Goal: Task Accomplishment & Management: Complete application form

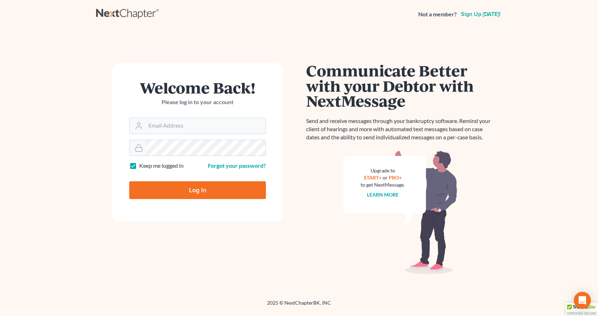
type input "[EMAIL_ADDRESS][DOMAIN_NAME]"
click at [204, 184] on input "Log In" at bounding box center [197, 191] width 137 height 18
type input "Thinking..."
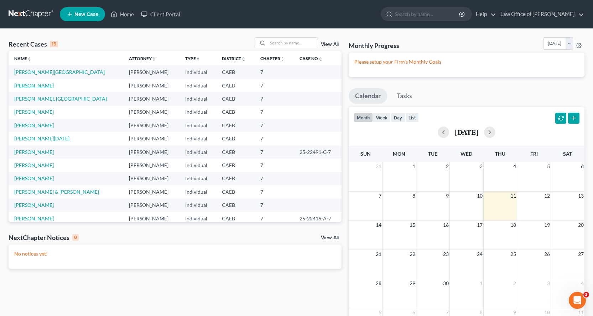
click at [29, 88] on link "[PERSON_NAME]" at bounding box center [34, 86] width 40 height 6
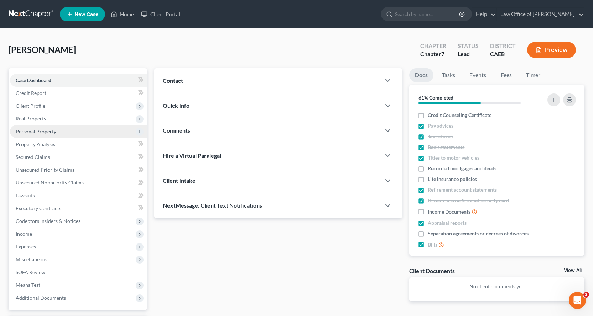
click at [32, 132] on span "Personal Property" at bounding box center [36, 132] width 41 height 6
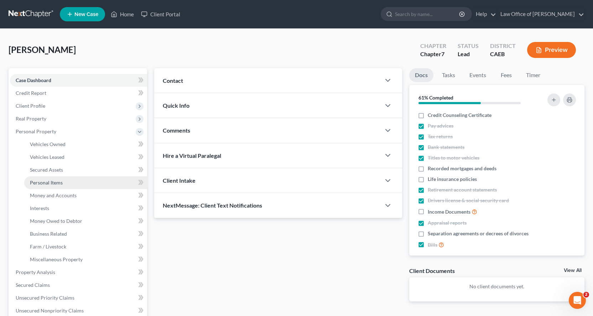
click at [45, 183] on span "Personal Items" at bounding box center [46, 183] width 33 height 6
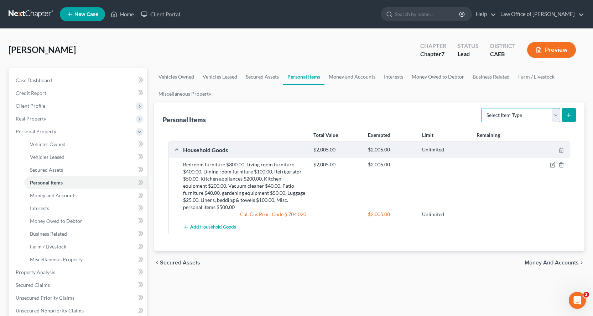
click at [514, 115] on select "Select Item Type Clothing Collectibles Of Value Electronics Firearms Household …" at bounding box center [520, 115] width 79 height 14
select select "electronics"
click at [482, 108] on select "Select Item Type Clothing Collectibles Of Value Electronics Firearms Household …" at bounding box center [520, 115] width 79 height 14
click at [567, 116] on icon "submit" at bounding box center [569, 115] width 6 height 6
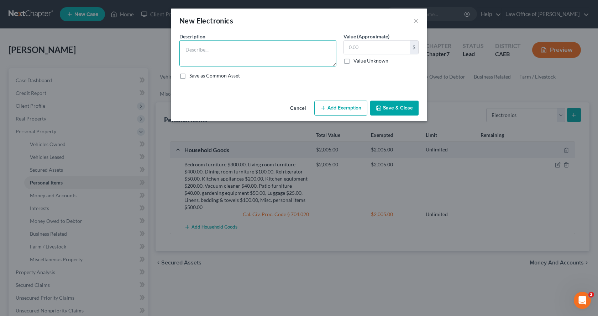
click at [204, 51] on textarea at bounding box center [257, 53] width 157 height 26
click at [303, 49] on textarea "2 TVs $100.00, COmputer equipment $100.00, Cellualr phone$200.00" at bounding box center [257, 53] width 157 height 26
click at [223, 51] on textarea "2 TVs $100.00, COmputer equipment $100.00, Cellular phone$200.00" at bounding box center [257, 53] width 157 height 26
click at [227, 57] on textarea "2 TVs $100.00, Computer equipment $100.00, Cellular phone$200.00" at bounding box center [257, 53] width 157 height 26
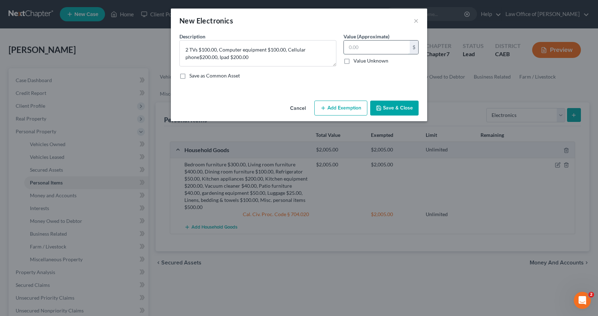
click at [366, 51] on input "text" at bounding box center [377, 48] width 66 height 14
click at [198, 58] on textarea "2 TVs $100.00, Computer equipment $100.00, Cellular phone$200.00, Ipad $200.00" at bounding box center [257, 53] width 157 height 26
type textarea "2 TVs $100.00, Computer equipment $100.00, Cellular phone $200.00, Ipad $200.00"
click at [366, 46] on input "text" at bounding box center [377, 48] width 66 height 14
type input "600.00"
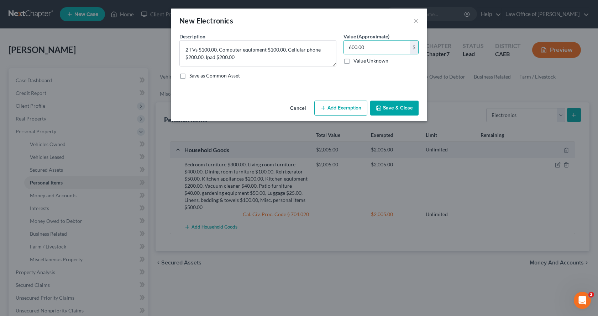
click at [331, 111] on button "Add Exemption" at bounding box center [340, 108] width 53 height 15
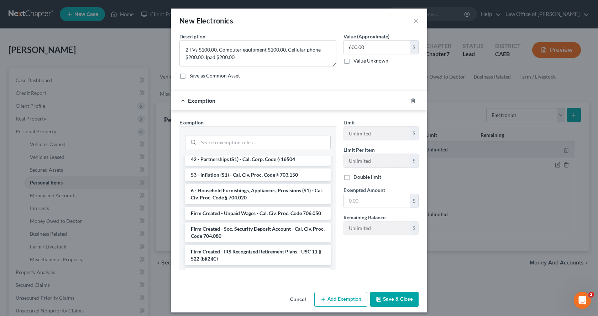
scroll to position [1103, 0]
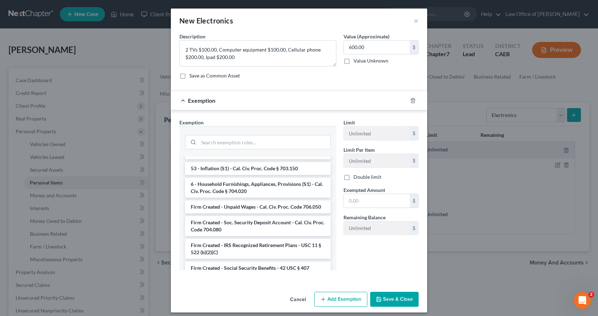
click at [236, 188] on li "6 - Household Furnishings, Appliances, Provisions (S1) - Cal. Civ. Proc. Code §…" at bounding box center [258, 188] width 146 height 20
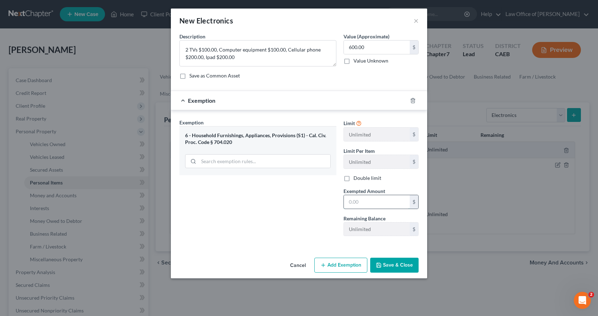
click at [363, 200] on input "text" at bounding box center [377, 202] width 66 height 14
type input "600.00"
click at [346, 263] on button "Add Exemption" at bounding box center [340, 265] width 53 height 15
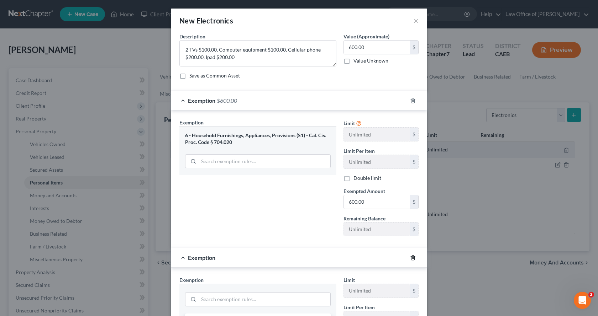
click at [410, 258] on icon "button" at bounding box center [413, 258] width 6 height 6
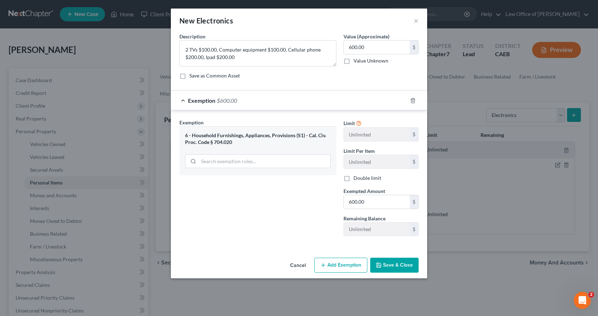
click at [398, 267] on button "Save & Close" at bounding box center [394, 265] width 48 height 15
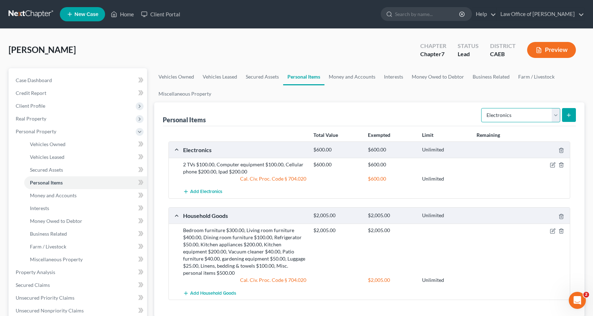
click at [513, 119] on select "Select Item Type Clothing Collectibles Of Value Electronics Firearms Household …" at bounding box center [520, 115] width 79 height 14
select select "collectibles_of_value"
click at [482, 108] on select "Select Item Type Clothing Collectibles Of Value Electronics Firearms Household …" at bounding box center [520, 115] width 79 height 14
click at [573, 118] on button "submit" at bounding box center [569, 115] width 14 height 14
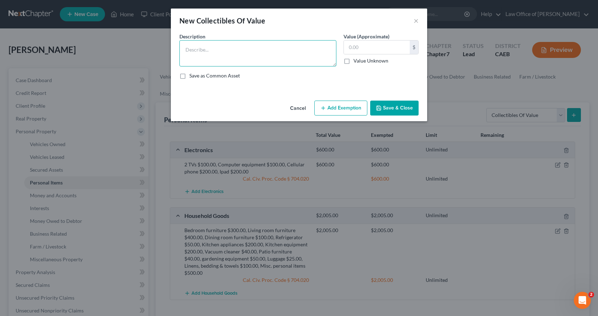
click at [205, 50] on textarea at bounding box center [257, 53] width 157 height 26
type textarea "Antiques $200.00, Books $50.00, Art objects $100.00"
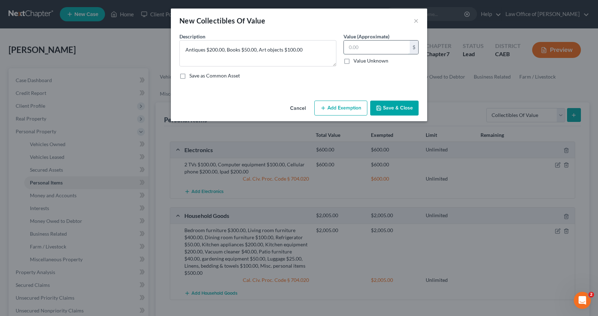
click at [366, 50] on input "text" at bounding box center [377, 48] width 66 height 14
type input "350.00"
click at [347, 111] on button "Add Exemption" at bounding box center [340, 108] width 53 height 15
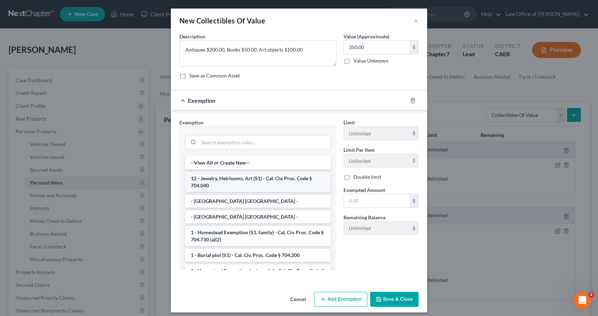
click at [223, 180] on li "12 - Jewelry, Heirlooms, Art (S1) - Cal. Civ. Proc. Code § 704.040" at bounding box center [258, 182] width 146 height 20
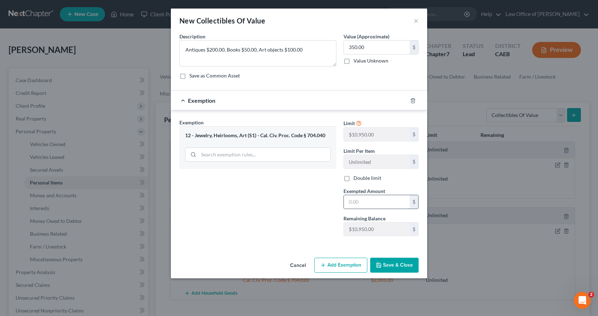
click at [359, 199] on input "text" at bounding box center [377, 202] width 66 height 14
type input "350.00"
click at [399, 267] on button "Save & Close" at bounding box center [394, 265] width 48 height 15
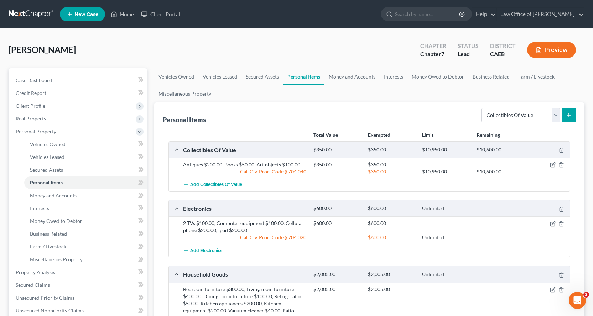
click at [563, 114] on button "submit" at bounding box center [569, 115] width 14 height 14
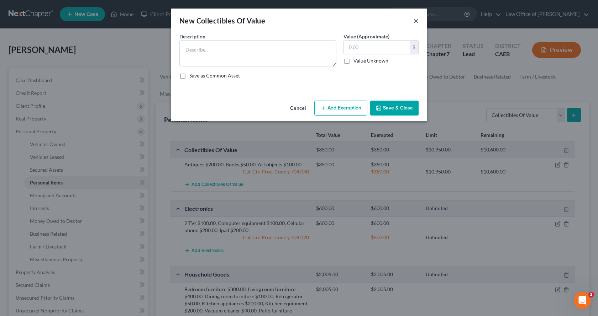
click at [417, 23] on button "×" at bounding box center [416, 20] width 5 height 9
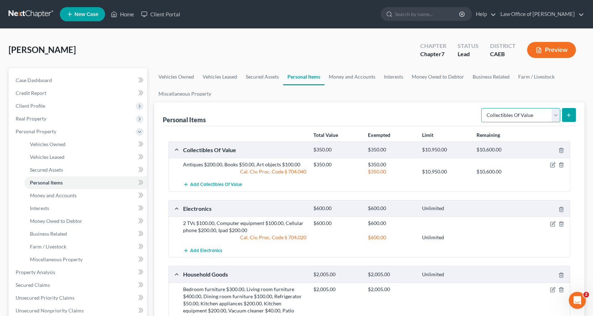
click at [522, 118] on select "Select Item Type Clothing Collectibles Of Value Electronics Firearms Household …" at bounding box center [520, 115] width 79 height 14
select select "sports_and_hobby_equipment"
click at [482, 108] on select "Select Item Type Clothing Collectibles Of Value Electronics Firearms Household …" at bounding box center [520, 115] width 79 height 14
click at [571, 119] on button "submit" at bounding box center [569, 115] width 14 height 14
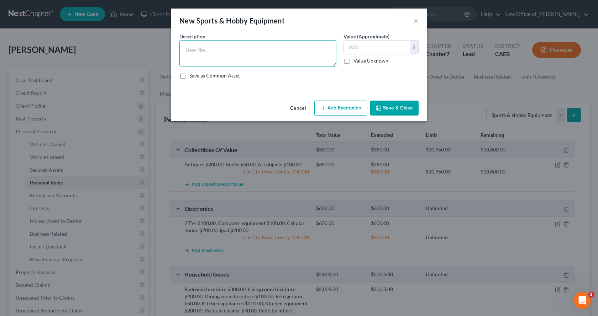
click at [191, 52] on textarea at bounding box center [257, 53] width 157 height 26
type textarea "Exercise equipment"
click at [377, 49] on input "text" at bounding box center [377, 48] width 66 height 14
click at [354, 47] on input "100.00" at bounding box center [377, 48] width 66 height 14
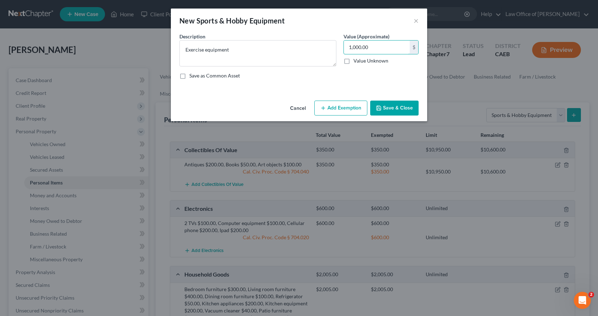
type input "1,000.00"
click at [351, 103] on button "Add Exemption" at bounding box center [340, 108] width 53 height 15
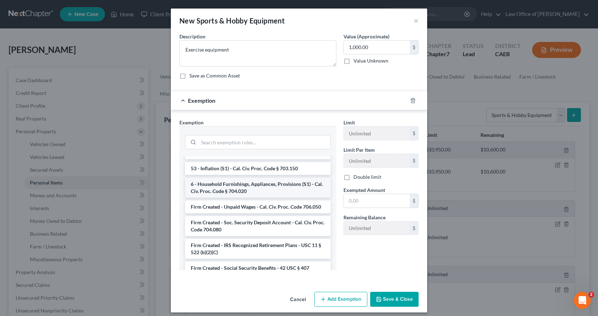
click at [240, 184] on li "6 - Household Furnishings, Appliances, Provisions (S1) - Cal. Civ. Proc. Code §…" at bounding box center [258, 188] width 146 height 20
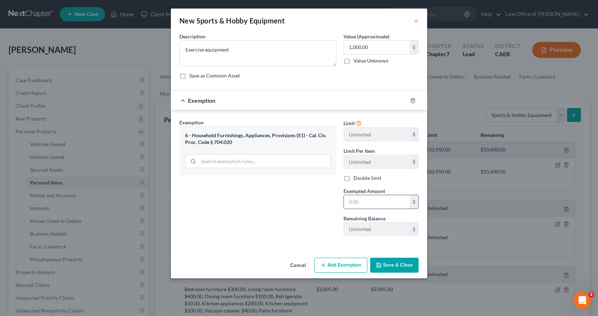
click at [377, 202] on input "text" at bounding box center [377, 202] width 66 height 14
type input "1,000.00"
click at [398, 266] on button "Save & Close" at bounding box center [394, 265] width 48 height 15
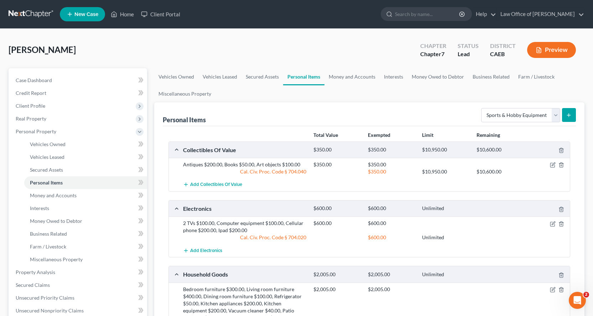
click at [567, 111] on button "submit" at bounding box center [569, 115] width 14 height 14
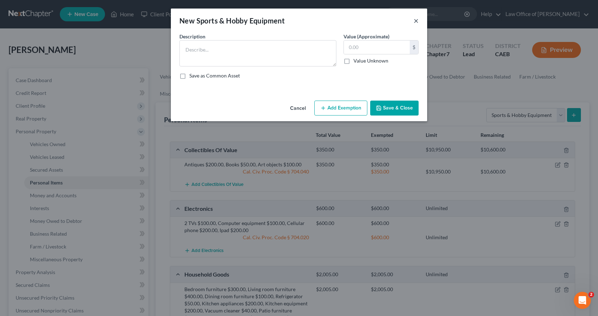
click at [416, 21] on button "×" at bounding box center [416, 20] width 5 height 9
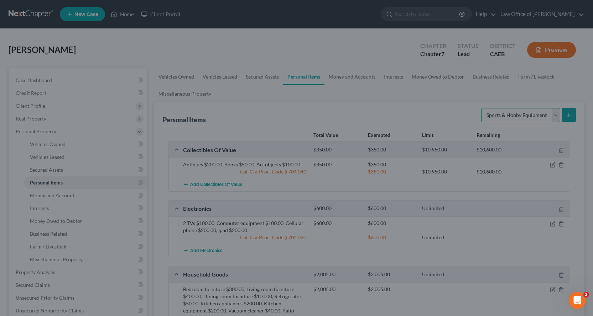
click at [524, 118] on select "Select Item Type Clothing Collectibles Of Value Electronics Firearms Household …" at bounding box center [520, 115] width 79 height 14
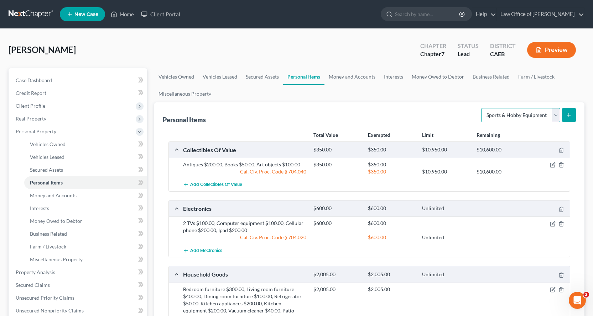
select select "clothing"
click at [482, 108] on select "Select Item Type Clothing Collectibles Of Value Electronics Firearms Household …" at bounding box center [520, 115] width 79 height 14
click at [571, 110] on button "submit" at bounding box center [569, 115] width 14 height 14
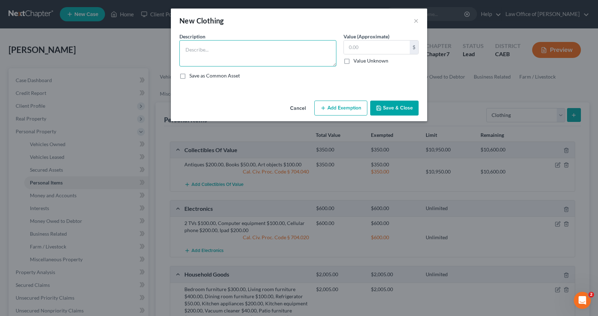
click at [206, 52] on textarea at bounding box center [257, 53] width 157 height 26
type textarea "Clothing"
click at [342, 47] on div "Value (Approximate) $ Value Unknown Balance Undetermined $ Value Unknown" at bounding box center [381, 50] width 82 height 34
click at [347, 47] on input "text" at bounding box center [377, 48] width 66 height 14
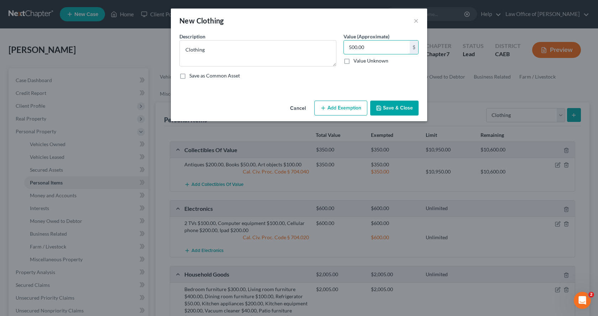
type input "500.00"
click at [343, 111] on button "Add Exemption" at bounding box center [340, 108] width 53 height 15
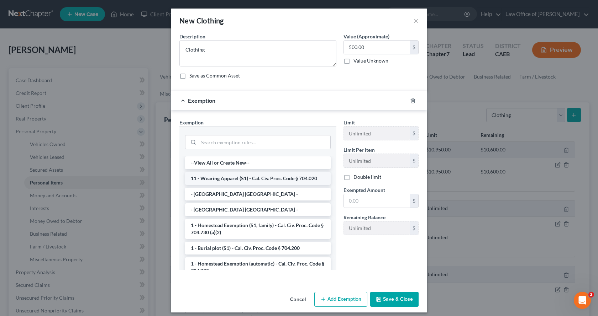
click at [242, 179] on li "11 - Wearing Apparel (S1) - Cal. Civ. Proc. Code § 704.020" at bounding box center [258, 178] width 146 height 13
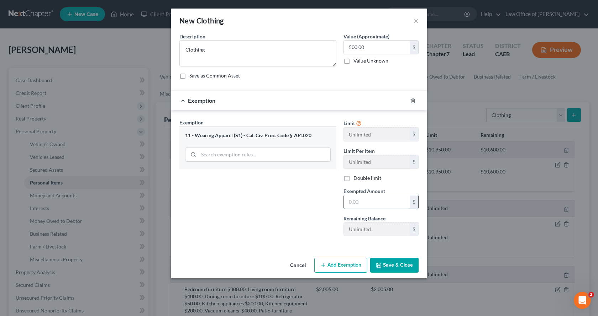
click at [369, 208] on input "text" at bounding box center [377, 202] width 66 height 14
type input "500.00"
click at [395, 271] on button "Save & Close" at bounding box center [394, 265] width 48 height 15
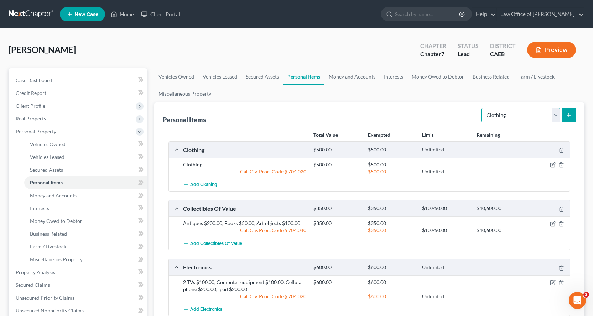
click at [486, 115] on select "Select Item Type Clothing Collectibles Of Value Electronics Firearms Household …" at bounding box center [520, 115] width 79 height 14
select select "jewelry"
click at [482, 108] on select "Select Item Type Clothing Collectibles Of Value Electronics Firearms Household …" at bounding box center [520, 115] width 79 height 14
click at [568, 114] on icon "submit" at bounding box center [569, 115] width 6 height 6
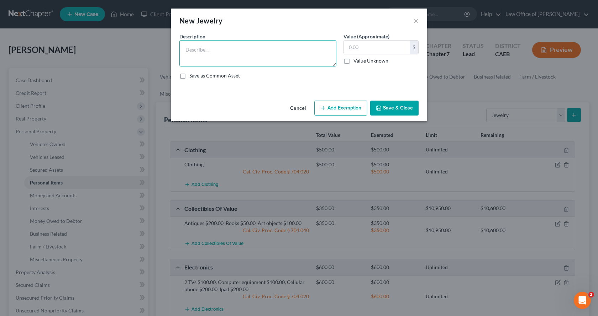
click at [194, 54] on textarea at bounding box center [257, 53] width 157 height 26
type textarea "Misc. costume jewelry"
click at [366, 49] on input "text" at bounding box center [377, 48] width 66 height 14
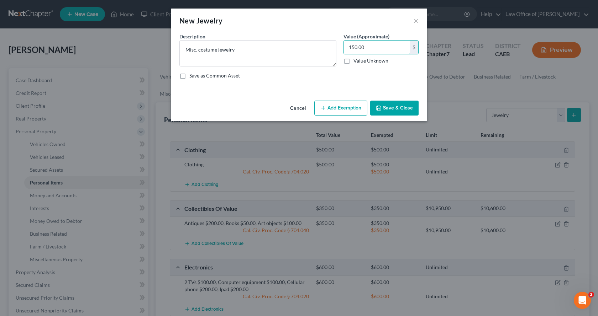
type input "150.00"
click at [339, 108] on button "Add Exemption" at bounding box center [340, 108] width 53 height 15
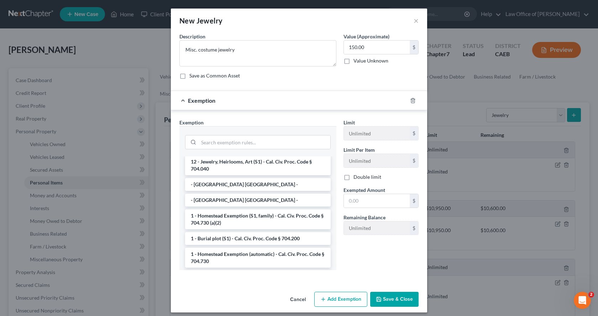
scroll to position [0, 0]
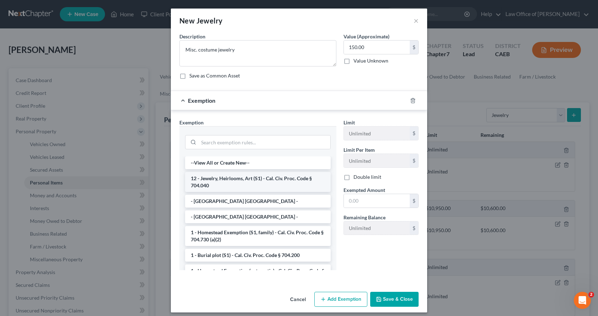
click at [216, 180] on li "12 - Jewelry, Heirlooms, Art (S1) - Cal. Civ. Proc. Code § 704.040" at bounding box center [258, 182] width 146 height 20
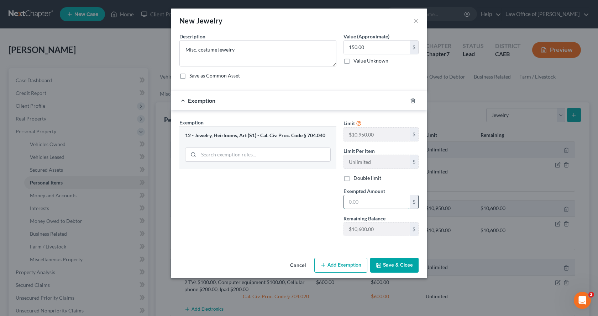
click at [373, 207] on input "text" at bounding box center [377, 202] width 66 height 14
type input "150.00"
click at [401, 264] on button "Save & Close" at bounding box center [394, 265] width 48 height 15
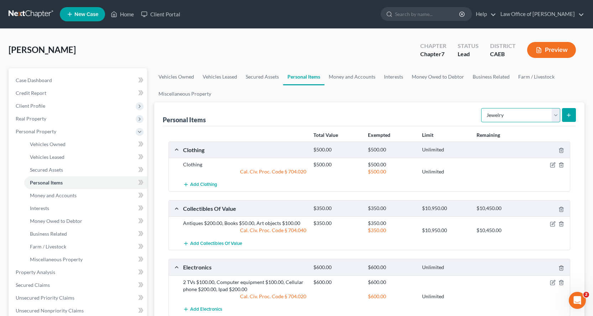
click at [554, 116] on select "Select Item Type Clothing Collectibles Of Value Electronics Firearms Household …" at bounding box center [520, 115] width 79 height 14
select select "pets"
click at [482, 108] on select "Select Item Type Clothing Collectibles Of Value Electronics Firearms Household …" at bounding box center [520, 115] width 79 height 14
click at [571, 119] on button "submit" at bounding box center [569, 115] width 14 height 14
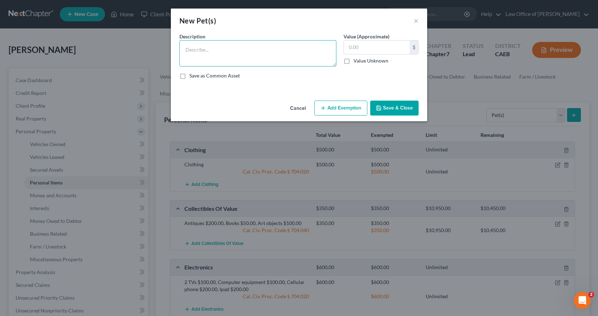
click at [199, 60] on textarea at bounding box center [257, 53] width 157 height 26
type textarea "2 Cats"
click at [357, 47] on input "text" at bounding box center [377, 48] width 66 height 14
type input "0.00"
click at [391, 112] on button "Save & Close" at bounding box center [394, 108] width 48 height 15
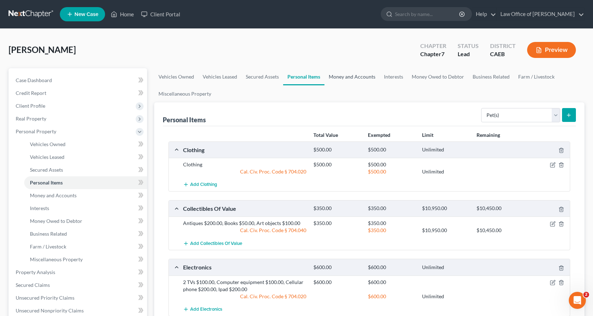
click at [370, 74] on link "Money and Accounts" at bounding box center [351, 76] width 55 height 17
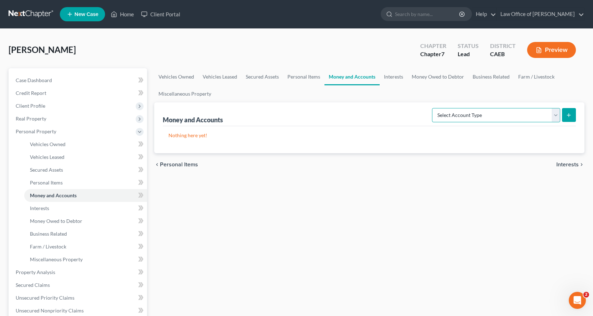
click at [457, 114] on select "Select Account Type Brokerage Cash on Hand Certificates of Deposit Checking Acc…" at bounding box center [496, 115] width 128 height 14
select select "cash_on_hand"
click at [433, 108] on select "Select Account Type Brokerage Cash on Hand Certificates of Deposit Checking Acc…" at bounding box center [496, 115] width 128 height 14
click at [571, 115] on icon "submit" at bounding box center [569, 115] width 6 height 6
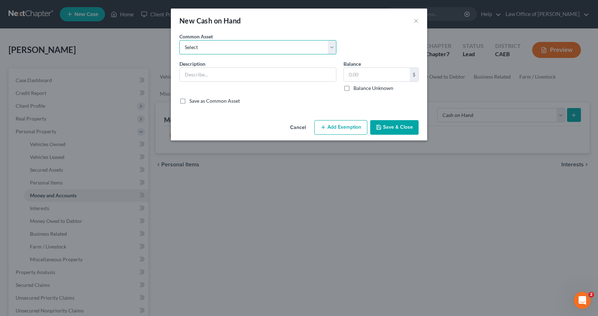
click at [210, 44] on select "Select Cash on Hand" at bounding box center [257, 47] width 157 height 14
select select "0"
click at [179, 40] on select "Select Cash on Hand" at bounding box center [257, 47] width 157 height 14
type input "Cash on Hand"
click at [349, 77] on input "text" at bounding box center [377, 75] width 66 height 14
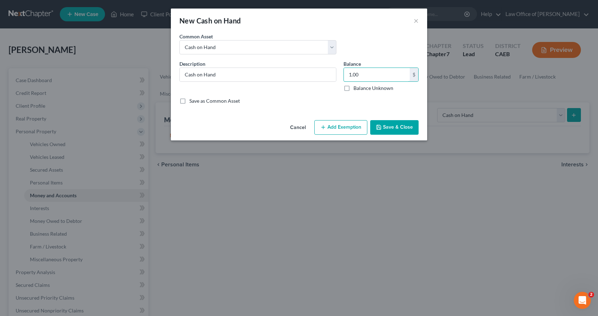
type input "1.00"
click at [389, 122] on button "Save & Close" at bounding box center [394, 127] width 48 height 15
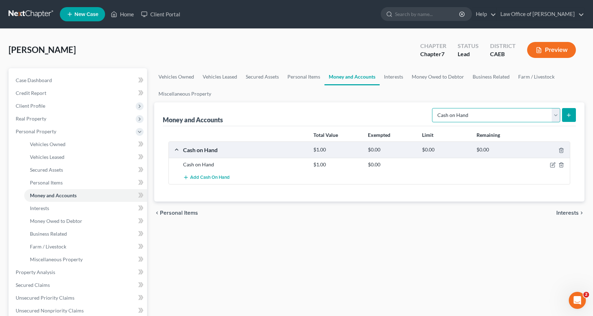
click at [453, 112] on select "Select Account Type Brokerage Cash on Hand Certificates of Deposit Checking Acc…" at bounding box center [496, 115] width 128 height 14
select select "checking"
click at [433, 108] on select "Select Account Type Brokerage Cash on Hand Certificates of Deposit Checking Acc…" at bounding box center [496, 115] width 128 height 14
click at [572, 114] on button "submit" at bounding box center [569, 115] width 14 height 14
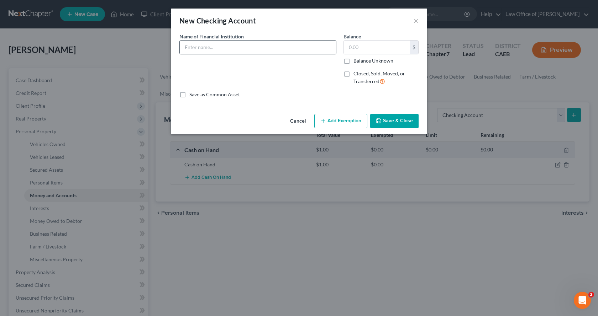
click at [238, 47] on input "text" at bounding box center [258, 48] width 156 height 14
type input "Chase Checking 9248"
click at [341, 115] on button "Add Exemption" at bounding box center [340, 121] width 53 height 15
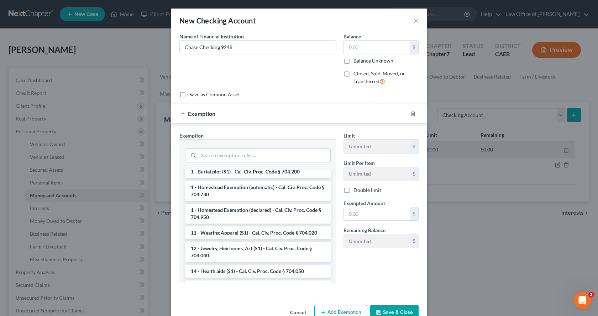
scroll to position [214, 0]
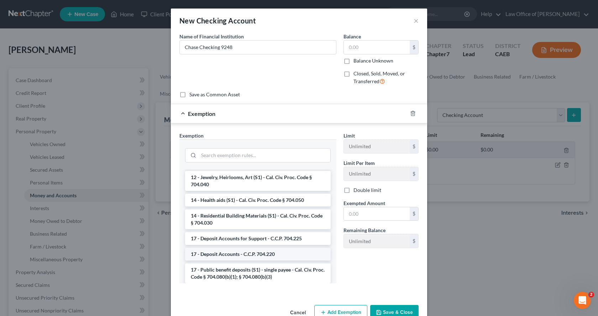
click at [228, 255] on li "17 - Deposit Accounts - C.C.P. 704.220" at bounding box center [258, 254] width 146 height 13
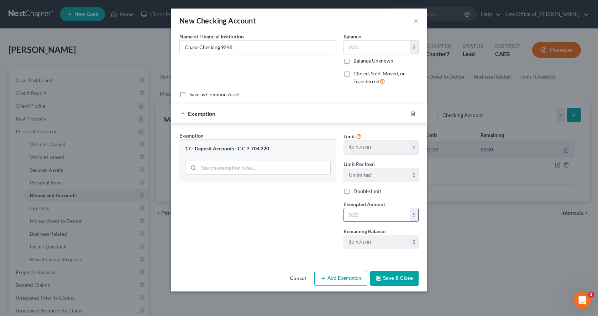
click at [376, 220] on input "text" at bounding box center [377, 216] width 66 height 14
type input "0.00"
click at [389, 284] on button "Save & Close" at bounding box center [394, 278] width 48 height 15
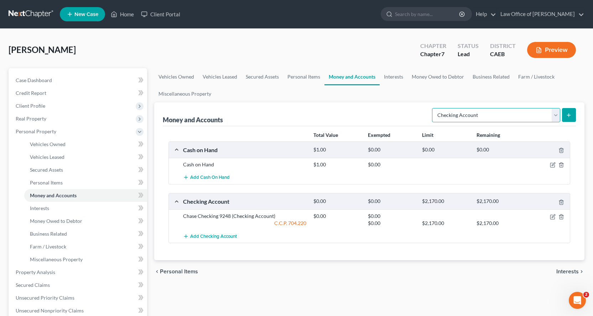
click at [473, 116] on select "Select Account Type Brokerage Cash on Hand Certificates of Deposit Checking Acc…" at bounding box center [496, 115] width 128 height 14
select select "other"
click at [433, 108] on select "Select Account Type Brokerage Cash on Hand Certificates of Deposit Checking Acc…" at bounding box center [496, 115] width 128 height 14
click at [566, 116] on icon "submit" at bounding box center [569, 115] width 6 height 6
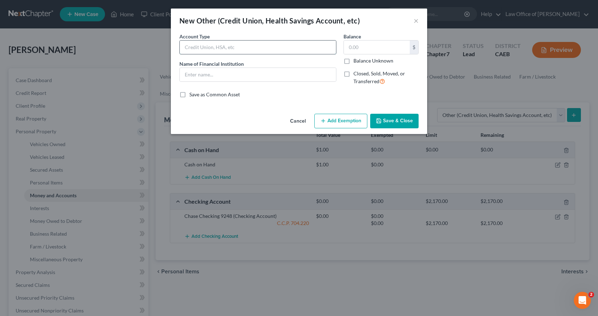
click at [194, 47] on input "text" at bounding box center [258, 48] width 156 height 14
type input "VENMO"
click at [195, 76] on input "text" at bounding box center [258, 75] width 156 height 14
type input "VENMO"
click at [348, 124] on button "Add Exemption" at bounding box center [340, 121] width 53 height 15
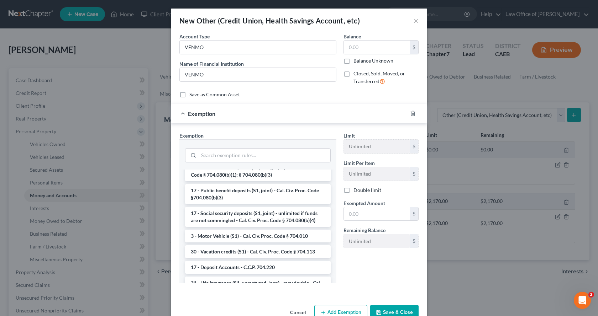
scroll to position [1032, 0]
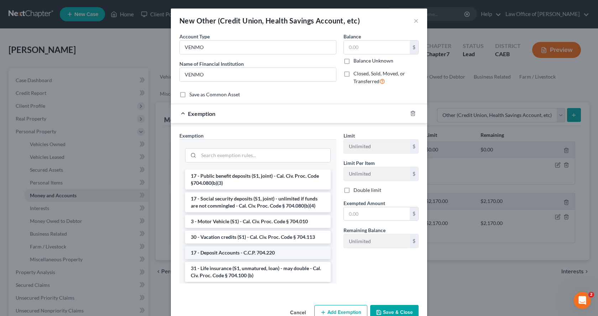
click at [229, 256] on li "17 - Deposit Accounts - C.C.P. 704.220" at bounding box center [258, 253] width 146 height 13
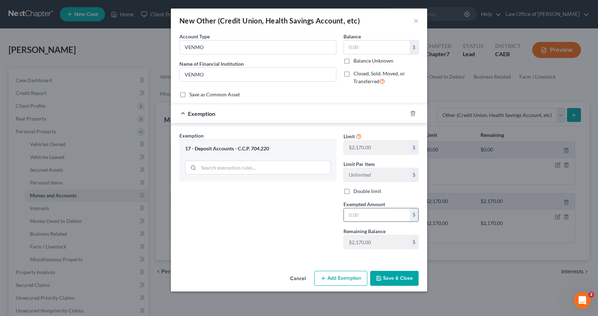
drag, startPoint x: 366, startPoint y: 215, endPoint x: 369, endPoint y: 216, distance: 3.6
click at [366, 215] on input "text" at bounding box center [377, 216] width 66 height 14
type input "0.00"
click at [401, 284] on button "Save & Close" at bounding box center [394, 278] width 48 height 15
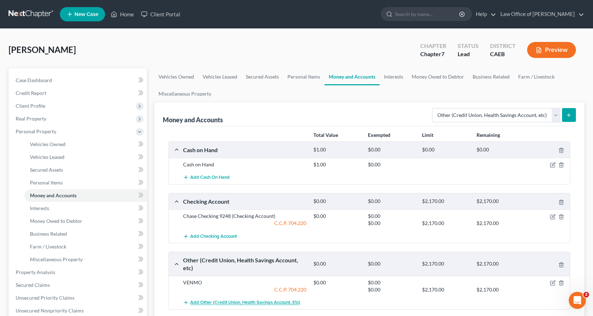
click at [202, 304] on span "Add Other (Credit Union, Health Savings Account, etc)" at bounding box center [245, 303] width 110 height 6
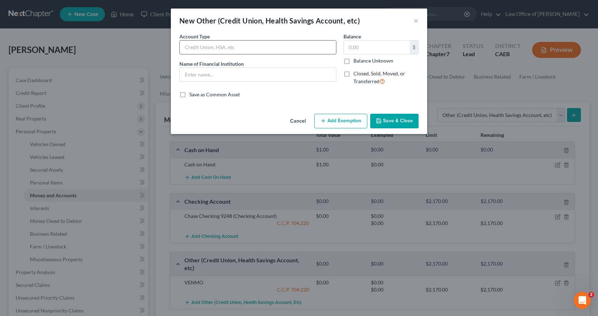
click at [197, 44] on input "text" at bounding box center [258, 48] width 156 height 14
type input "PayPal Balance Account"
click at [201, 77] on input "text" at bounding box center [258, 75] width 156 height 14
type input "PayPal Balance Account"
click at [342, 122] on button "Add Exemption" at bounding box center [340, 121] width 53 height 15
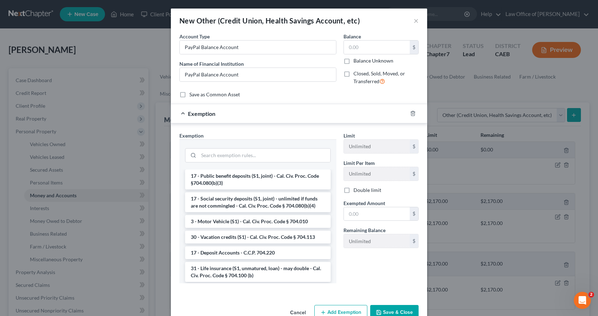
scroll to position [1068, 0]
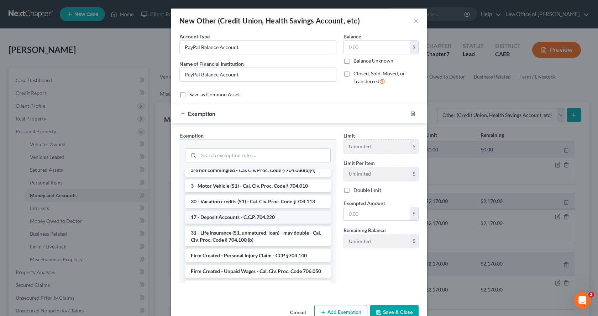
click at [265, 218] on li "17 - Deposit Accounts - C.C.P. 704.220" at bounding box center [258, 217] width 146 height 13
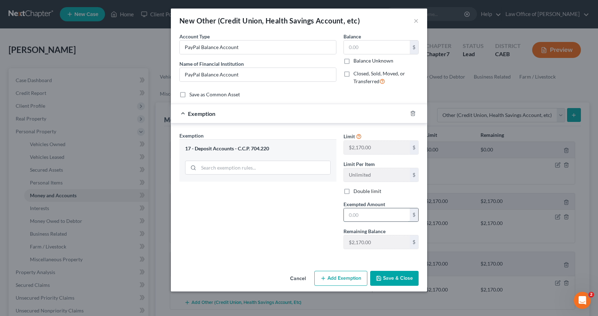
click at [352, 213] on input "text" at bounding box center [377, 216] width 66 height 14
type input "0.00"
click at [404, 281] on button "Save & Close" at bounding box center [394, 278] width 48 height 15
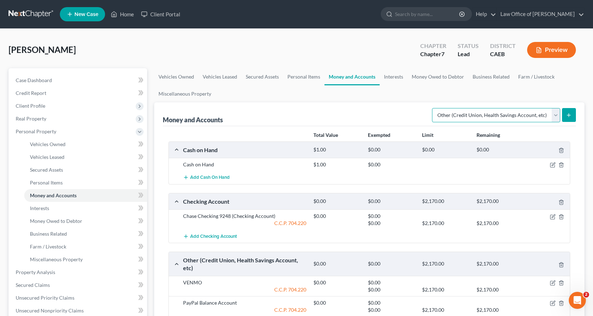
click at [514, 122] on select "Select Account Type Brokerage Cash on Hand Certificates of Deposit Checking Acc…" at bounding box center [496, 115] width 128 height 14
select select "brokerage"
click at [433, 108] on select "Select Account Type Brokerage Cash on Hand Certificates of Deposit Checking Acc…" at bounding box center [496, 115] width 128 height 14
click at [574, 115] on button "submit" at bounding box center [569, 115] width 14 height 14
click at [297, 76] on link "Personal Items" at bounding box center [303, 76] width 41 height 17
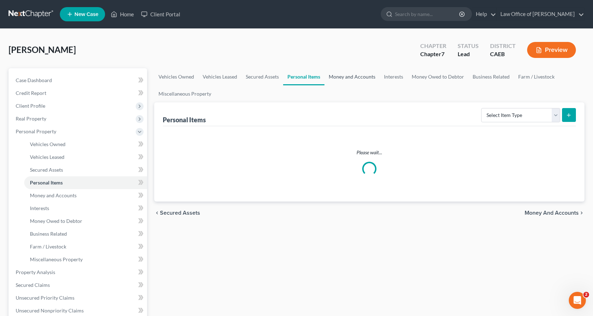
click at [342, 78] on link "Money and Accounts" at bounding box center [351, 76] width 55 height 17
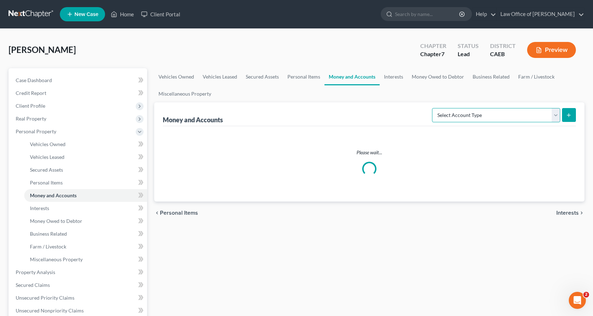
click at [465, 113] on select "Select Account Type Brokerage Cash on Hand Certificates of Deposit Checking Acc…" at bounding box center [496, 115] width 128 height 14
select select "brokerage"
click at [433, 108] on select "Select Account Type Brokerage Cash on Hand Certificates of Deposit Checking Acc…" at bounding box center [496, 115] width 128 height 14
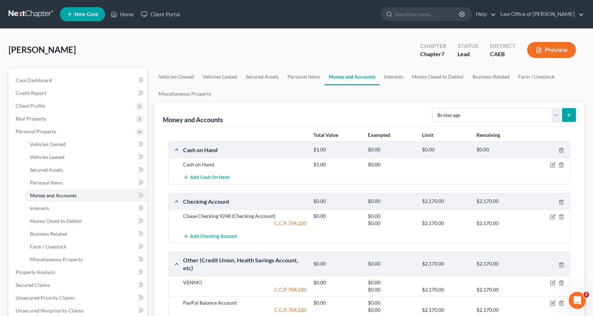
click at [568, 115] on line "submit" at bounding box center [568, 115] width 3 height 0
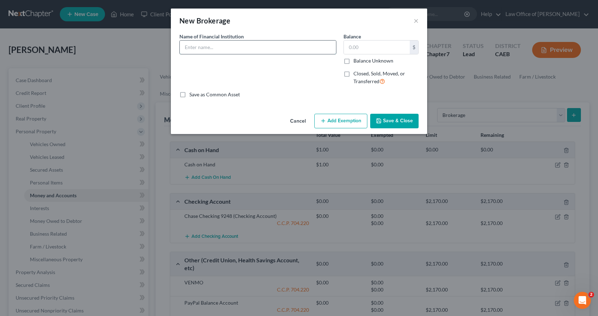
click at [203, 44] on input "text" at bounding box center [258, 48] width 156 height 14
type input "Robinhood"
click at [339, 125] on button "Add Exemption" at bounding box center [340, 121] width 53 height 15
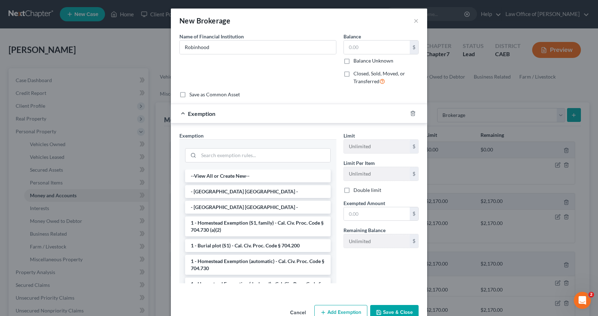
click at [413, 114] on div at bounding box center [417, 113] width 20 height 11
click at [411, 112] on icon "button" at bounding box center [413, 114] width 6 height 6
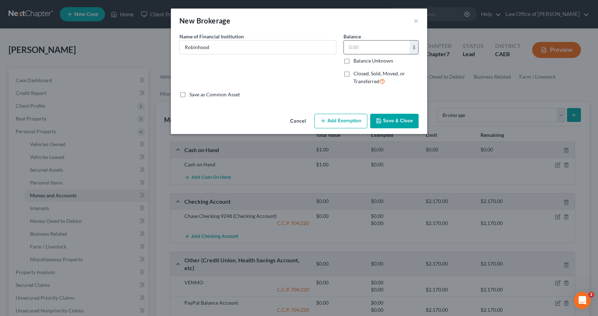
drag, startPoint x: 352, startPoint y: 38, endPoint x: 354, endPoint y: 41, distance: 4.1
click at [352, 38] on label "Balance" at bounding box center [351, 36] width 17 height 7
click at [362, 48] on input "text" at bounding box center [377, 48] width 66 height 14
type input "0.00"
click at [392, 120] on button "Save & Close" at bounding box center [394, 121] width 48 height 15
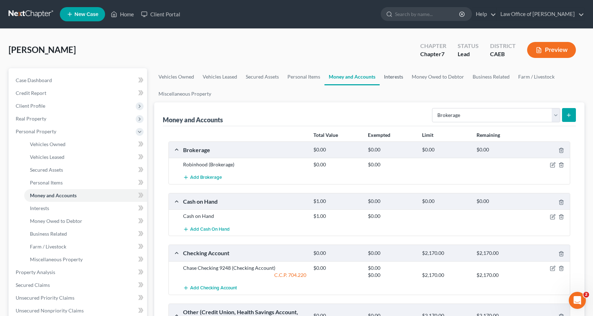
click at [400, 76] on link "Interests" at bounding box center [393, 76] width 28 height 17
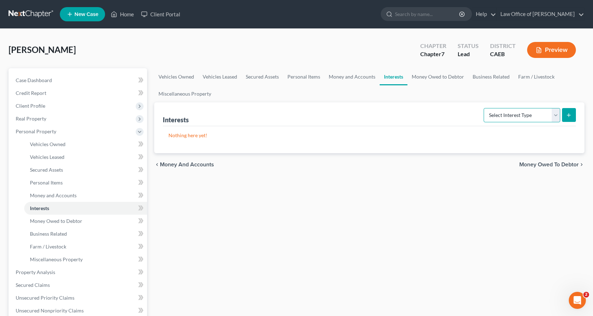
click at [510, 114] on select "Select Interest Type 401K Annuity Bond Education IRA Government Bond Government…" at bounding box center [521, 115] width 77 height 14
select select "401k"
click at [484, 108] on select "Select Interest Type 401K Annuity Bond Education IRA Government Bond Government…" at bounding box center [521, 115] width 77 height 14
click at [570, 114] on icon "submit" at bounding box center [569, 115] width 6 height 6
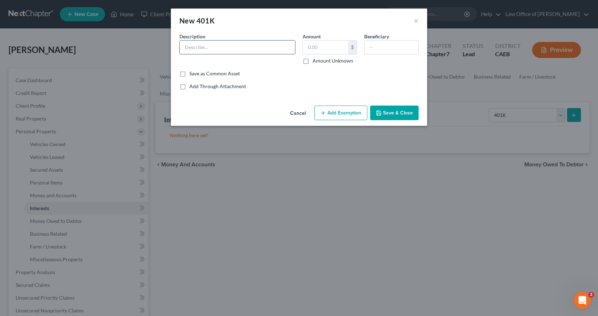
click at [213, 52] on input "text" at bounding box center [237, 48] width 115 height 14
type input "[PERSON_NAME] Mechanical Contractors 401(k) Profit Sharing Plan ($3,756.22 as o…"
click at [320, 43] on input "text" at bounding box center [325, 48] width 45 height 14
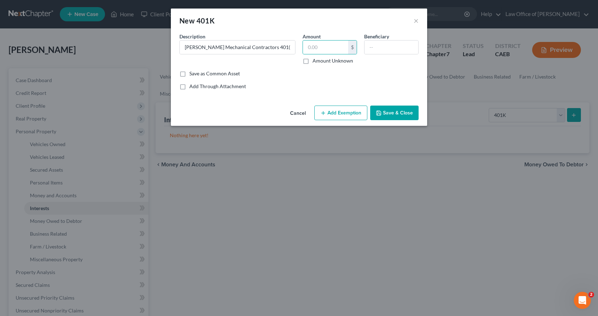
click at [313, 61] on label "Amount Unknown" at bounding box center [333, 60] width 41 height 7
click at [315, 61] on input "Amount Unknown" at bounding box center [317, 59] width 5 height 5
checkbox input "true"
click at [352, 116] on button "Add Exemption" at bounding box center [340, 113] width 53 height 15
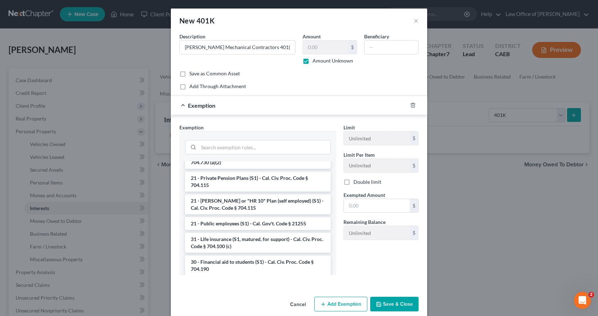
scroll to position [107, 0]
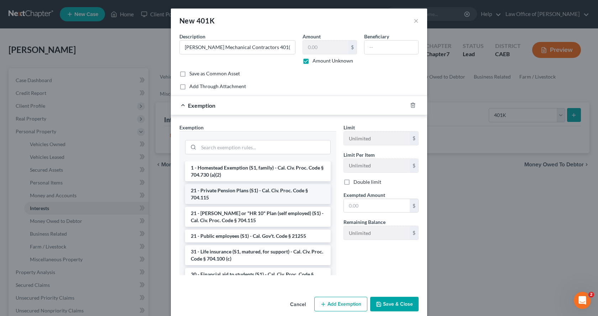
click at [238, 195] on li "21 - Private Pension Plans (S1) - Cal. Civ. Proc. Code § 704.115" at bounding box center [258, 194] width 146 height 20
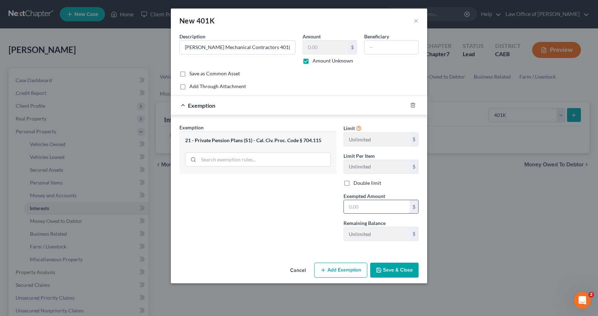
click at [357, 206] on input "text" at bounding box center [377, 207] width 66 height 14
type input "0.00"
click at [348, 274] on button "Add Exemption" at bounding box center [340, 270] width 53 height 15
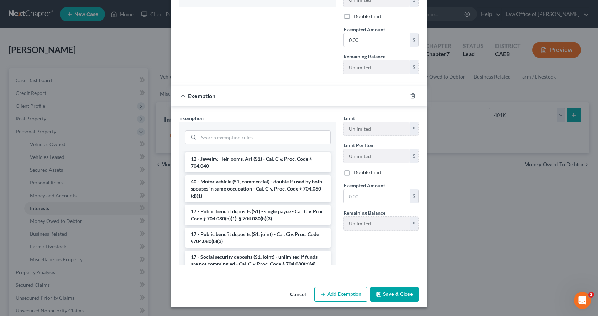
scroll to position [1168, 0]
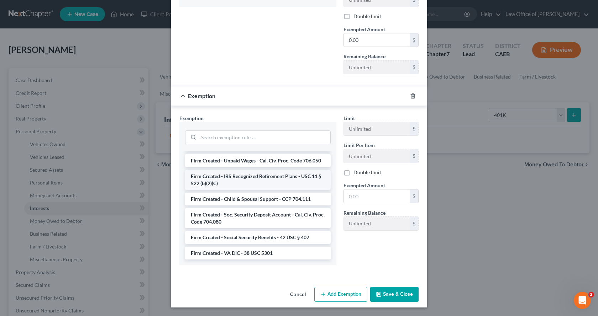
click at [228, 183] on li "Firm Created - IRS Recognized Retirement Plans - USC 11 § 522 (b)(2)(C)" at bounding box center [258, 180] width 146 height 20
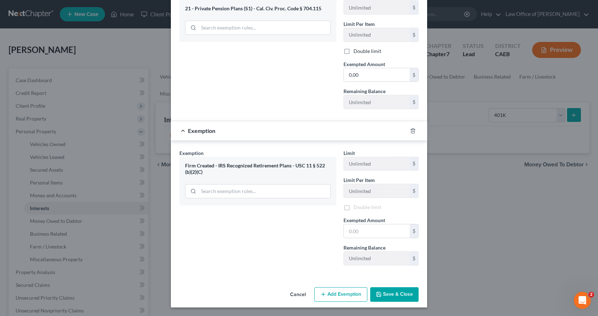
scroll to position [133, 0]
click at [361, 234] on input "text" at bounding box center [377, 232] width 66 height 14
type input "2,000,000.00"
click at [381, 294] on button "Save & Close" at bounding box center [394, 295] width 48 height 15
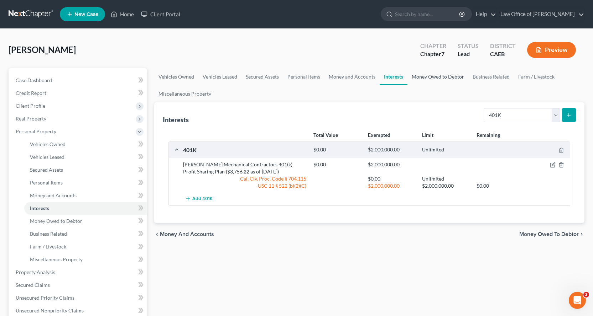
click at [452, 79] on link "Money Owed to Debtor" at bounding box center [437, 76] width 61 height 17
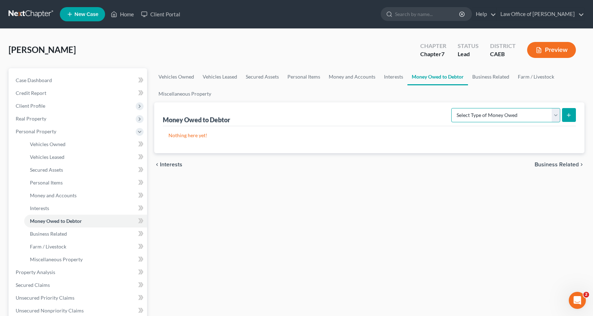
click at [511, 116] on select "Select Type of Money Owed Accounts Receivable Alimony Child Support Claims Agai…" at bounding box center [505, 115] width 109 height 14
select select "expected_tax_refund"
click at [452, 108] on select "Select Type of Money Owed Accounts Receivable Alimony Child Support Claims Agai…" at bounding box center [505, 115] width 109 height 14
click at [566, 118] on button "submit" at bounding box center [569, 115] width 14 height 14
select select "0"
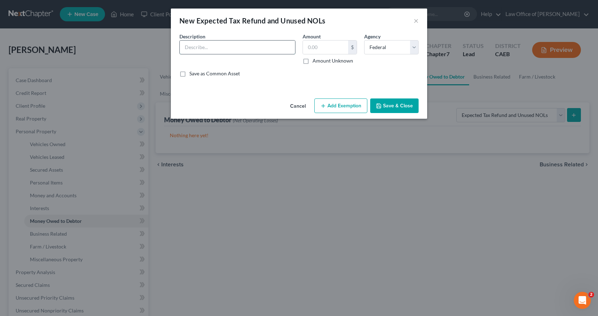
click at [190, 50] on input "text" at bounding box center [237, 48] width 115 height 14
type input "2025 Income Tax Refunds"
click at [313, 60] on label "Amount Unknown" at bounding box center [333, 60] width 41 height 7
click at [315, 60] on input "Amount Unknown" at bounding box center [317, 59] width 5 height 5
checkbox input "true"
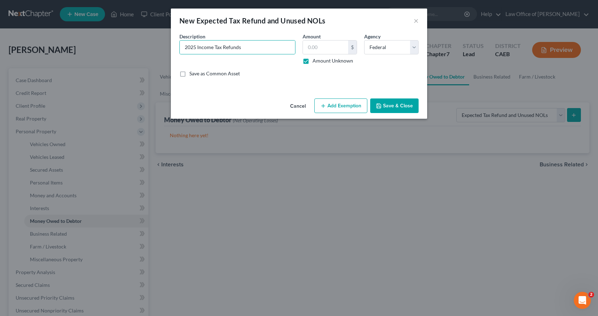
type input "0.00"
click at [400, 104] on button "Save & Close" at bounding box center [394, 106] width 48 height 15
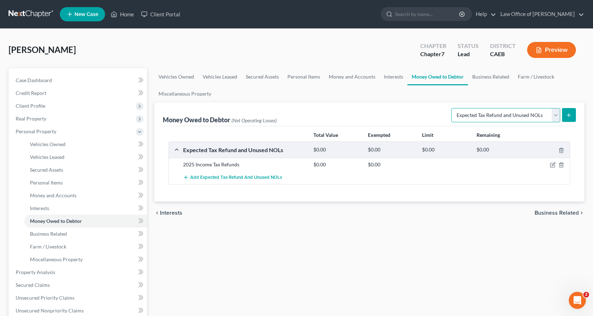
click at [482, 113] on select "Select Type of Money Owed Accounts Receivable Alimony Child Support Claims Agai…" at bounding box center [505, 115] width 109 height 14
select select "unpaid_wages"
click at [452, 108] on select "Select Type of Money Owed Accounts Receivable Alimony Child Support Claims Agai…" at bounding box center [505, 115] width 109 height 14
click at [565, 113] on button "submit" at bounding box center [569, 115] width 14 height 14
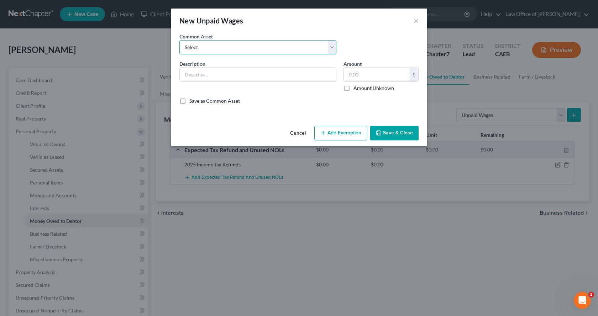
click at [204, 50] on select "Select Accrued Earnings Accrued Holiday Pay $________ Accrued Cumulative Time O…" at bounding box center [257, 47] width 157 height 14
select select "4"
click at [179, 40] on select "Select Accrued Earnings Accrued Holiday Pay $________ Accrued Cumulative Time O…" at bounding box center [257, 47] width 157 height 14
type input "Accrued Earnings $______"
click at [351, 135] on button "Add Exemption" at bounding box center [340, 133] width 53 height 15
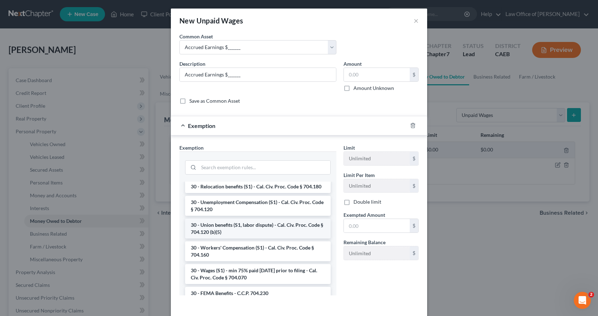
scroll to position [819, 0]
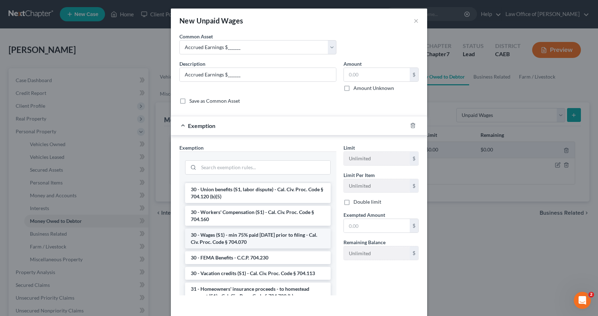
click at [240, 238] on li "30 - Wages (S1) - min 75% paid [DATE] prior to filing - Cal. Civ. Proc. Code § …" at bounding box center [258, 239] width 146 height 20
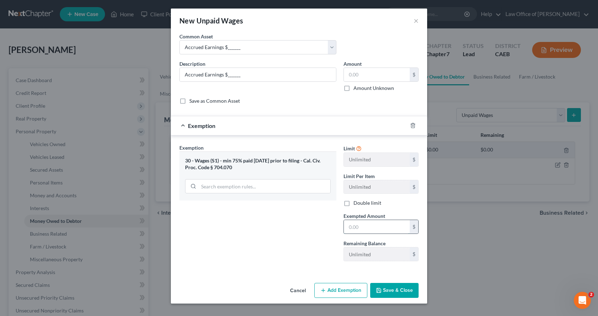
click at [372, 229] on input "text" at bounding box center [377, 227] width 66 height 14
type input "0.00"
click at [389, 288] on button "Save & Close" at bounding box center [394, 290] width 48 height 15
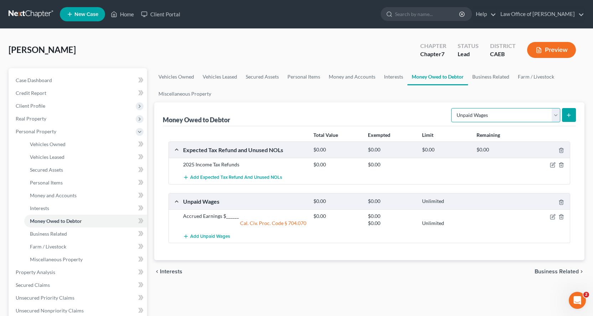
click at [488, 112] on select "Select Type of Money Owed Accounts Receivable Alimony Child Support Claims Agai…" at bounding box center [505, 115] width 109 height 14
select select "sick_or_vacation_pay"
click at [452, 108] on select "Select Type of Money Owed Accounts Receivable Alimony Child Support Claims Agai…" at bounding box center [505, 115] width 109 height 14
click at [570, 114] on icon "submit" at bounding box center [569, 115] width 6 height 6
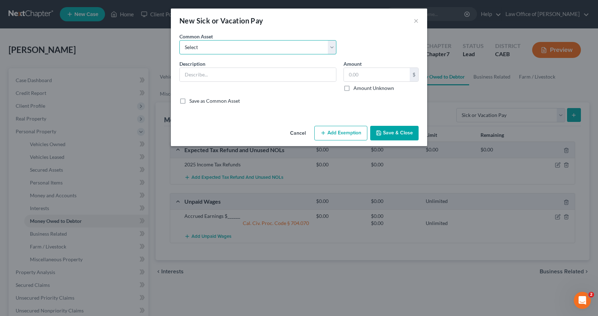
click at [231, 46] on select "Select Accrued PTO $________ Accrued Sick Pay $______" at bounding box center [257, 47] width 157 height 14
select select "0"
click at [179, 40] on select "Select Accrued PTO $________ Accrued Sick Pay $______" at bounding box center [257, 47] width 157 height 14
type input "Accrued PTO $________"
click at [344, 138] on button "Add Exemption" at bounding box center [340, 133] width 53 height 15
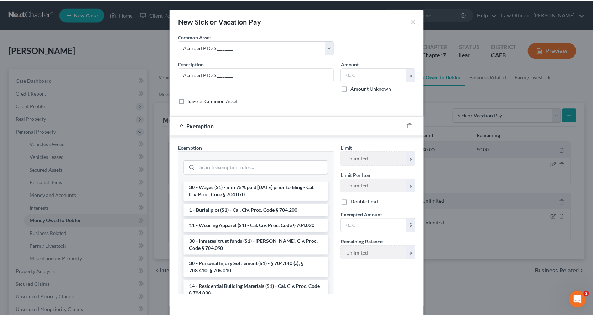
scroll to position [748, 0]
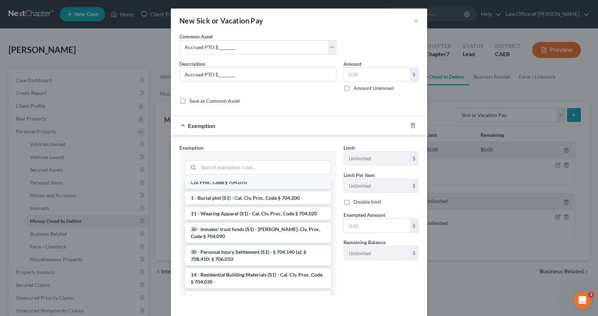
click at [259, 189] on li "30 - Wages (S1) - min 75% paid [DATE] prior to filing - Cal. Civ. Proc. Code § …" at bounding box center [258, 179] width 146 height 20
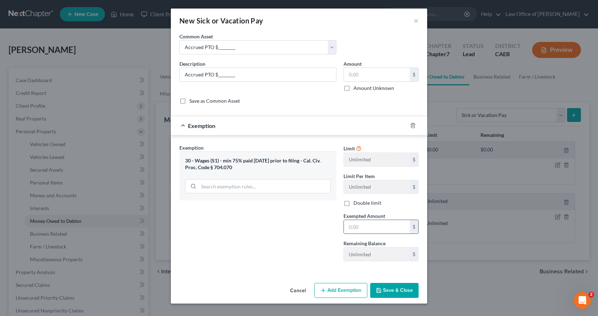
click at [358, 231] on input "text" at bounding box center [377, 227] width 66 height 14
type input "0.00"
click at [408, 295] on button "Save & Close" at bounding box center [394, 290] width 48 height 15
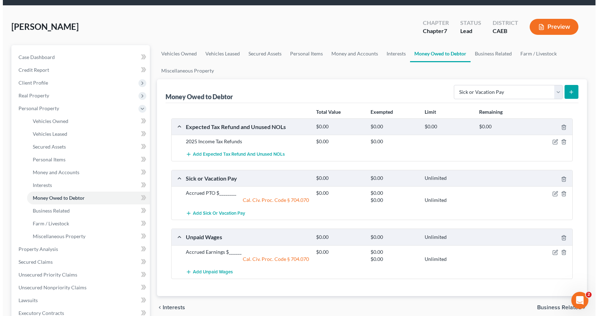
scroll to position [36, 0]
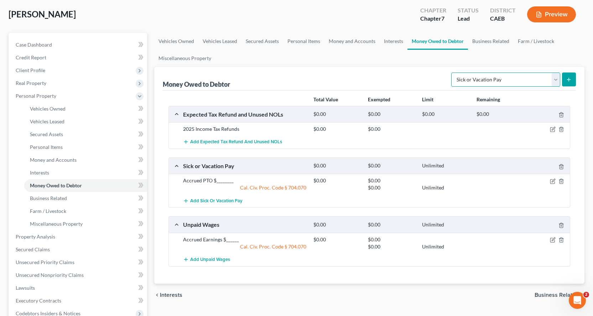
click at [514, 79] on select "Select Type of Money Owed Accounts Receivable Alimony Child Support Claims Agai…" at bounding box center [505, 80] width 109 height 14
click at [452, 73] on select "Select Type of Money Owed Accounts Receivable Alimony Child Support Claims Agai…" at bounding box center [505, 80] width 109 height 14
click at [196, 199] on span "Add Sick or Vacation Pay" at bounding box center [216, 201] width 52 height 6
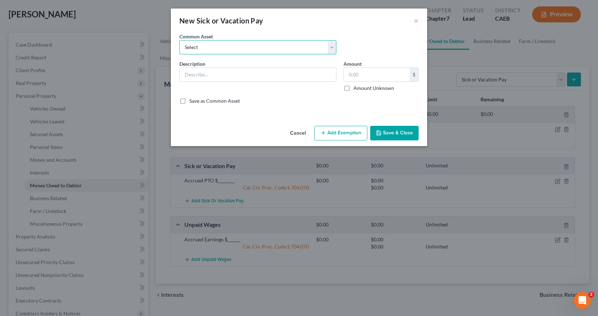
click at [227, 52] on select "Select Accrued PTO $________ Accrued Sick Pay $______" at bounding box center [257, 47] width 157 height 14
select select "1"
click at [179, 40] on select "Select Accrued PTO $________ Accrued Sick Pay $______" at bounding box center [257, 47] width 157 height 14
type input "Accrued Sick Pay $______"
click at [323, 132] on line "button" at bounding box center [323, 133] width 0 height 3
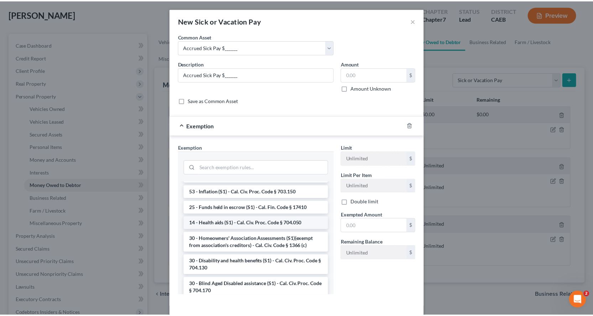
scroll to position [498, 0]
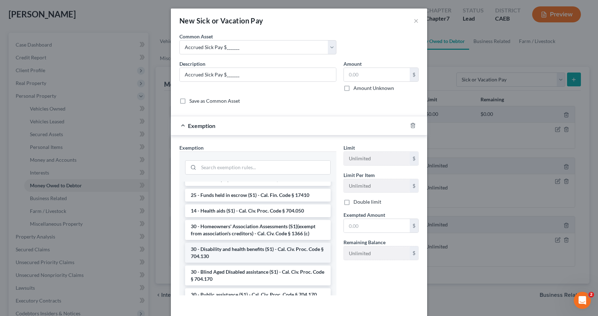
click at [231, 258] on li "30 - Disability and health benefits (S1) - Cal. Civ. Proc. Code § 704.130" at bounding box center [258, 253] width 146 height 20
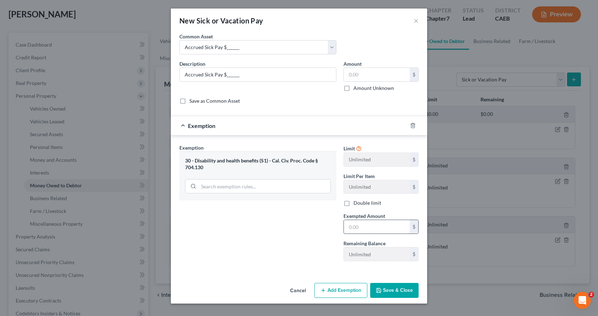
click at [378, 232] on input "text" at bounding box center [377, 227] width 66 height 14
type input "0.00"
click at [394, 298] on button "Save & Close" at bounding box center [394, 290] width 48 height 15
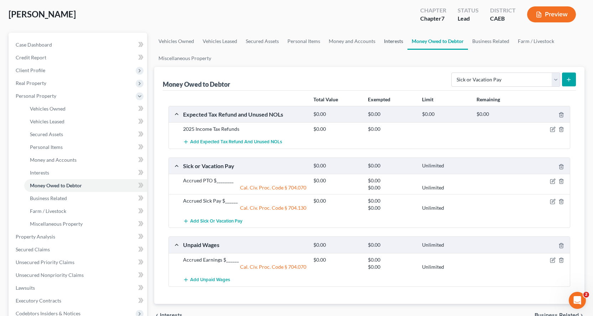
click at [392, 37] on link "Interests" at bounding box center [393, 41] width 28 height 17
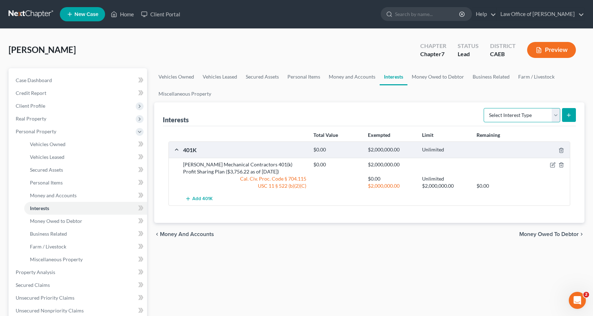
click at [524, 121] on select "Select Interest Type 401K Annuity Bond Education IRA Government Bond Government…" at bounding box center [521, 115] width 77 height 14
select select "term_life_insurance"
click at [484, 108] on select "Select Interest Type 401K Annuity Bond Education IRA Government Bond Government…" at bounding box center [521, 115] width 77 height 14
click at [567, 115] on icon "submit" at bounding box center [569, 115] width 6 height 6
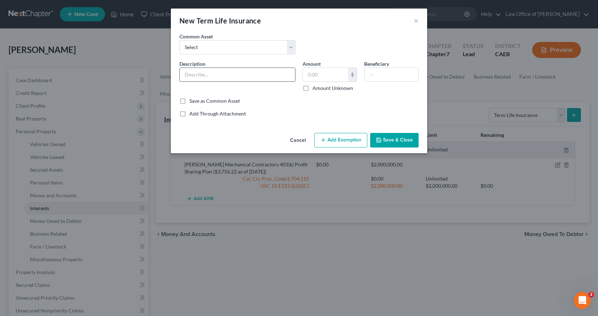
click at [196, 78] on input "text" at bounding box center [237, 75] width 115 height 14
type input "Health Ins. - [US_STATE] Choice"
click at [316, 72] on input "text" at bounding box center [325, 75] width 45 height 14
type input "0.00"
click at [347, 136] on button "Add Exemption" at bounding box center [340, 140] width 53 height 15
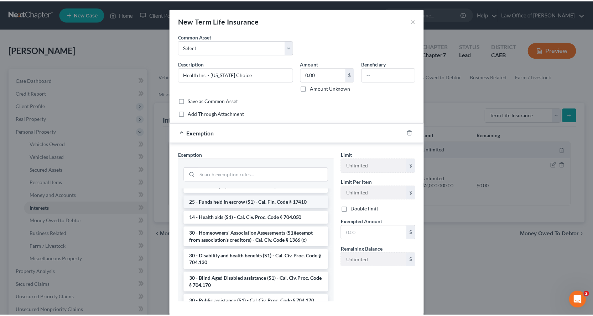
scroll to position [534, 0]
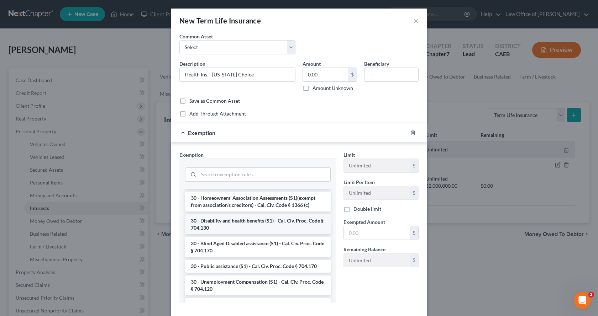
click at [229, 234] on li "30 - Disability and health benefits (S1) - Cal. Civ. Proc. Code § 704.130" at bounding box center [258, 225] width 146 height 20
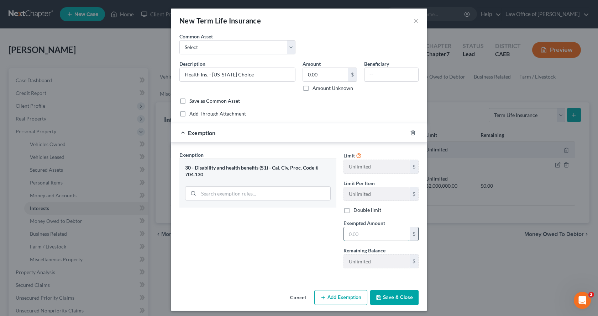
click at [363, 235] on input "text" at bounding box center [377, 234] width 66 height 14
type input "0.00"
click at [382, 300] on button "Save & Close" at bounding box center [394, 297] width 48 height 15
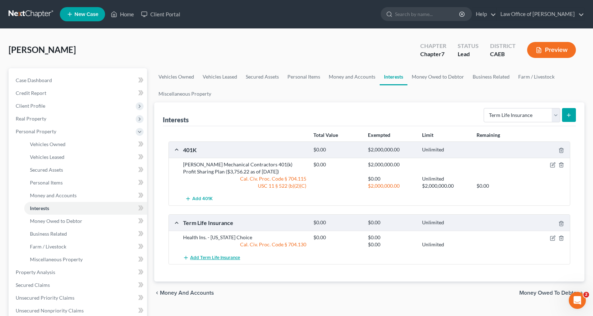
click at [201, 256] on span "Add Term Life Insurance" at bounding box center [215, 258] width 50 height 6
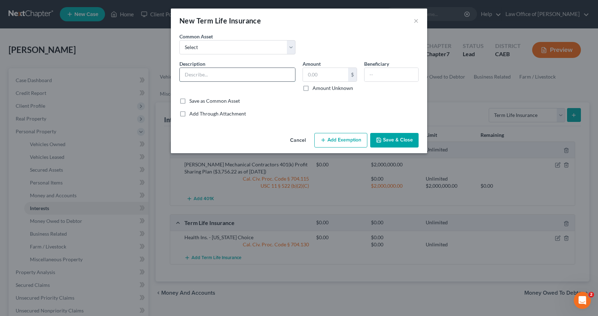
click at [194, 77] on input "text" at bounding box center [237, 75] width 115 height 14
type input "Vehicle Ins. - Toggle"
click at [315, 75] on input "text" at bounding box center [325, 75] width 45 height 14
type input "0.00"
click at [390, 133] on button "Save & Close" at bounding box center [394, 140] width 48 height 15
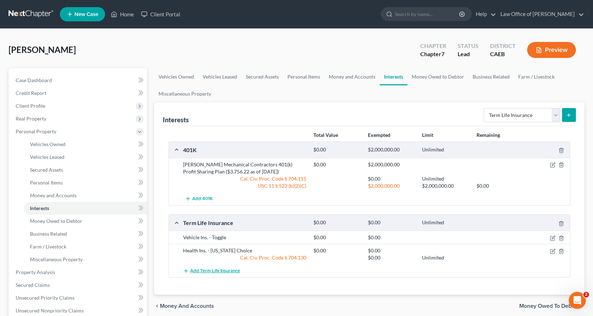
click at [217, 272] on span "Add Term Life Insurance" at bounding box center [215, 271] width 50 height 6
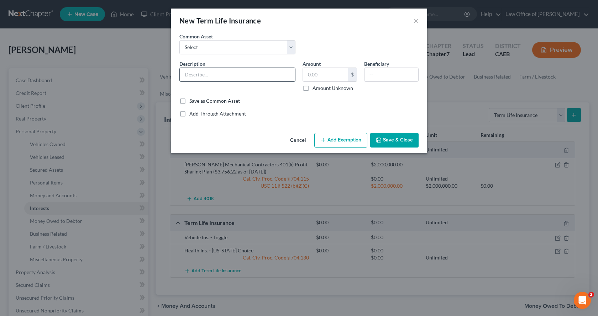
click at [196, 73] on input "text" at bounding box center [237, 75] width 115 height 14
type input "Homeowners Ins. - Foremost"
click at [288, 119] on div "An exemption set must first be selected from the Filing Information section. Co…" at bounding box center [299, 82] width 256 height 98
click at [320, 78] on input "text" at bounding box center [325, 75] width 45 height 14
type input "0.00"
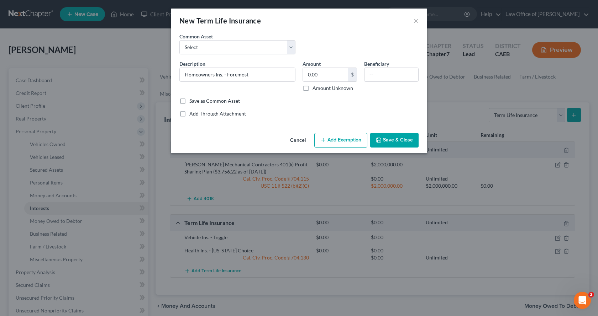
click at [390, 141] on button "Save & Close" at bounding box center [394, 140] width 48 height 15
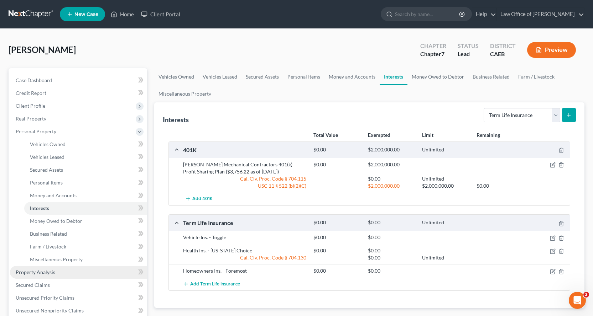
click at [42, 273] on span "Property Analysis" at bounding box center [36, 272] width 40 height 6
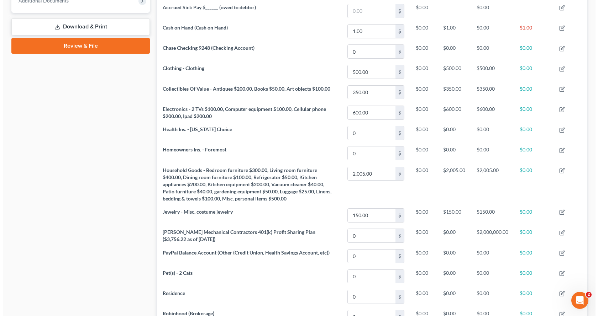
scroll to position [320, 0]
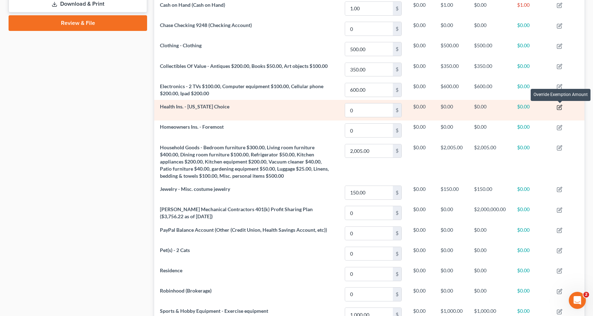
click at [561, 108] on icon "button" at bounding box center [559, 108] width 6 height 6
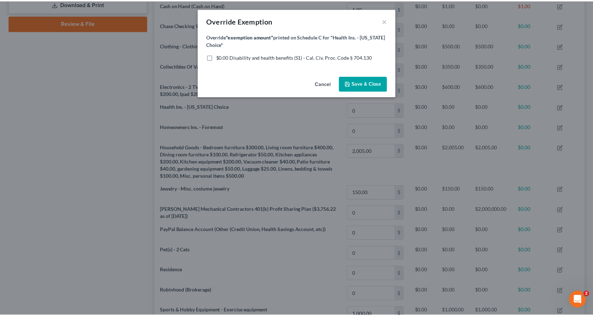
scroll to position [127, 434]
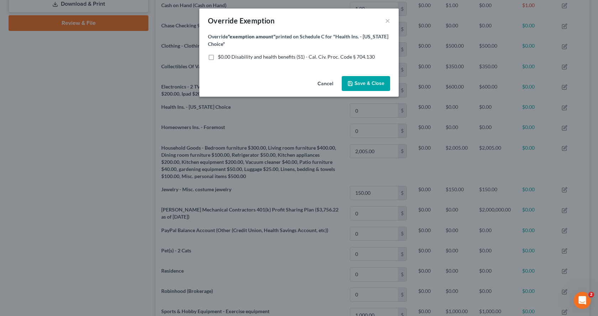
click at [218, 56] on label "$0.00 Disability and health benefits (S1) - Cal. Civ. Proc. Code § 704.130" at bounding box center [296, 56] width 157 height 7
click at [221, 56] on input "$0.00 Disability and health benefits (S1) - Cal. Civ. Proc. Code § 704.130" at bounding box center [223, 55] width 5 height 5
checkbox input "true"
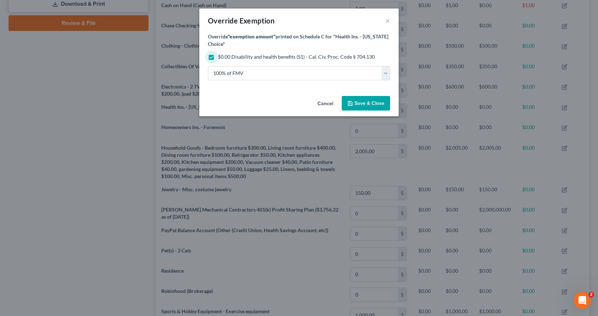
click at [362, 104] on span "Save & Close" at bounding box center [370, 103] width 30 height 6
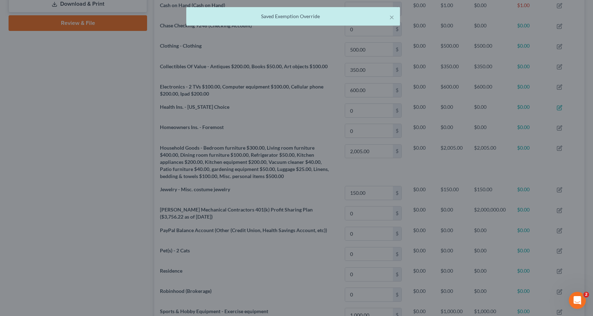
scroll to position [0, 0]
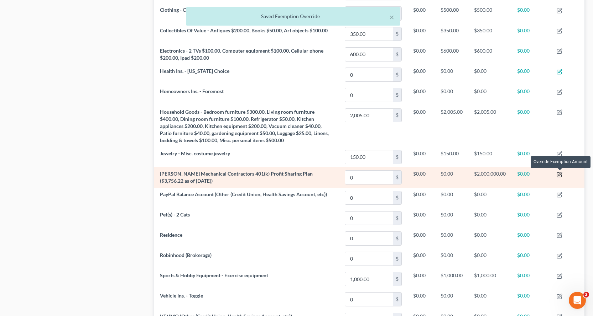
click at [559, 174] on icon "button" at bounding box center [559, 173] width 3 height 3
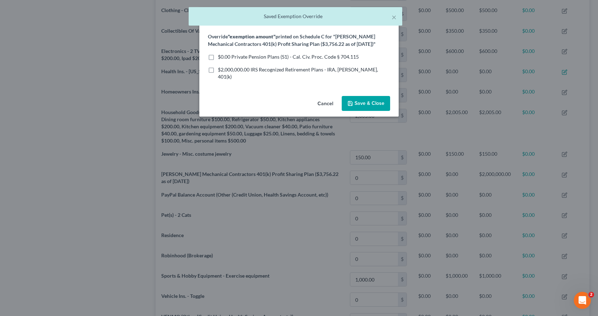
click at [218, 59] on label "$0.00 Private Pension Plans (S1) - Cal. Civ. Proc. Code § 704.115" at bounding box center [288, 56] width 141 height 7
click at [221, 58] on input "$0.00 Private Pension Plans (S1) - Cal. Civ. Proc. Code § 704.115" at bounding box center [223, 55] width 5 height 5
checkbox input "true"
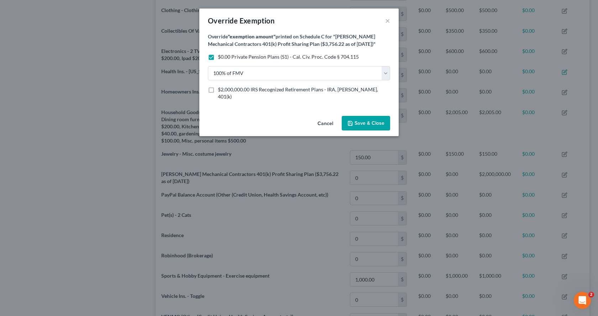
click at [218, 90] on label "$2,000,000.00 IRS Recognized Retirement Plans - IRA, [PERSON_NAME], 401(k)" at bounding box center [304, 93] width 172 height 14
click at [221, 90] on input "$2,000,000.00 IRS Recognized Retirement Plans - IRA, [PERSON_NAME], 401(k)" at bounding box center [223, 88] width 5 height 5
checkbox input "true"
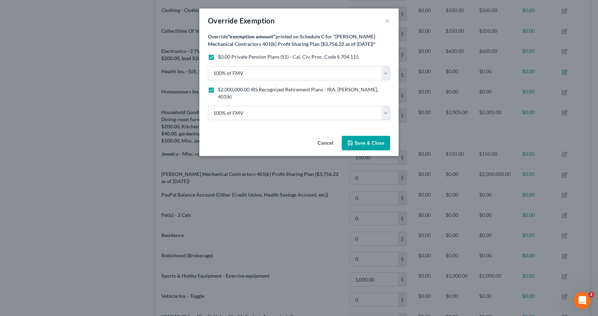
click at [373, 140] on span "Save & Close" at bounding box center [370, 143] width 30 height 6
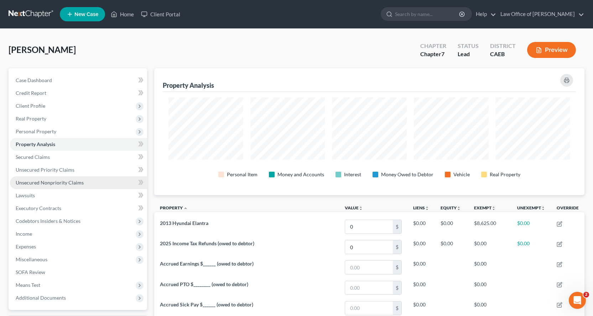
click at [27, 183] on span "Unsecured Nonpriority Claims" at bounding box center [50, 183] width 68 height 6
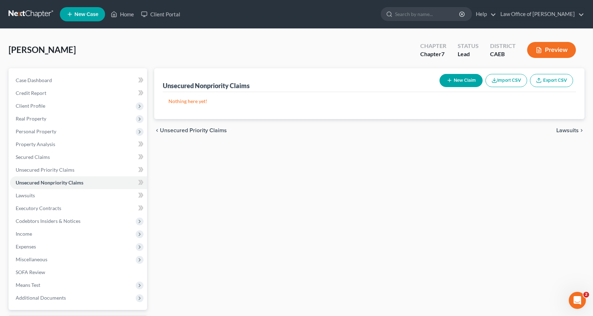
click at [442, 86] on button "New Claim" at bounding box center [460, 80] width 43 height 13
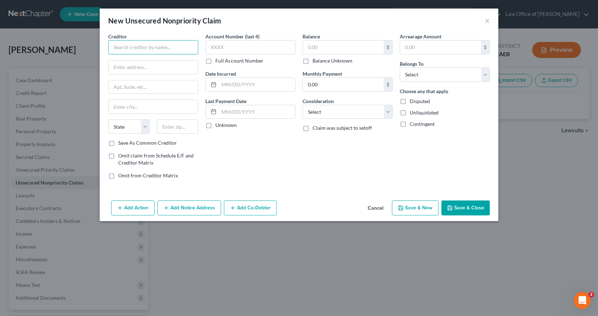
click at [140, 48] on input "text" at bounding box center [153, 47] width 90 height 14
click at [127, 48] on input "text" at bounding box center [153, 47] width 90 height 14
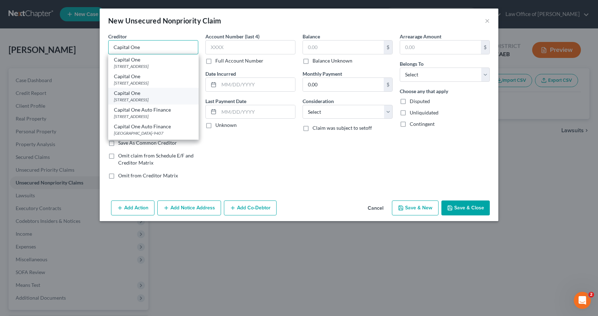
type input "Capital One"
click at [151, 98] on div "[STREET_ADDRESS]" at bounding box center [153, 100] width 79 height 6
type input "PO Box 30285"
type input "[GEOGRAPHIC_DATA]"
select select "46"
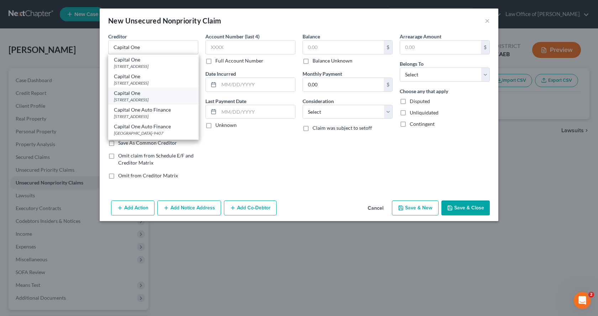
type input "84130-0285"
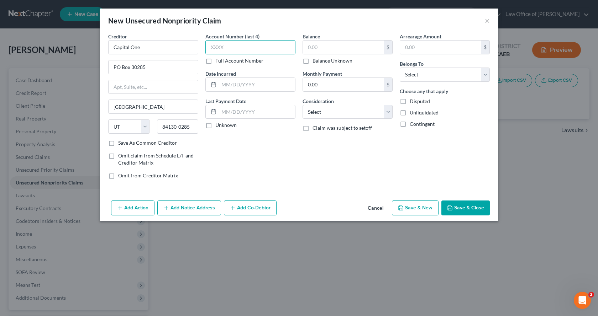
click at [231, 49] on input "text" at bounding box center [250, 47] width 90 height 14
type input "1813"
click at [308, 47] on input "text" at bounding box center [343, 48] width 81 height 14
type input "3,533.00"
drag, startPoint x: 443, startPoint y: 72, endPoint x: 442, endPoint y: 79, distance: 6.9
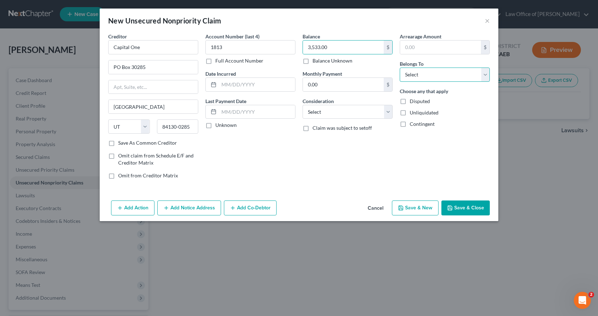
click at [443, 72] on select "Select Debtor 1 Only Debtor 2 Only Debtor 1 And Debtor 2 Only At Least One Of T…" at bounding box center [445, 75] width 90 height 14
select select "0"
click at [400, 68] on select "Select Debtor 1 Only Debtor 2 Only Debtor 1 And Debtor 2 Only At Least One Of T…" at bounding box center [445, 75] width 90 height 14
click at [346, 116] on select "Select Cable / Satellite Services Collection Agency Credit Card Debt Debt Couns…" at bounding box center [348, 112] width 90 height 14
select select "2"
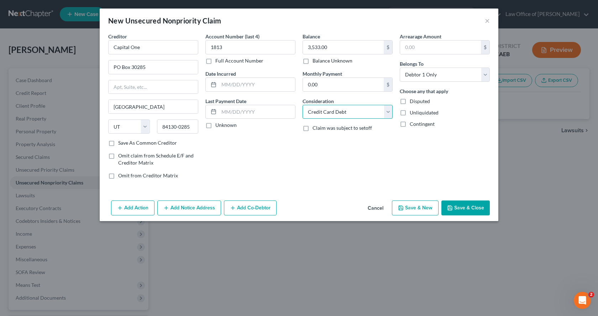
click at [303, 105] on select "Select Cable / Satellite Services Collection Agency Credit Card Debt Debt Couns…" at bounding box center [348, 112] width 90 height 14
click at [253, 84] on input "text" at bounding box center [257, 85] width 76 height 14
type input "2023-06/2025"
click at [410, 203] on button "Save & New" at bounding box center [415, 208] width 47 height 15
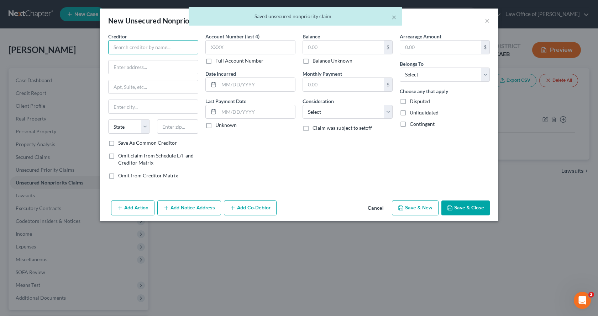
click at [154, 47] on input "text" at bounding box center [153, 47] width 90 height 14
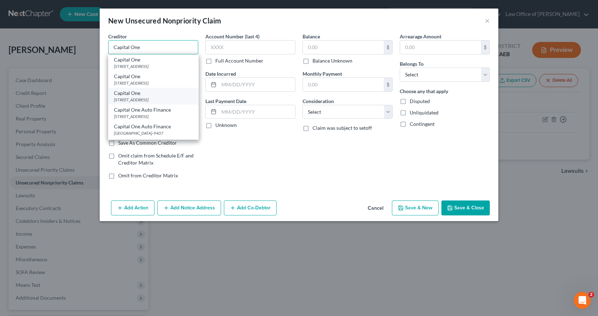
type input "Capital One"
click at [147, 98] on div "[STREET_ADDRESS]" at bounding box center [153, 100] width 79 height 6
type input "PO Box 30285"
type input "[GEOGRAPHIC_DATA]"
select select "46"
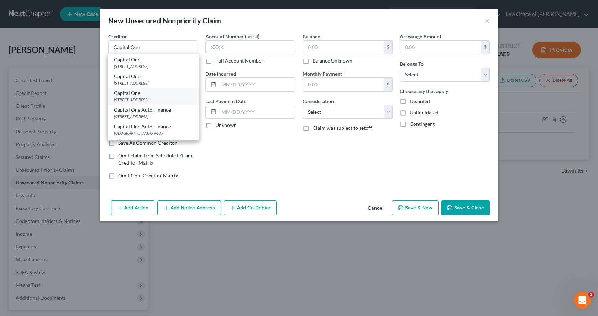
type input "84130-0285"
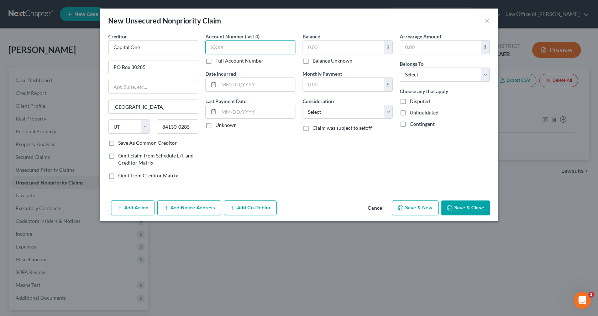
click at [225, 45] on input "text" at bounding box center [250, 47] width 90 height 14
type input "0824"
click at [323, 50] on input "text" at bounding box center [343, 48] width 81 height 14
type input "2,444.00"
click at [432, 78] on select "Select Debtor 1 Only Debtor 2 Only Debtor 1 And Debtor 2 Only At Least One Of T…" at bounding box center [445, 75] width 90 height 14
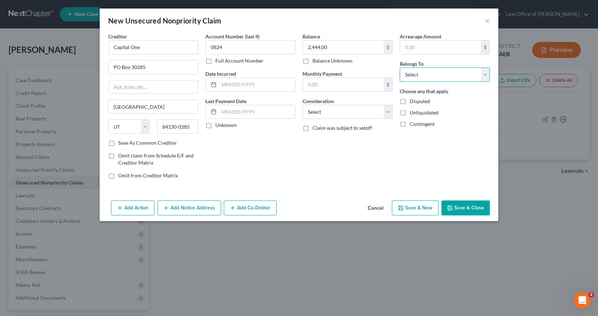
select select "0"
click at [400, 68] on select "Select Debtor 1 Only Debtor 2 Only Debtor 1 And Debtor 2 Only At Least One Of T…" at bounding box center [445, 75] width 90 height 14
click at [346, 113] on select "Select Cable / Satellite Services Collection Agency Credit Card Debt Debt Couns…" at bounding box center [348, 112] width 90 height 14
select select "2"
click at [303, 105] on select "Select Cable / Satellite Services Collection Agency Credit Card Debt Debt Couns…" at bounding box center [348, 112] width 90 height 14
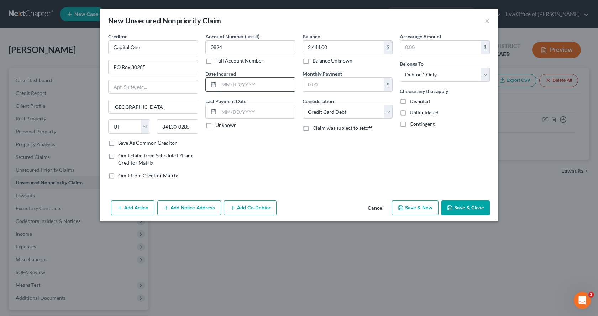
click at [251, 86] on input "text" at bounding box center [257, 85] width 76 height 14
type input "2023 - 05/2025"
click at [419, 206] on button "Save & New" at bounding box center [415, 208] width 47 height 15
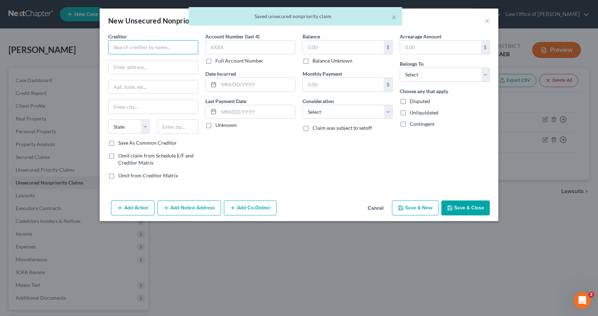
click at [151, 47] on input "text" at bounding box center [153, 47] width 90 height 14
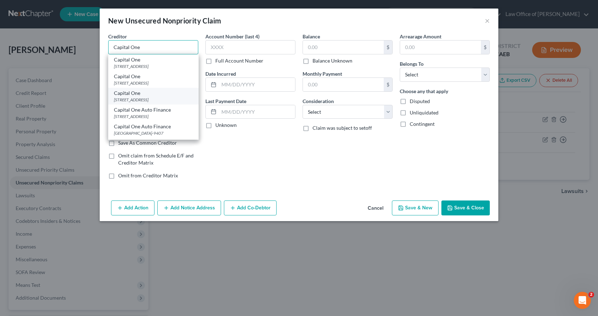
type input "Capital One"
click at [153, 102] on div "[STREET_ADDRESS]" at bounding box center [153, 100] width 79 height 6
type input "PO Box 30285"
type input "[GEOGRAPHIC_DATA]"
select select "46"
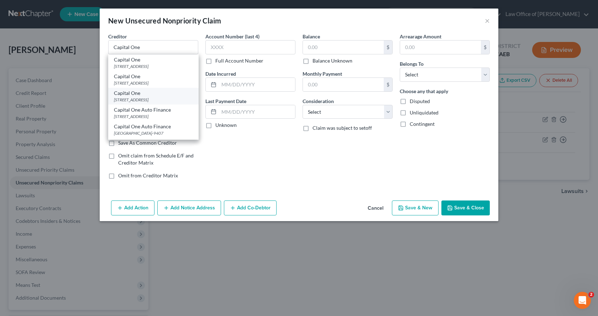
type input "84130-0285"
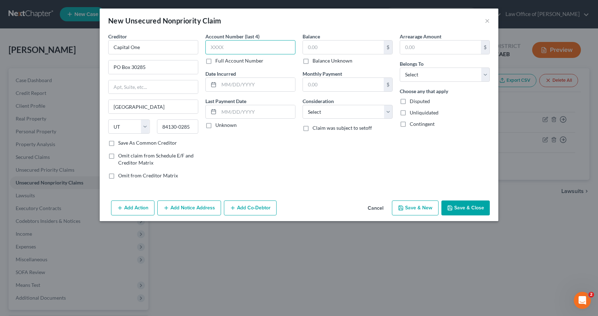
click at [220, 47] on input "text" at bounding box center [250, 47] width 90 height 14
type input "4095"
click at [338, 44] on input "text" at bounding box center [343, 48] width 81 height 14
type input "5,137.00"
click at [449, 75] on select "Select Debtor 1 Only Debtor 2 Only Debtor 1 And Debtor 2 Only At Least One Of T…" at bounding box center [445, 75] width 90 height 14
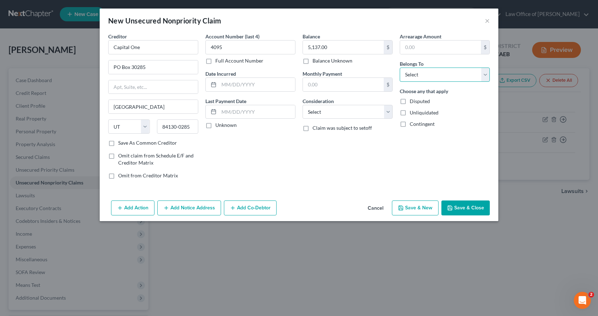
select select "0"
click at [400, 68] on select "Select Debtor 1 Only Debtor 2 Only Debtor 1 And Debtor 2 Only At Least One Of T…" at bounding box center [445, 75] width 90 height 14
click at [376, 110] on select "Select Cable / Satellite Services Collection Agency Credit Card Debt Debt Couns…" at bounding box center [348, 112] width 90 height 14
select select "2"
click at [303, 105] on select "Select Cable / Satellite Services Collection Agency Credit Card Debt Debt Couns…" at bounding box center [348, 112] width 90 height 14
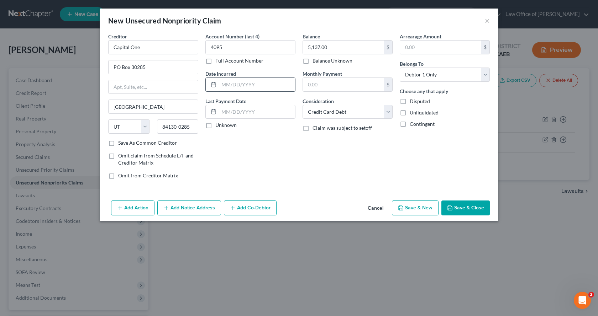
click at [251, 85] on input "text" at bounding box center [257, 85] width 76 height 14
type input "2020 - 04/2025"
click at [410, 211] on button "Save & New" at bounding box center [415, 208] width 47 height 15
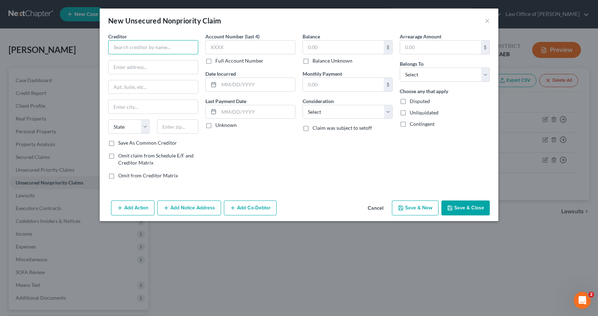
click at [156, 48] on input "text" at bounding box center [153, 47] width 90 height 14
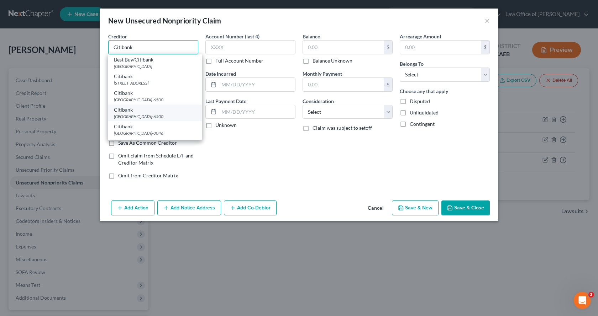
type input "Citibank"
click at [141, 120] on div "[GEOGRAPHIC_DATA]-6500" at bounding box center [155, 117] width 82 height 6
type input "P O Box 6500"
type input "[GEOGRAPHIC_DATA]"
select select "43"
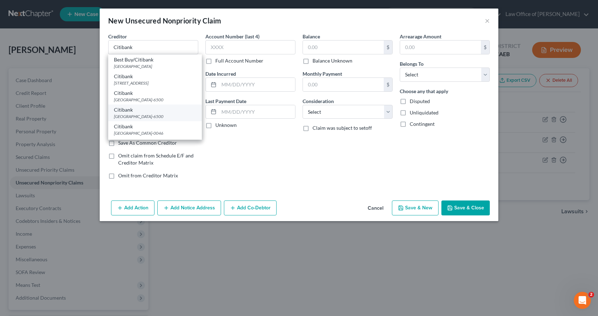
type input "57117-6500"
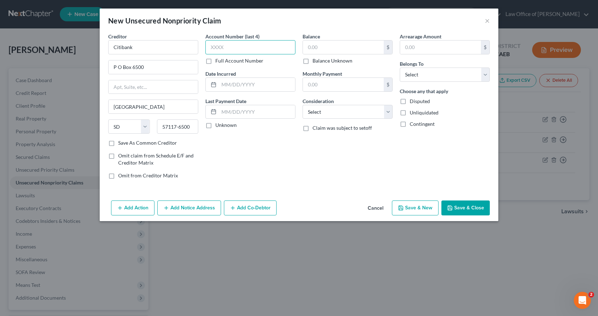
click at [227, 49] on input "text" at bounding box center [250, 47] width 90 height 14
type input "8629"
click at [313, 49] on input "text" at bounding box center [343, 48] width 81 height 14
type input "7,420.00"
drag, startPoint x: 417, startPoint y: 71, endPoint x: 418, endPoint y: 80, distance: 9.3
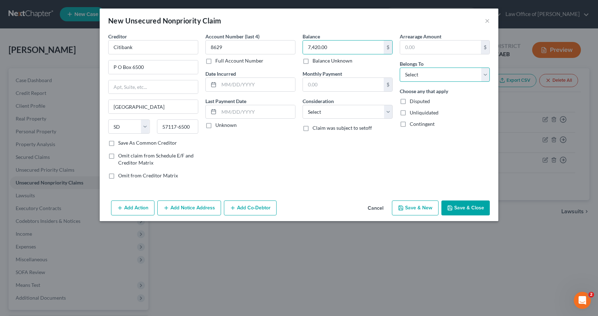
click at [417, 71] on select "Select Debtor 1 Only Debtor 2 Only Debtor 1 And Debtor 2 Only At Least One Of T…" at bounding box center [445, 75] width 90 height 14
select select "0"
click at [400, 68] on select "Select Debtor 1 Only Debtor 2 Only Debtor 1 And Debtor 2 Only At Least One Of T…" at bounding box center [445, 75] width 90 height 14
click at [248, 87] on input "text" at bounding box center [257, 85] width 76 height 14
type input "2023-06/2025"
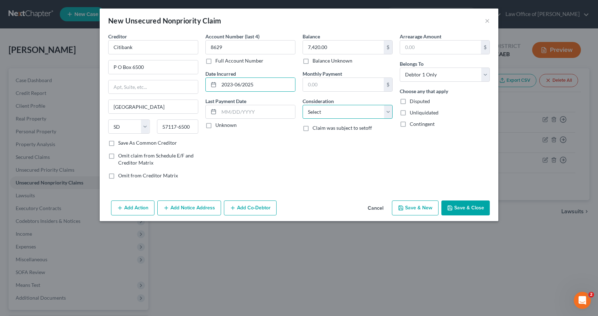
click at [330, 110] on select "Select Cable / Satellite Services Collection Agency Credit Card Debt Debt Couns…" at bounding box center [348, 112] width 90 height 14
select select "2"
click at [303, 105] on select "Select Cable / Satellite Services Collection Agency Credit Card Debt Debt Couns…" at bounding box center [348, 112] width 90 height 14
click at [432, 210] on button "Save & New" at bounding box center [415, 208] width 47 height 15
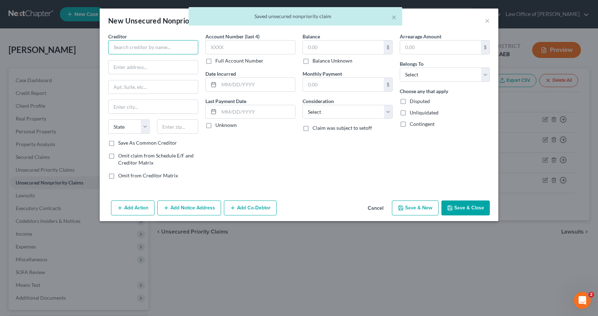
click at [150, 45] on input "text" at bounding box center [153, 47] width 90 height 14
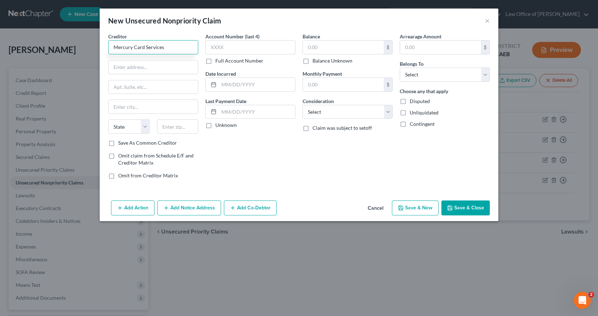
type input "Mercury Card Services"
type input "PO Box 84064"
type input "Columbus"
select select "10"
click at [177, 126] on input "GA" at bounding box center [178, 127] width 42 height 14
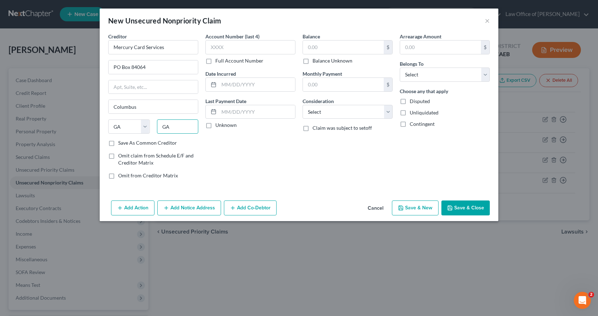
drag, startPoint x: 173, startPoint y: 127, endPoint x: 163, endPoint y: 127, distance: 10.7
click at [163, 127] on input "GA" at bounding box center [178, 127] width 42 height 14
type input "31908-4064"
click at [118, 143] on label "Save As Common Creditor" at bounding box center [147, 143] width 59 height 7
click at [121, 143] on input "Save As Common Creditor" at bounding box center [123, 142] width 5 height 5
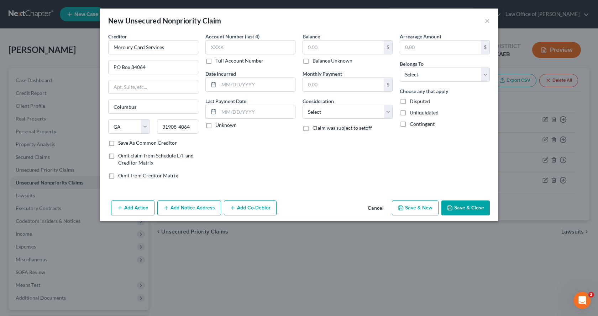
checkbox input "true"
click at [231, 52] on input "text" at bounding box center [250, 47] width 90 height 14
type input "1906"
click at [316, 51] on input "text" at bounding box center [343, 48] width 81 height 14
type input "8,021.00"
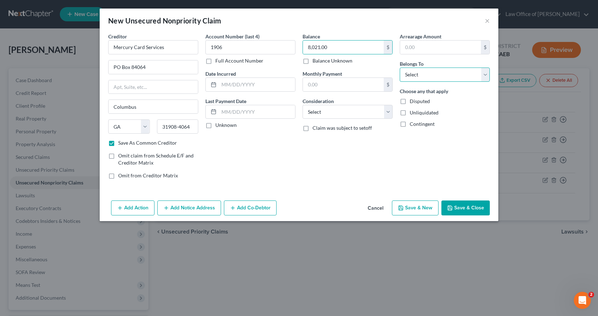
click at [431, 76] on select "Select Debtor 1 Only Debtor 2 Only Debtor 1 And Debtor 2 Only At Least One Of T…" at bounding box center [445, 75] width 90 height 14
select select "0"
click at [400, 68] on select "Select Debtor 1 Only Debtor 2 Only Debtor 1 And Debtor 2 Only At Least One Of T…" at bounding box center [445, 75] width 90 height 14
click at [360, 111] on select "Select Cable / Satellite Services Collection Agency Credit Card Debt Debt Couns…" at bounding box center [348, 112] width 90 height 14
select select "2"
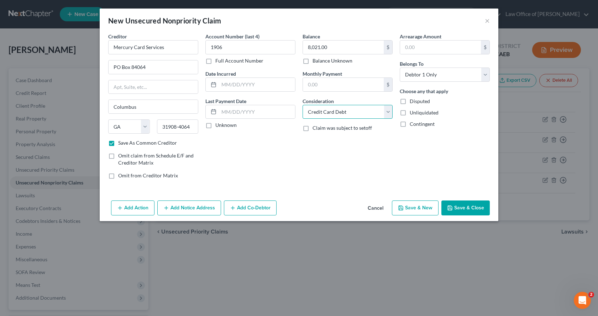
click at [303, 105] on select "Select Cable / Satellite Services Collection Agency Credit Card Debt Debt Couns…" at bounding box center [348, 112] width 90 height 14
click at [227, 81] on input "text" at bounding box center [257, 85] width 76 height 14
type input "2020- 07/2025"
click at [430, 208] on button "Save & New" at bounding box center [415, 208] width 47 height 15
checkbox input "false"
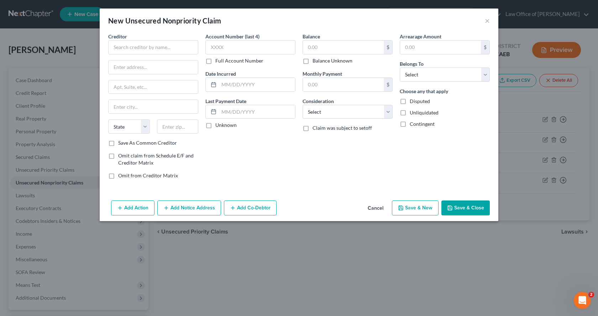
type input "0.00"
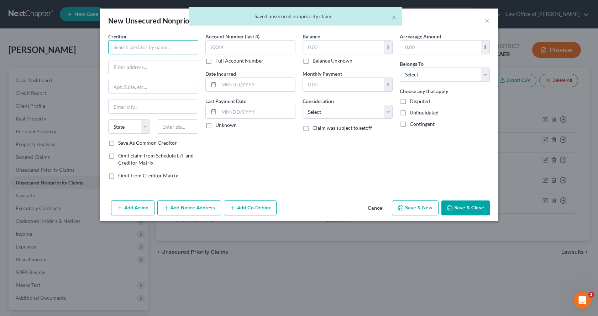
click at [126, 47] on input "text" at bounding box center [153, 47] width 90 height 14
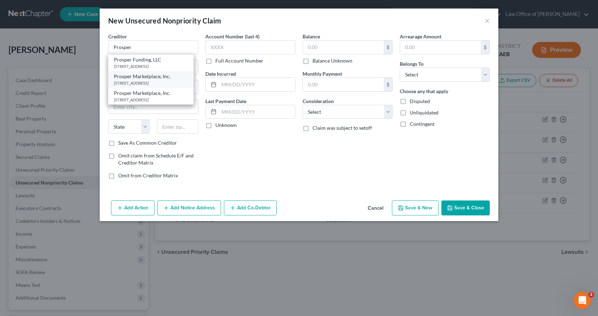
click at [132, 86] on div "[STREET_ADDRESS]" at bounding box center [151, 83] width 74 height 6
type input "Prosper Marketplace, Inc."
type input "[STREET_ADDRESS]"
type input "[GEOGRAPHIC_DATA]"
select select "4"
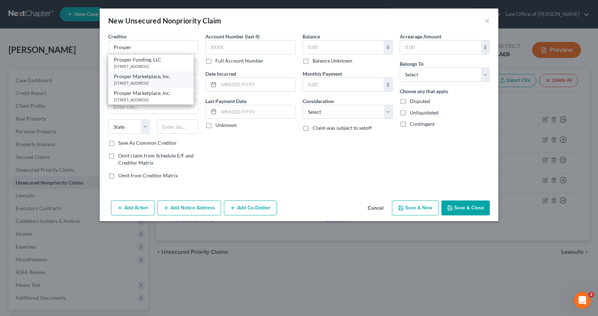
type input "94105-1909"
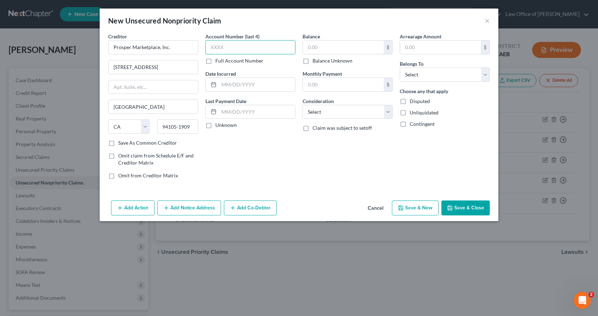
click at [220, 49] on input "text" at bounding box center [250, 47] width 90 height 14
type input "1783"
click at [305, 44] on input "text" at bounding box center [343, 48] width 81 height 14
type input "4,536.00"
drag, startPoint x: 441, startPoint y: 75, endPoint x: 441, endPoint y: 78, distance: 3.6
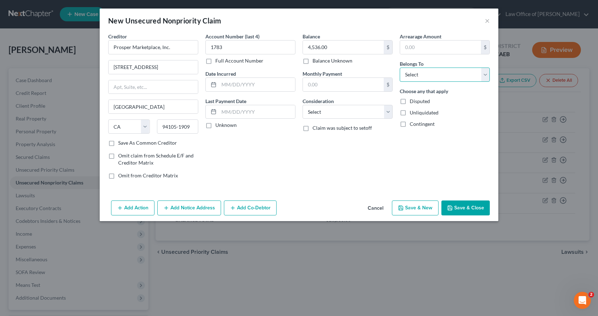
click at [441, 75] on select "Select Debtor 1 Only Debtor 2 Only Debtor 1 And Debtor 2 Only At Least One Of T…" at bounding box center [445, 75] width 90 height 14
select select "0"
click at [400, 68] on select "Select Debtor 1 Only Debtor 2 Only Debtor 1 And Debtor 2 Only At Least One Of T…" at bounding box center [445, 75] width 90 height 14
click at [364, 114] on select "Select Cable / Satellite Services Collection Agency Credit Card Debt Debt Couns…" at bounding box center [348, 112] width 90 height 14
select select "10"
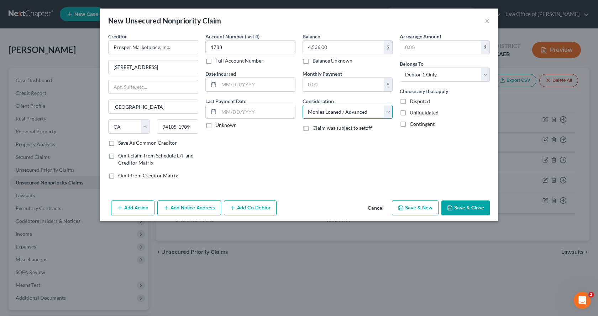
click at [303, 105] on select "Select Cable / Satellite Services Collection Agency Credit Card Debt Debt Couns…" at bounding box center [348, 112] width 90 height 14
click at [231, 87] on input "text" at bounding box center [257, 85] width 76 height 14
type input "[DATE]"
click at [415, 211] on button "Save & New" at bounding box center [415, 208] width 47 height 15
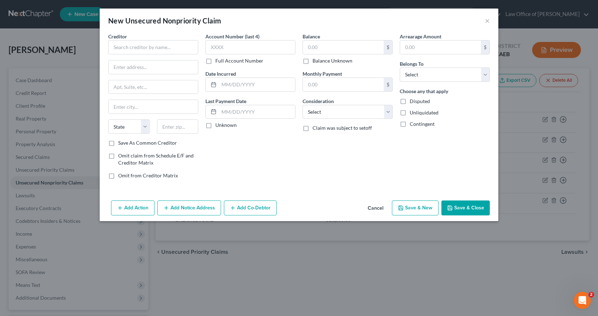
type input "0.00"
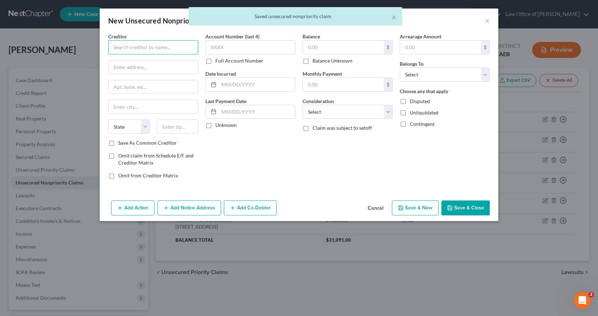
click at [161, 46] on input "text" at bounding box center [153, 47] width 90 height 14
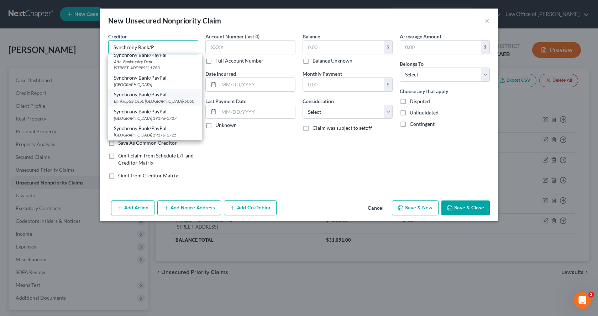
scroll to position [27, 0]
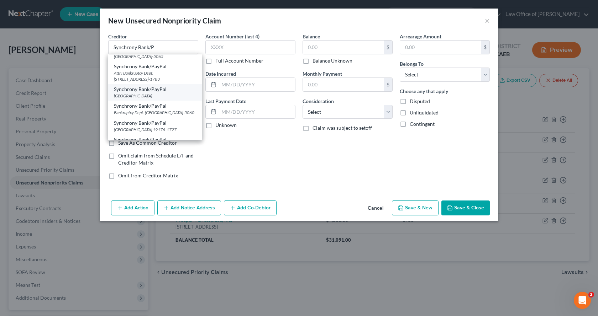
click at [147, 99] on div "[GEOGRAPHIC_DATA]" at bounding box center [155, 96] width 82 height 6
type input "Synchrony Bank/PayPal"
type input "PO Box 71725"
type input "[GEOGRAPHIC_DATA]"
select select "39"
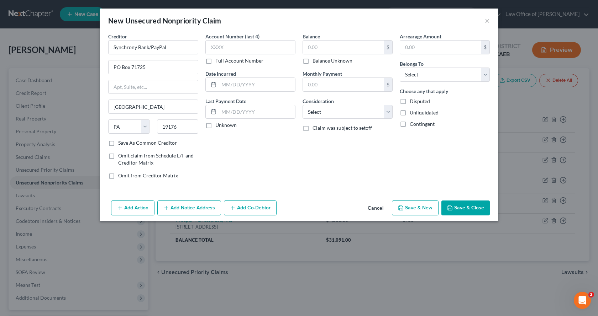
scroll to position [0, 0]
click at [177, 126] on input "19176" at bounding box center [178, 127] width 42 height 14
type input "19176-1725"
click at [118, 144] on label "Save As Common Creditor" at bounding box center [147, 143] width 59 height 7
click at [121, 144] on input "Save As Common Creditor" at bounding box center [123, 142] width 5 height 5
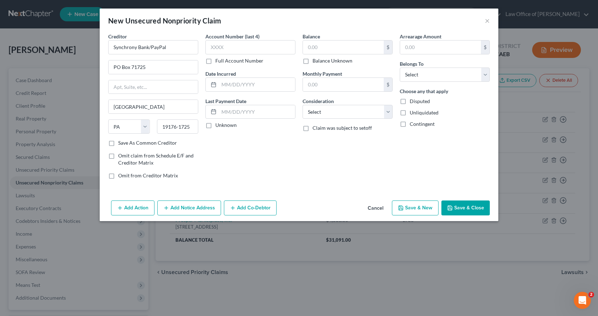
checkbox input "true"
click at [214, 50] on input "text" at bounding box center [250, 47] width 90 height 14
type input "7698"
click at [316, 48] on input "text" at bounding box center [343, 48] width 81 height 14
type input "5,681.00"
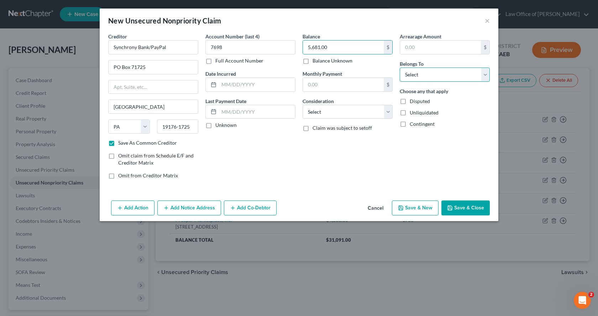
click at [429, 70] on select "Select Debtor 1 Only Debtor 2 Only Debtor 1 And Debtor 2 Only At Least One Of T…" at bounding box center [445, 75] width 90 height 14
select select "0"
click at [400, 68] on select "Select Debtor 1 Only Debtor 2 Only Debtor 1 And Debtor 2 Only At Least One Of T…" at bounding box center [445, 75] width 90 height 14
click at [357, 118] on select "Select Cable / Satellite Services Collection Agency Credit Card Debt Debt Couns…" at bounding box center [348, 112] width 90 height 14
select select "2"
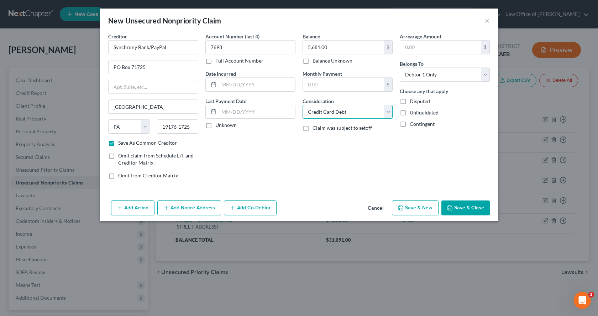
click at [303, 105] on select "Select Cable / Satellite Services Collection Agency Credit Card Debt Debt Couns…" at bounding box center [348, 112] width 90 height 14
click at [190, 212] on button "Add Notice Address" at bounding box center [189, 208] width 64 height 15
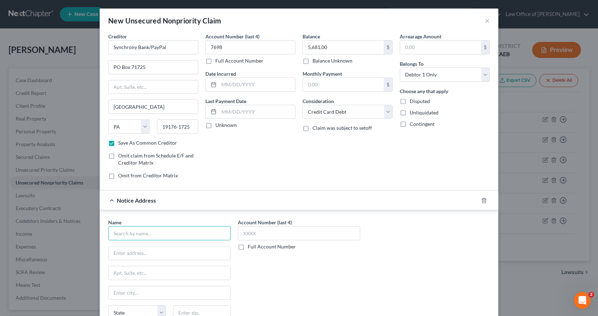
click at [144, 238] on input "text" at bounding box center [169, 233] width 122 height 14
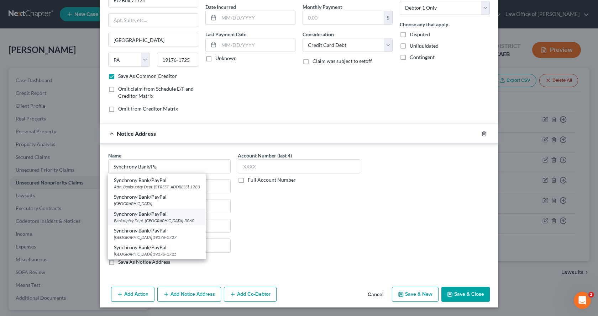
scroll to position [2, 0]
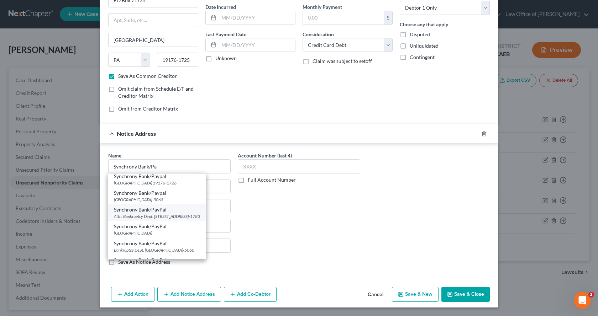
click at [127, 220] on div "Attn: Bankruptcy Dept. [STREET_ADDRESS]-1783" at bounding box center [157, 217] width 86 height 6
type input "Synchrony Bank/PayPal"
type input "Attn: Bankruptcy Dept."
type input "PO Box 71783"
type input "[GEOGRAPHIC_DATA]"
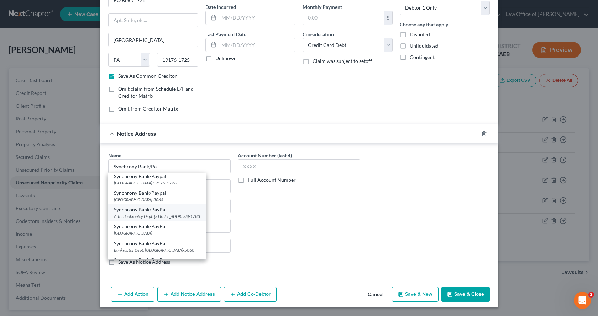
select select "39"
type input "19176-1783"
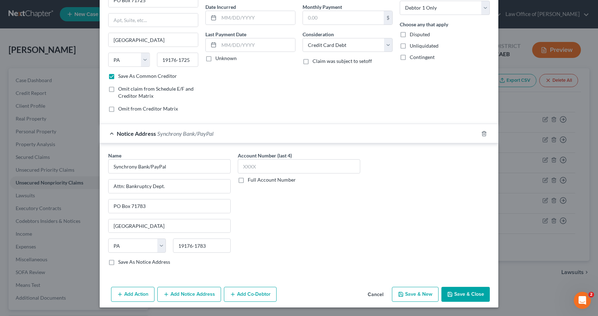
scroll to position [0, 0]
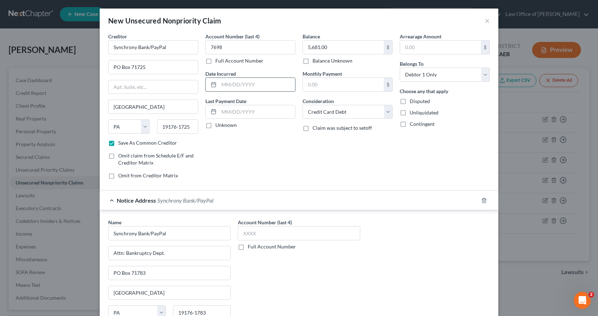
click at [248, 84] on input "text" at bounding box center [257, 85] width 76 height 14
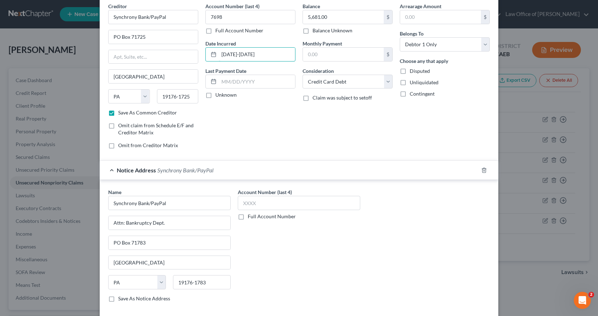
scroll to position [67, 0]
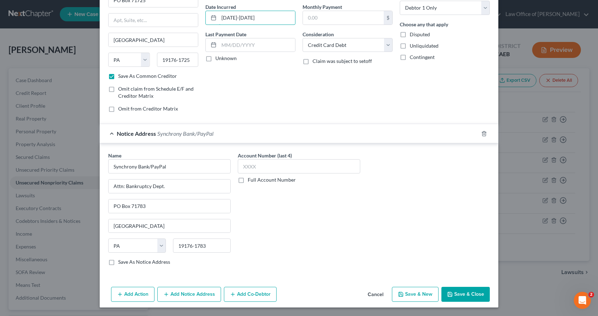
type input "[DATE]-[DATE]"
click at [413, 298] on button "Save & New" at bounding box center [415, 294] width 47 height 15
checkbox input "false"
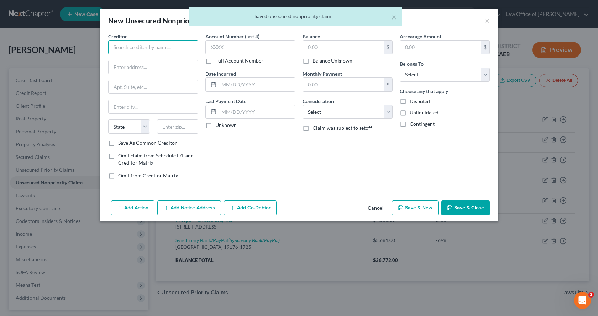
click at [131, 47] on input "text" at bounding box center [153, 47] width 90 height 14
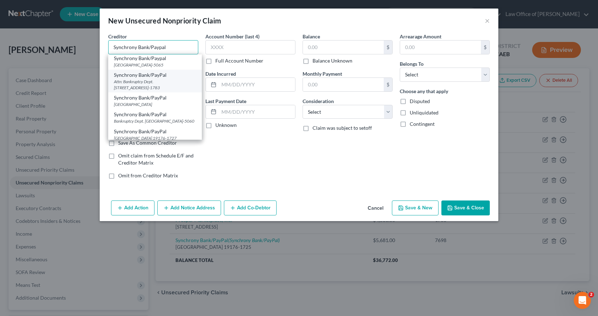
scroll to position [36, 0]
click at [145, 124] on div "[GEOGRAPHIC_DATA] 19176-1727" at bounding box center [155, 121] width 82 height 6
type input "Synchrony Bank/PayPal"
type input "PO Box 71727"
type input "[GEOGRAPHIC_DATA]"
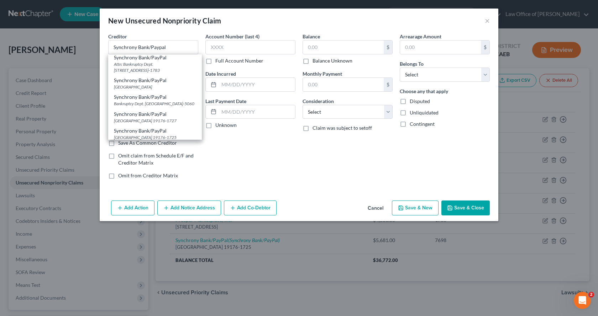
select select "39"
type input "19176-1727"
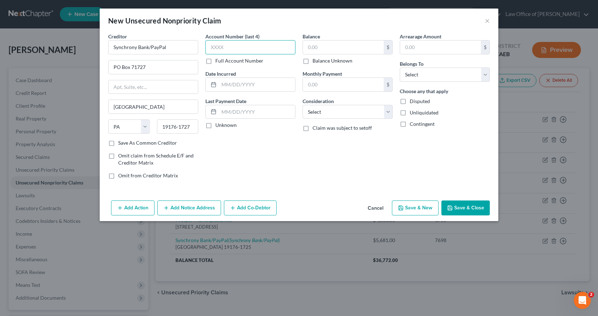
click at [237, 45] on input "text" at bounding box center [250, 47] width 90 height 14
type input "3946"
click at [325, 50] on input "text" at bounding box center [343, 48] width 81 height 14
type input "1,520.00"
click at [427, 74] on select "Select Debtor 1 Only Debtor 2 Only Debtor 1 And Debtor 2 Only At Least One Of T…" at bounding box center [445, 75] width 90 height 14
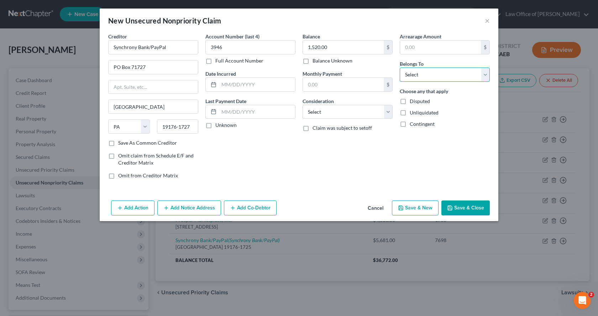
select select "0"
click at [400, 68] on select "Select Debtor 1 Only Debtor 2 Only Debtor 1 And Debtor 2 Only At Least One Of T…" at bounding box center [445, 75] width 90 height 14
click at [357, 111] on select "Select Cable / Satellite Services Collection Agency Credit Card Debt Debt Couns…" at bounding box center [348, 112] width 90 height 14
select select "2"
click at [303, 105] on select "Select Cable / Satellite Services Collection Agency Credit Card Debt Debt Couns…" at bounding box center [348, 112] width 90 height 14
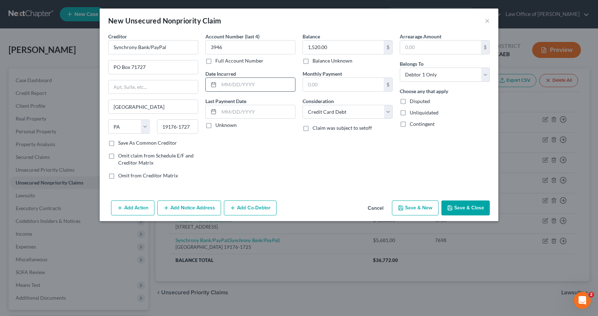
click at [248, 88] on input "text" at bounding box center [257, 85] width 76 height 14
type input "2022-06/2025"
click at [424, 209] on button "Save & New" at bounding box center [415, 208] width 47 height 15
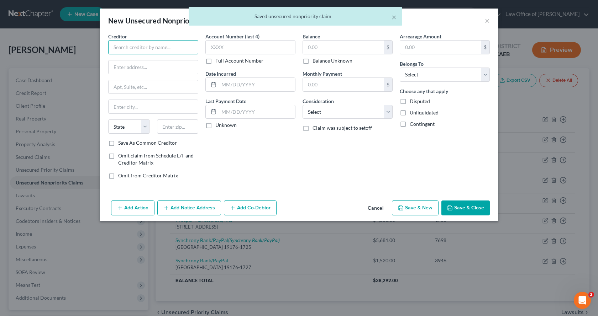
click at [149, 50] on input "text" at bounding box center [153, 47] width 90 height 14
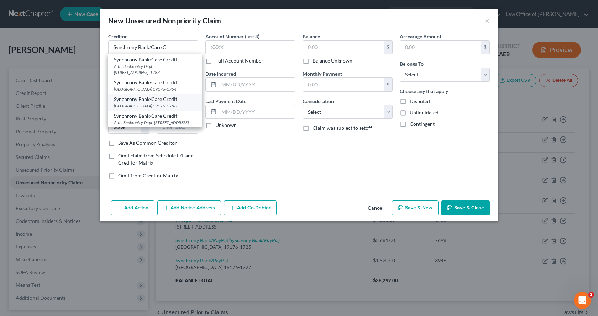
click at [153, 109] on div "[GEOGRAPHIC_DATA] 19176-1756" at bounding box center [155, 106] width 82 height 6
type input "Synchrony Bank/Care Credit"
type input "PO Box 71756"
type input "[GEOGRAPHIC_DATA]"
select select "39"
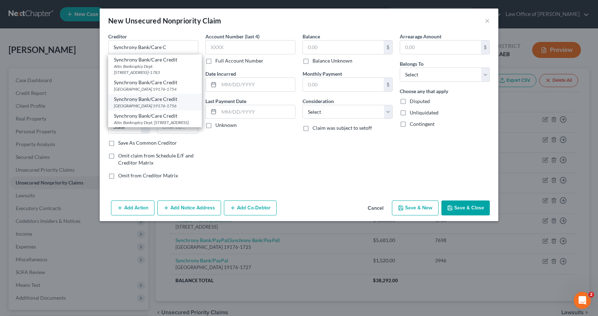
type input "19176-1756"
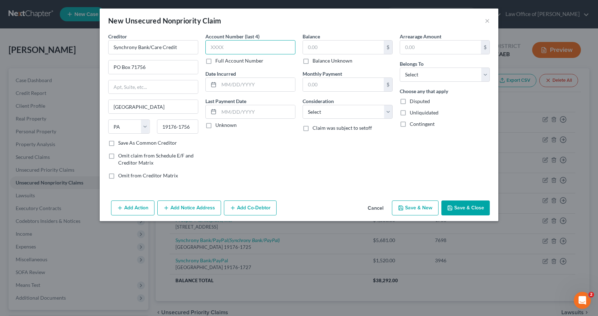
click at [231, 46] on input "text" at bounding box center [250, 47] width 90 height 14
type input "7546"
click at [347, 49] on input "text" at bounding box center [343, 48] width 81 height 14
type input "951.00"
click at [429, 77] on select "Select Debtor 1 Only Debtor 2 Only Debtor 1 And Debtor 2 Only At Least One Of T…" at bounding box center [445, 75] width 90 height 14
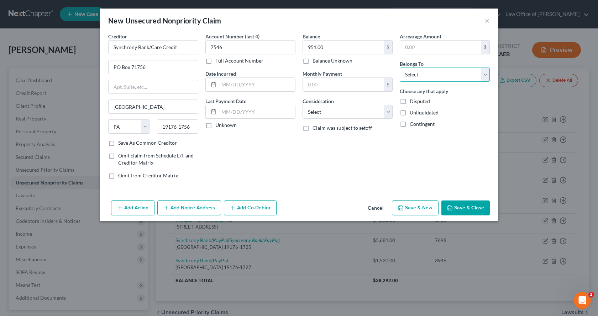
select select "0"
click at [400, 68] on select "Select Debtor 1 Only Debtor 2 Only Debtor 1 And Debtor 2 Only At Least One Of T…" at bounding box center [445, 75] width 90 height 14
click at [333, 115] on select "Select Cable / Satellite Services Collection Agency Credit Card Debt Debt Couns…" at bounding box center [348, 112] width 90 height 14
select select "2"
click at [303, 105] on select "Select Cable / Satellite Services Collection Agency Credit Card Debt Debt Couns…" at bounding box center [348, 112] width 90 height 14
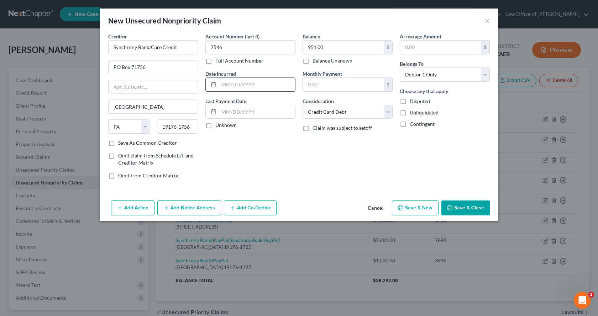
click at [219, 83] on input "text" at bounding box center [257, 85] width 76 height 14
type input "12/2024 - 01/2025"
click at [190, 208] on button "Add Notice Address" at bounding box center [189, 208] width 64 height 15
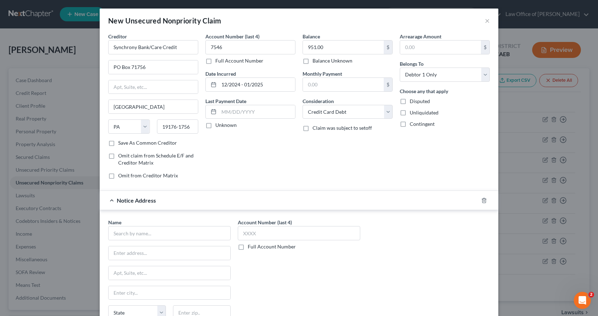
scroll to position [67, 0]
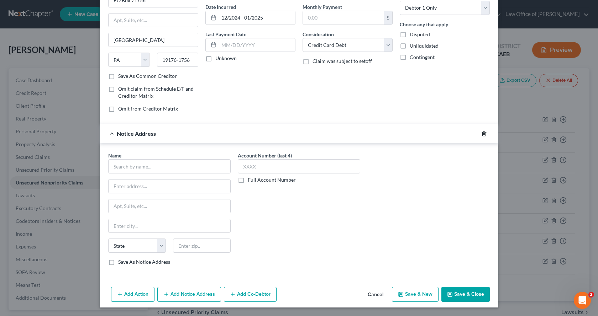
click at [481, 133] on icon "button" at bounding box center [484, 134] width 6 height 6
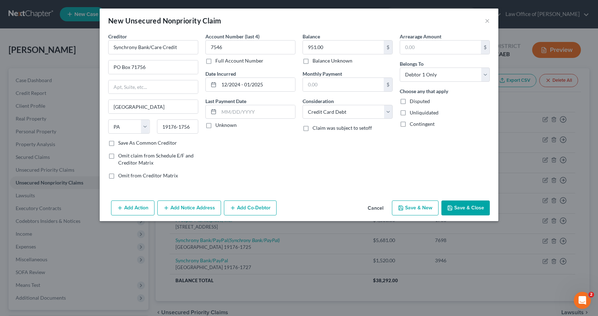
click at [418, 209] on button "Save & New" at bounding box center [415, 208] width 47 height 15
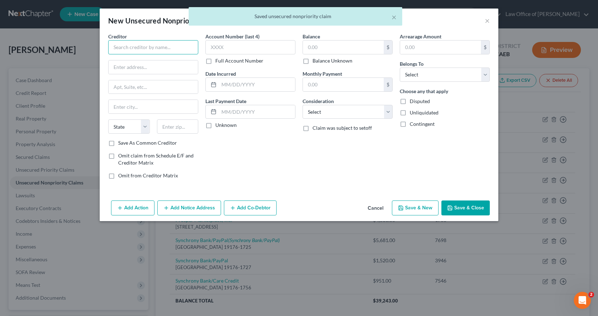
click at [133, 47] on input "text" at bounding box center [153, 47] width 90 height 14
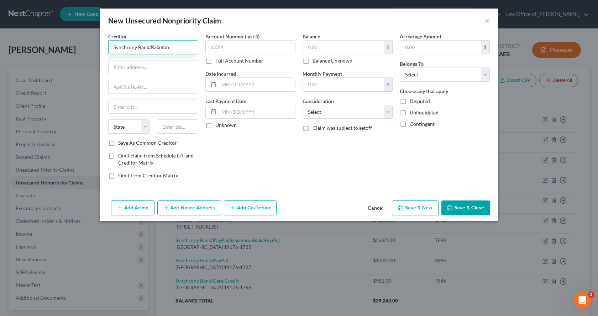
type input "Synchrony Bank/Rakutan"
type input "PO Box 71756"
type input "[GEOGRAPHIC_DATA]"
select select "39"
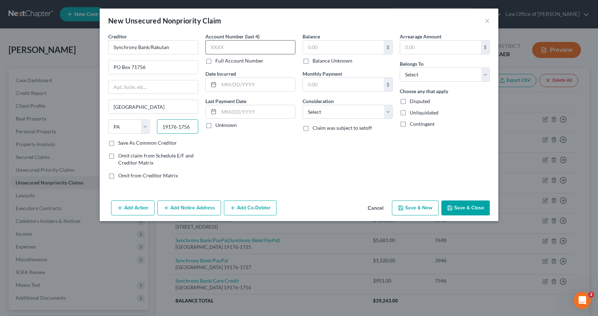
type input "19176-1756"
click at [246, 44] on input "text" at bounding box center [250, 47] width 90 height 14
type input "0732"
click at [309, 47] on input "text" at bounding box center [343, 48] width 81 height 14
type input "1,458.00"
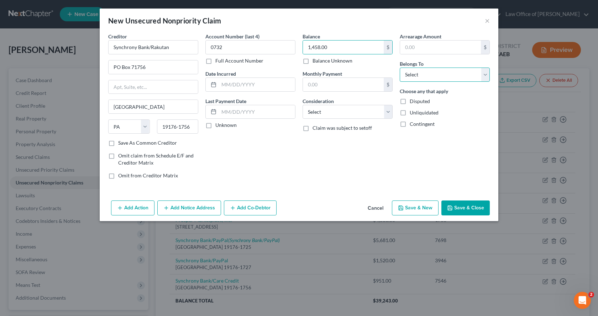
click at [413, 74] on select "Select Debtor 1 Only Debtor 2 Only Debtor 1 And Debtor 2 Only At Least One Of T…" at bounding box center [445, 75] width 90 height 14
select select "0"
click at [400, 68] on select "Select Debtor 1 Only Debtor 2 Only Debtor 1 And Debtor 2 Only At Least One Of T…" at bounding box center [445, 75] width 90 height 14
click at [361, 112] on select "Select Cable / Satellite Services Collection Agency Credit Card Debt Debt Couns…" at bounding box center [348, 112] width 90 height 14
select select "2"
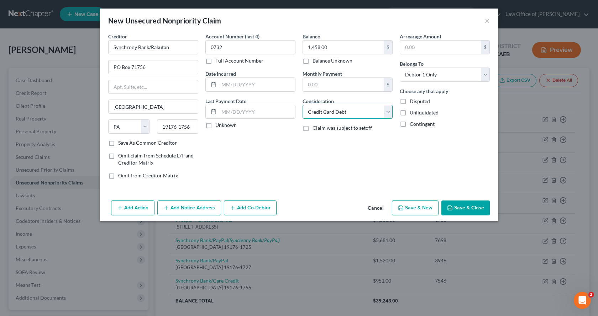
click at [303, 105] on select "Select Cable / Satellite Services Collection Agency Credit Card Debt Debt Couns…" at bounding box center [348, 112] width 90 height 14
click at [241, 86] on input "text" at bounding box center [257, 85] width 76 height 14
type input "[DATE]-[DATE]"
click at [417, 211] on button "Save & New" at bounding box center [415, 208] width 47 height 15
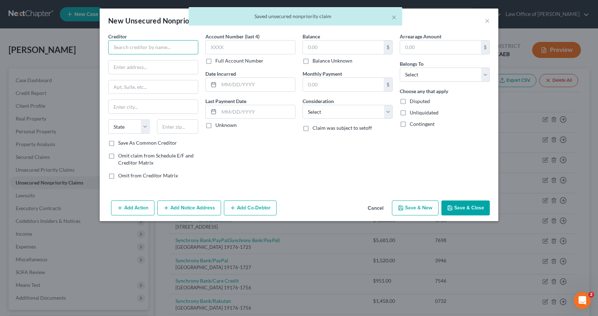
click at [127, 46] on input "text" at bounding box center [153, 47] width 90 height 14
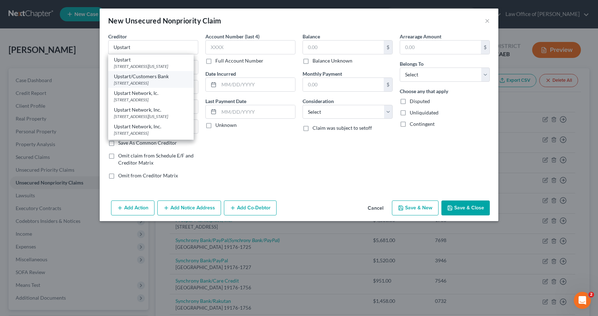
click at [127, 80] on div "Upstart/Customers Bank" at bounding box center [151, 76] width 74 height 7
type input "Upstart/Customers Bank"
type input "PO Box 1503"
type input "San [PERSON_NAME]"
select select "4"
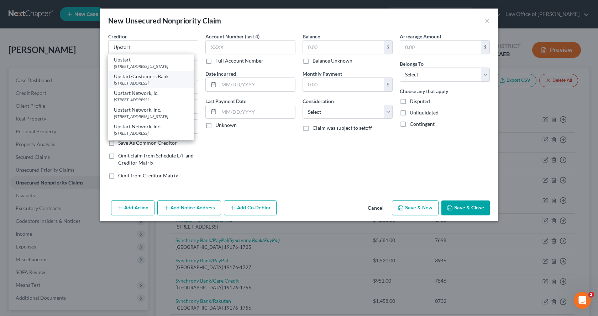
type input "94070"
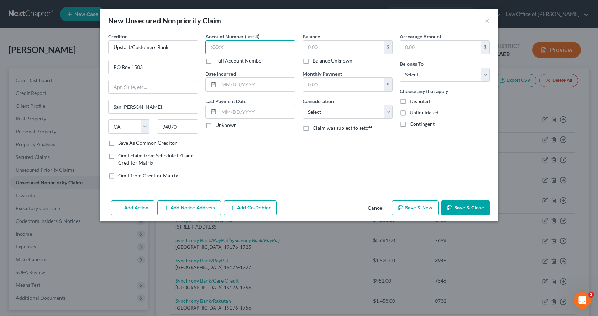
click at [219, 47] on input "text" at bounding box center [250, 47] width 90 height 14
drag, startPoint x: 175, startPoint y: 49, endPoint x: 131, endPoint y: 49, distance: 44.5
click at [131, 49] on input "Upstart/Customers Bank" at bounding box center [153, 47] width 90 height 14
type input "Upstart Operations Dept."
click at [216, 51] on input "text" at bounding box center [250, 47] width 90 height 14
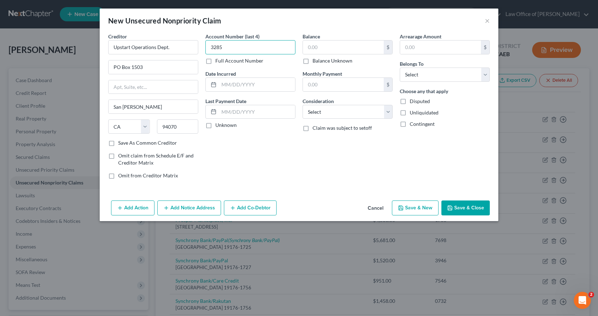
type input "3285"
click at [322, 40] on div "Balance $ Balance Unknown Balance Undetermined $ Balance Unknown" at bounding box center [348, 49] width 90 height 32
click at [322, 47] on input "text" at bounding box center [343, 48] width 81 height 14
type input "16,312.00"
click at [415, 80] on select "Select Debtor 1 Only Debtor 2 Only Debtor 1 And Debtor 2 Only At Least One Of T…" at bounding box center [445, 75] width 90 height 14
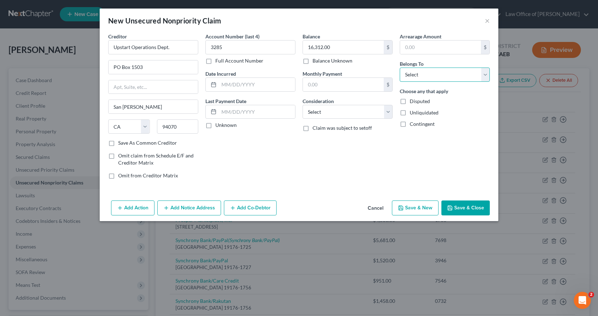
select select "0"
click at [400, 68] on select "Select Debtor 1 Only Debtor 2 Only Debtor 1 And Debtor 2 Only At Least One Of T…" at bounding box center [445, 75] width 90 height 14
click at [358, 110] on select "Select Cable / Satellite Services Collection Agency Credit Card Debt Debt Couns…" at bounding box center [348, 112] width 90 height 14
select select "10"
click at [303, 105] on select "Select Cable / Satellite Services Collection Agency Credit Card Debt Debt Couns…" at bounding box center [348, 112] width 90 height 14
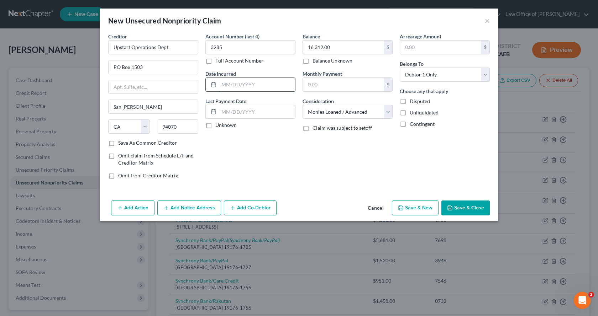
click at [234, 85] on input "text" at bounding box center [257, 85] width 76 height 14
type input "[DATE]"
click at [469, 210] on button "Save & Close" at bounding box center [465, 208] width 48 height 15
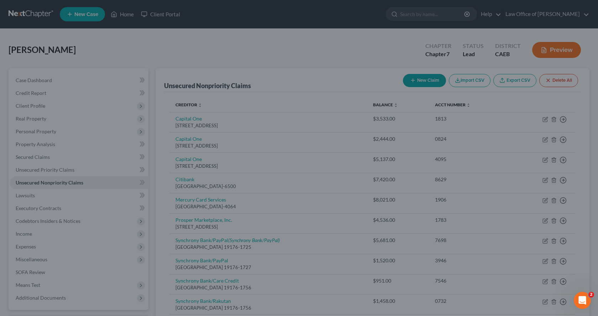
type input "0.00"
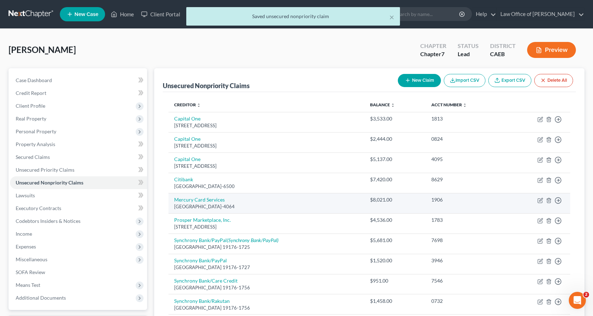
scroll to position [96, 0]
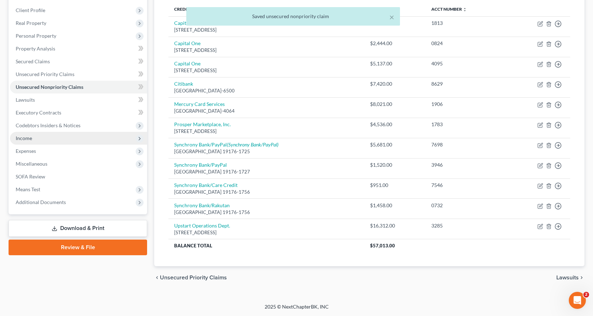
click at [26, 136] on span "Income" at bounding box center [24, 138] width 16 height 6
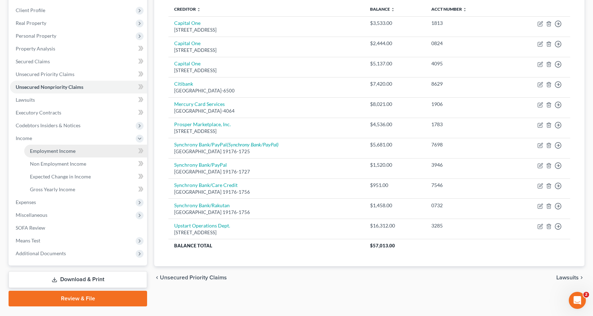
click at [47, 147] on link "Employment Income" at bounding box center [85, 151] width 123 height 13
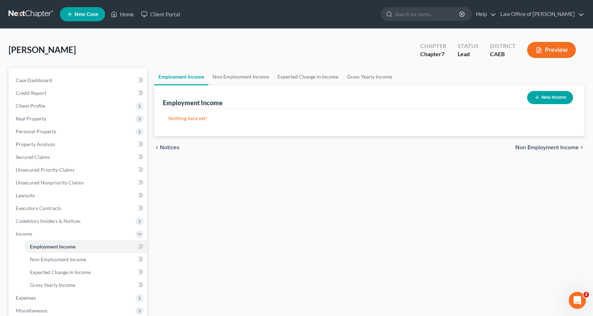
click at [553, 95] on button "New Income" at bounding box center [550, 97] width 46 height 13
select select "0"
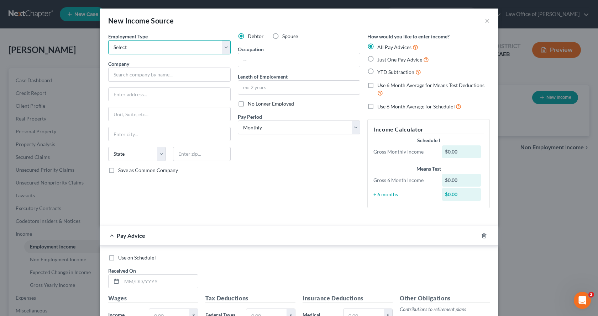
click at [218, 50] on select "Select Full or [DEMOGRAPHIC_DATA] Employment Self Employment" at bounding box center [169, 47] width 122 height 14
select select "0"
click at [108, 40] on select "Select Full or [DEMOGRAPHIC_DATA] Employment Self Employment" at bounding box center [169, 47] width 122 height 14
click at [277, 56] on input "text" at bounding box center [299, 60] width 122 height 14
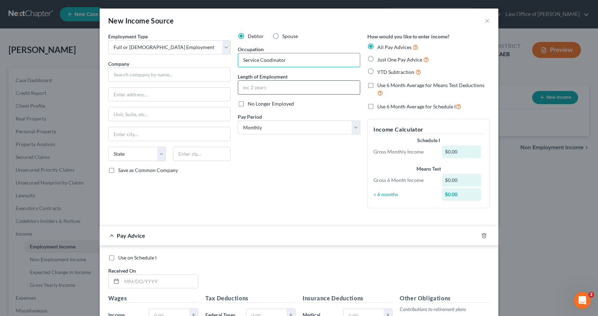
type input "Service Coodinator"
click at [257, 84] on input "text" at bounding box center [299, 88] width 122 height 14
click at [377, 59] on label "Just One Pay Advice" at bounding box center [403, 60] width 52 height 8
click at [380, 59] on input "Just One Pay Advice" at bounding box center [382, 58] width 5 height 5
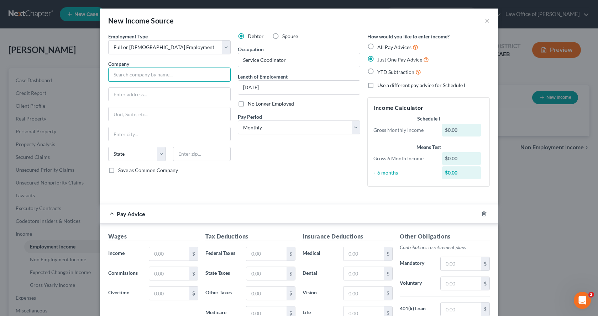
click at [123, 73] on input "text" at bounding box center [169, 75] width 122 height 14
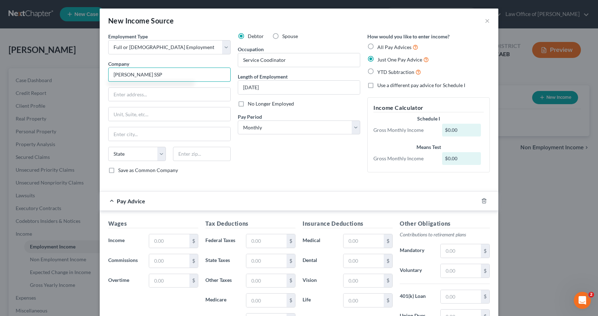
click at [115, 76] on input "[PERSON_NAME] SSP" at bounding box center [169, 75] width 122 height 14
click at [159, 74] on input "[PERSON_NAME] SSP" at bounding box center [169, 75] width 122 height 14
click at [132, 96] on input "text" at bounding box center [170, 95] width 122 height 14
click at [164, 240] on input "text" at bounding box center [169, 242] width 40 height 14
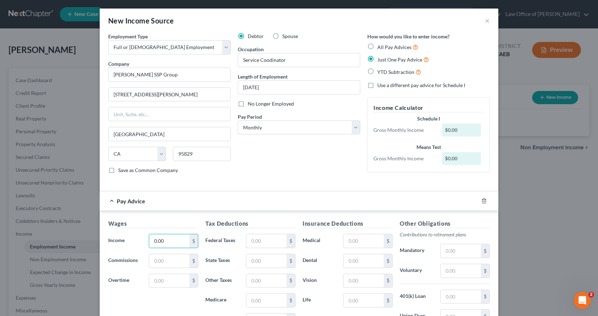
drag, startPoint x: 253, startPoint y: 238, endPoint x: 254, endPoint y: 231, distance: 6.8
click at [253, 238] on input "text" at bounding box center [266, 242] width 40 height 14
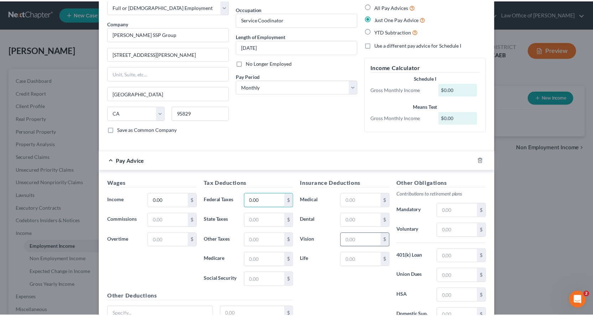
scroll to position [107, 0]
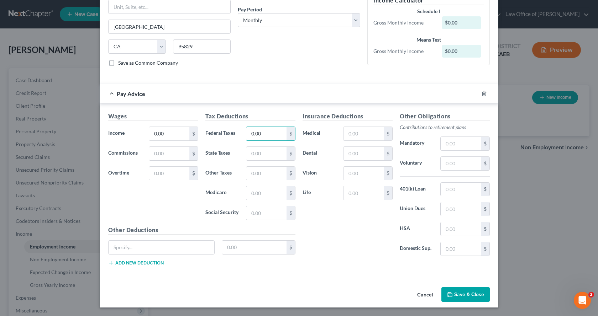
click at [470, 300] on button "Save & Close" at bounding box center [465, 295] width 48 height 15
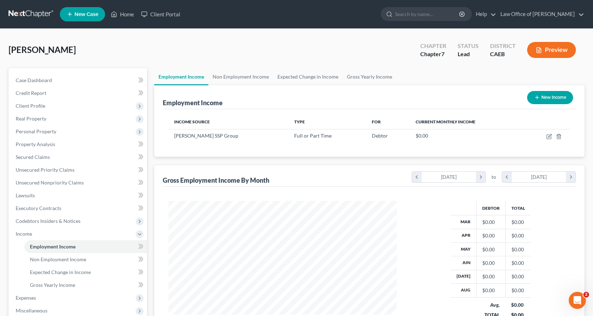
scroll to position [107, 0]
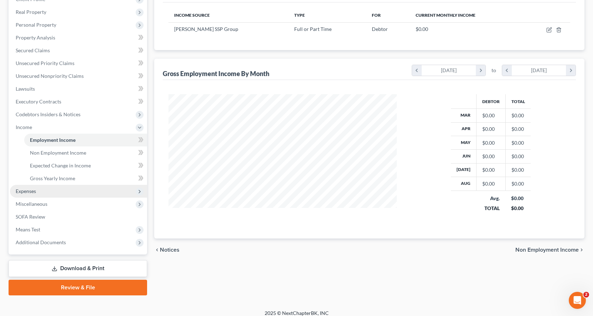
click at [16, 191] on span "Expenses" at bounding box center [26, 191] width 20 height 6
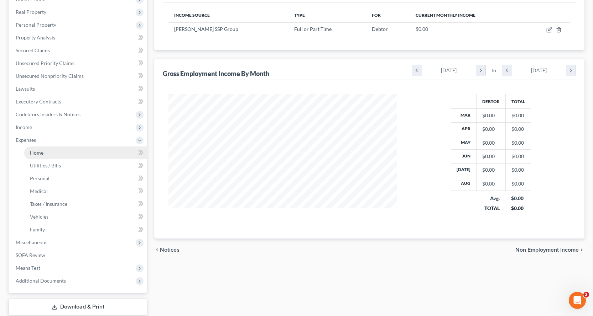
click at [44, 152] on link "Home" at bounding box center [85, 153] width 123 height 13
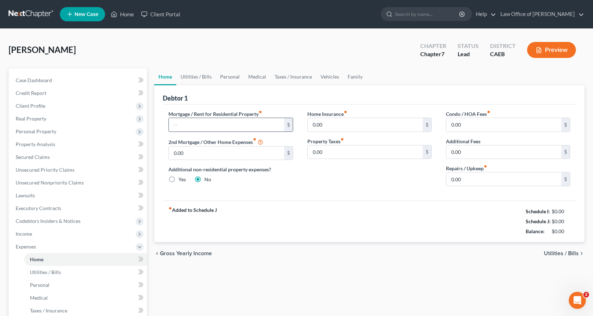
click at [184, 125] on input "text" at bounding box center [226, 125] width 115 height 14
click at [333, 151] on input "0.00" at bounding box center [365, 153] width 115 height 14
click at [334, 126] on input "0.00" at bounding box center [365, 125] width 115 height 14
click at [468, 178] on input "0.00" at bounding box center [503, 180] width 115 height 14
click at [193, 77] on link "Utilities / Bills" at bounding box center [196, 76] width 40 height 17
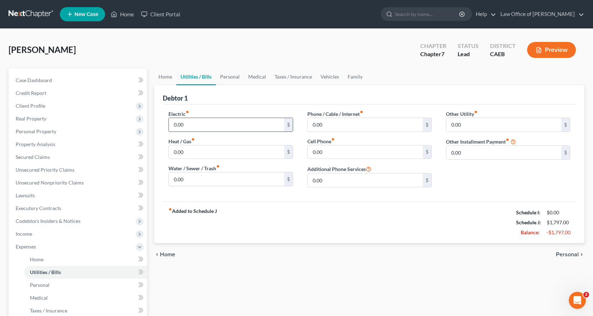
click at [186, 124] on input "0.00" at bounding box center [226, 125] width 115 height 14
click at [198, 151] on input "0.00" at bounding box center [226, 153] width 115 height 14
click at [190, 180] on input "0.00" at bounding box center [226, 180] width 115 height 14
click at [323, 154] on input "0.00" at bounding box center [365, 153] width 115 height 14
click at [330, 129] on input "0.00" at bounding box center [365, 125] width 115 height 14
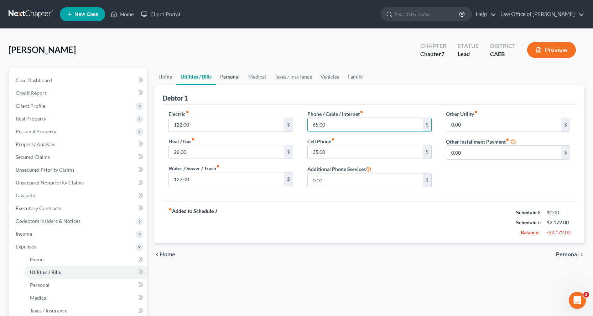
click at [229, 75] on link "Personal" at bounding box center [230, 76] width 28 height 17
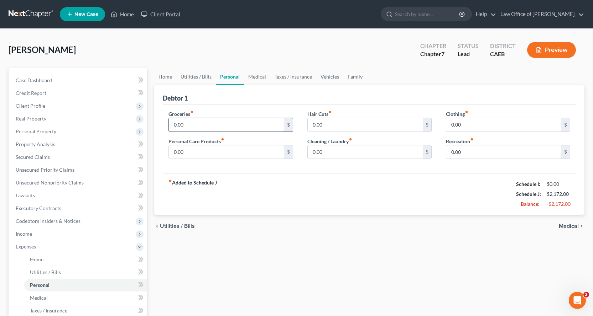
click at [200, 125] on input "0.00" at bounding box center [226, 125] width 115 height 14
click at [465, 122] on input "0.00" at bounding box center [503, 125] width 115 height 14
click at [337, 126] on input "0.00" at bounding box center [365, 125] width 115 height 14
click at [185, 153] on input "0.00" at bounding box center [226, 153] width 115 height 14
click at [474, 148] on input "0.00" at bounding box center [503, 153] width 115 height 14
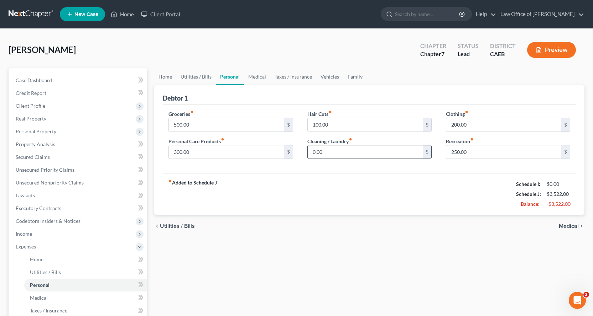
click at [322, 156] on input "0.00" at bounding box center [365, 153] width 115 height 14
click at [261, 73] on link "Medical" at bounding box center [257, 76] width 26 height 17
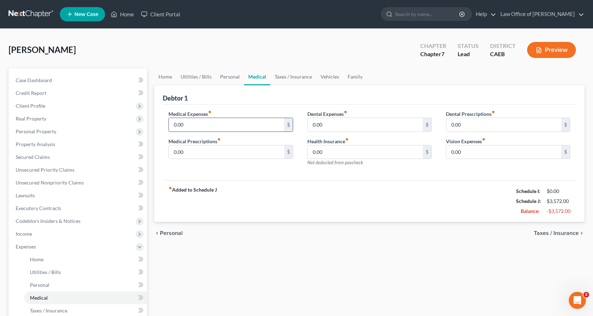
click at [196, 126] on input "0.00" at bounding box center [226, 125] width 115 height 14
click at [189, 154] on input "0.00" at bounding box center [226, 153] width 115 height 14
click at [336, 126] on input "0.00" at bounding box center [365, 125] width 115 height 14
click at [479, 156] on input "0.00" at bounding box center [503, 153] width 115 height 14
click at [321, 75] on link "Vehicles" at bounding box center [329, 76] width 27 height 17
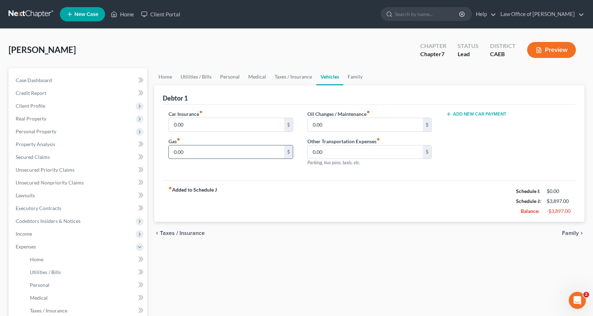
click at [185, 155] on input "0.00" at bounding box center [226, 153] width 115 height 14
click at [337, 122] on input "0.00" at bounding box center [365, 125] width 115 height 14
click at [184, 125] on input "0.00" at bounding box center [226, 125] width 115 height 14
click at [286, 75] on link "Taxes / Insurance" at bounding box center [293, 76] width 46 height 17
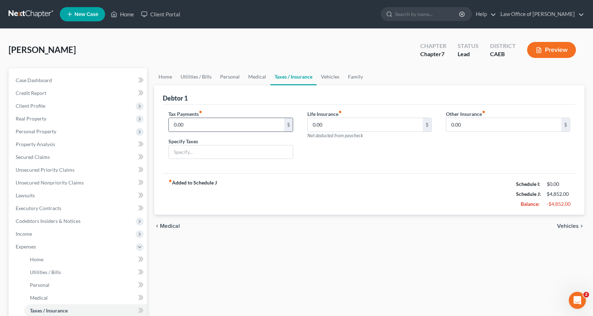
click at [193, 128] on input "0.00" at bounding box center [226, 125] width 115 height 14
click at [193, 152] on input "text" at bounding box center [231, 153] width 124 height 14
click at [471, 129] on input "0.00" at bounding box center [503, 125] width 115 height 14
click at [479, 150] on input "text" at bounding box center [508, 145] width 124 height 14
click at [358, 75] on link "Family" at bounding box center [354, 76] width 23 height 17
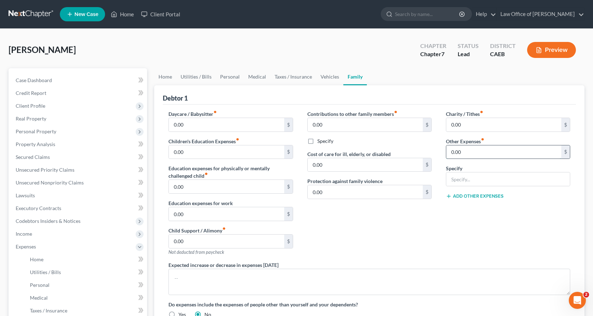
click at [473, 155] on input "0.00" at bounding box center [503, 153] width 115 height 14
click at [471, 176] on input "text" at bounding box center [508, 180] width 124 height 14
click at [482, 183] on input "Bank Svc. Chrg $35.00" at bounding box center [508, 180] width 124 height 14
click at [505, 179] on input "Bank Svc. Chrg. $35.00" at bounding box center [508, 180] width 124 height 14
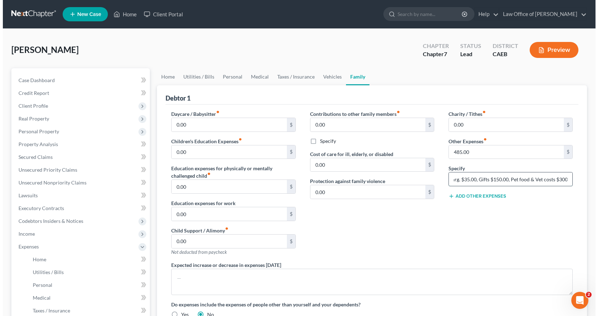
scroll to position [0, 33]
click at [549, 47] on button "Preview" at bounding box center [551, 50] width 49 height 16
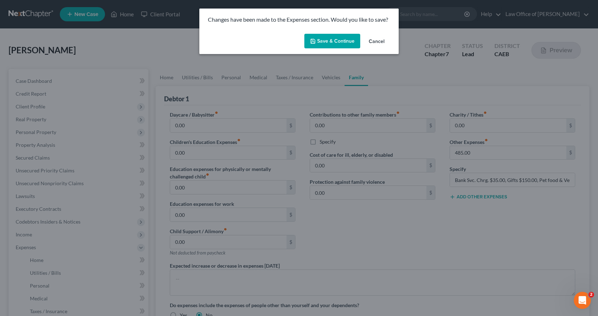
click at [337, 38] on button "Save & Continue" at bounding box center [332, 41] width 56 height 15
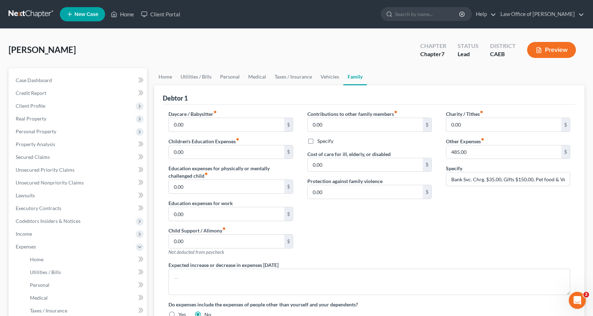
drag, startPoint x: 594, startPoint y: 181, endPoint x: 598, endPoint y: 267, distance: 86.2
click at [540, 48] on icon "button" at bounding box center [538, 50] width 6 height 6
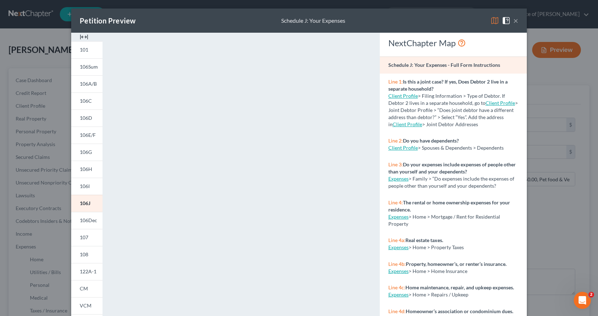
click at [513, 21] on button "×" at bounding box center [515, 20] width 5 height 9
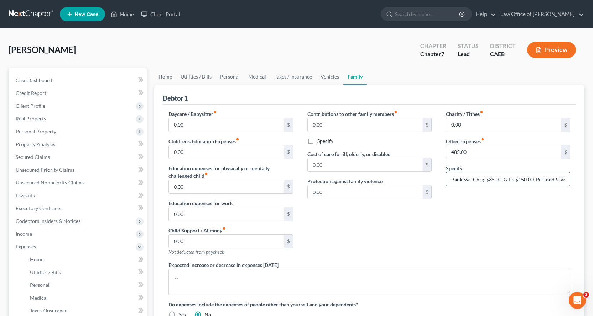
scroll to position [0, 33]
drag, startPoint x: 535, startPoint y: 180, endPoint x: 573, endPoint y: 178, distance: 38.8
click at [573, 178] on div "Charity / Tithes fiber_manual_record 0.00 $ Other Expenses fiber_manual_record …" at bounding box center [508, 185] width 138 height 151
click at [532, 179] on input "Bank Svc. Chrg. $35.00, Gifts $150.00, Pet food & Vet costs $300.00" at bounding box center [508, 180] width 124 height 14
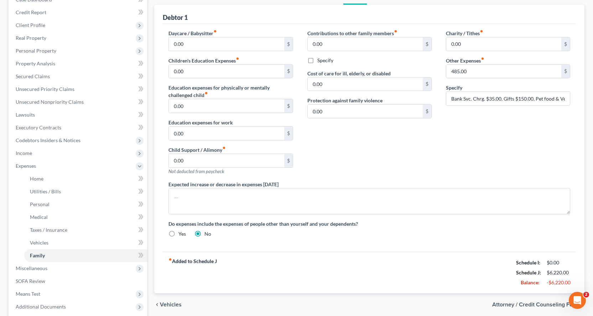
scroll to position [80, 0]
click at [489, 66] on input "485.00" at bounding box center [503, 72] width 115 height 14
click at [473, 110] on div "Charity / Tithes fiber_manual_record 0.00 $ Other Expenses fiber_manual_record …" at bounding box center [508, 105] width 138 height 151
click at [461, 121] on div "Charity / Tithes fiber_manual_record 0.00 $ Other Expenses fiber_manual_record …" at bounding box center [508, 105] width 138 height 151
click at [558, 105] on input "Bank Svc. Chrg. $35.00, Gifts $150.00, Pet food & Vet. costs $300.00" at bounding box center [508, 99] width 124 height 14
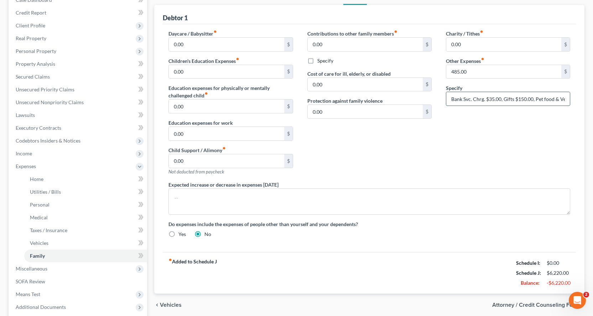
click at [568, 103] on input "Bank Svc. Chrg. $35.00, Gifts $150.00, Pet food & Vet. costs $300.00" at bounding box center [508, 99] width 124 height 14
click at [455, 74] on input "485.00" at bounding box center [503, 72] width 115 height 14
drag, startPoint x: 451, startPoint y: 98, endPoint x: 586, endPoint y: 96, distance: 134.2
click at [586, 96] on div "Home Utilities / Bills Personal Medical Taxes / Insurance Vehicles Family Debto…" at bounding box center [369, 174] width 437 height 373
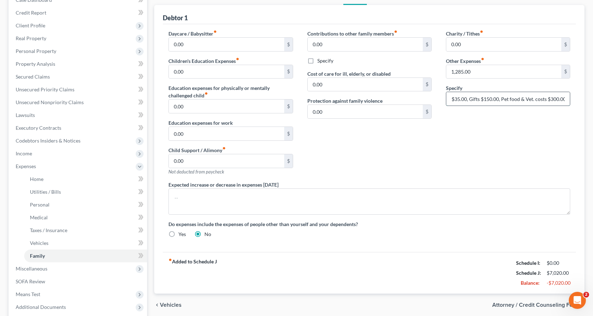
click at [564, 98] on input "Bank Svc. Chrg. $35.00, Gifts $150.00, Pet food & Vet. costs $300.00" at bounding box center [508, 99] width 124 height 14
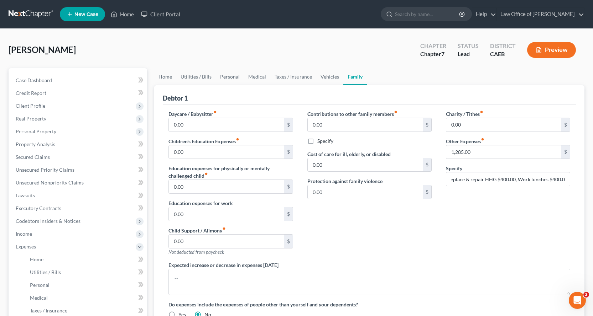
scroll to position [0, 0]
click at [553, 51] on button "Preview" at bounding box center [551, 50] width 49 height 16
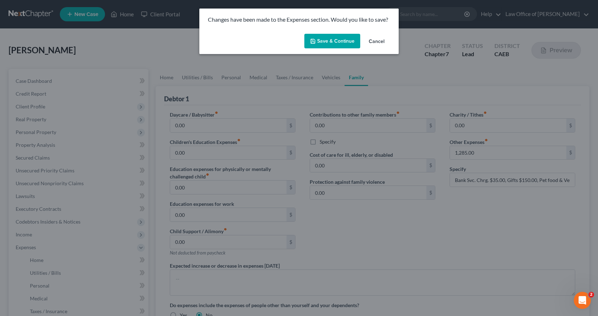
click at [334, 38] on button "Save & Continue" at bounding box center [332, 41] width 56 height 15
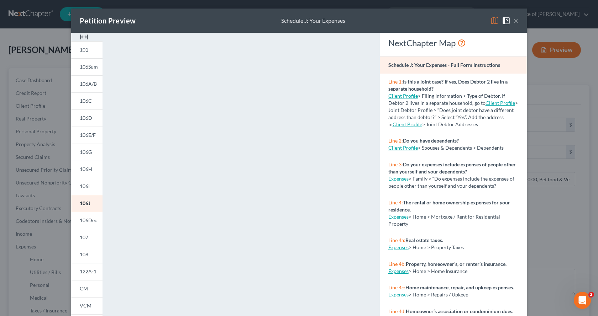
click at [516, 21] on div "Petition Preview Schedule J: Your Expenses ×" at bounding box center [299, 21] width 456 height 24
click at [513, 20] on button "×" at bounding box center [515, 20] width 5 height 9
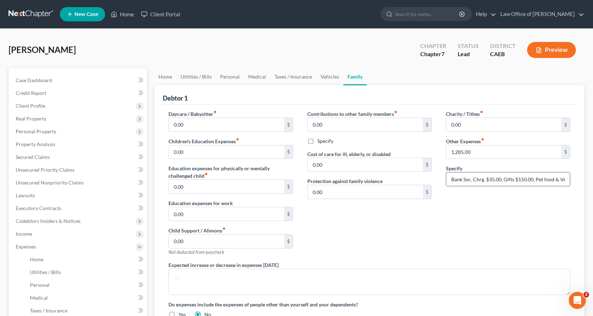
click at [485, 182] on input "Bank Svc. Chrg. $35.00, Gifts $150.00, Pet food & Vet. costs $300.00, Replace &…" at bounding box center [508, 180] width 124 height 14
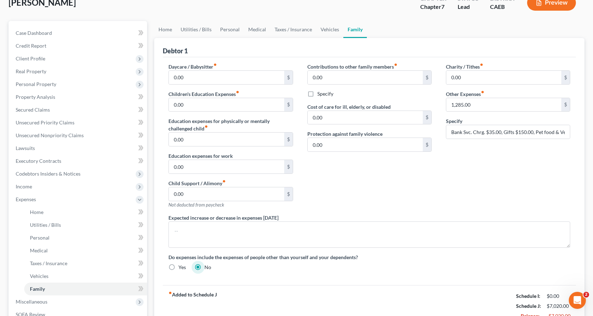
scroll to position [107, 0]
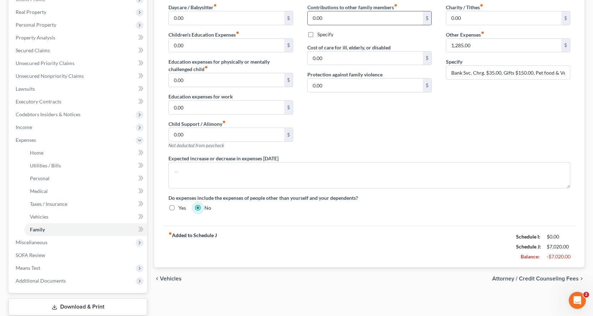
click at [341, 19] on input "0.00" at bounding box center [365, 18] width 115 height 14
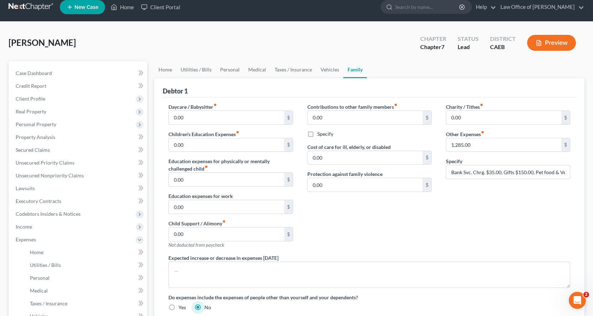
scroll to position [0, 0]
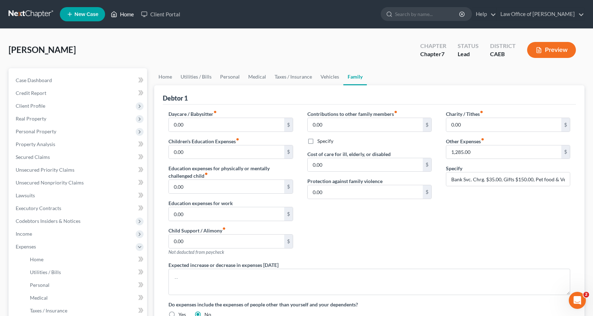
click at [121, 16] on link "Home" at bounding box center [122, 14] width 30 height 13
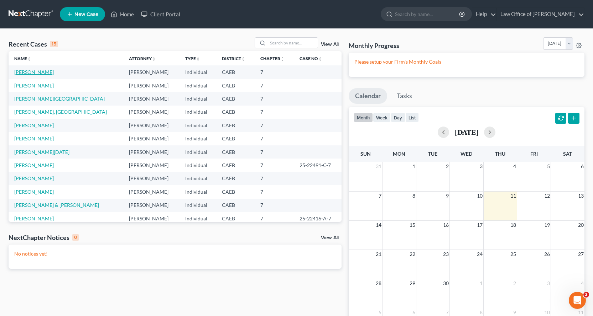
click at [28, 72] on link "[PERSON_NAME]" at bounding box center [34, 72] width 40 height 6
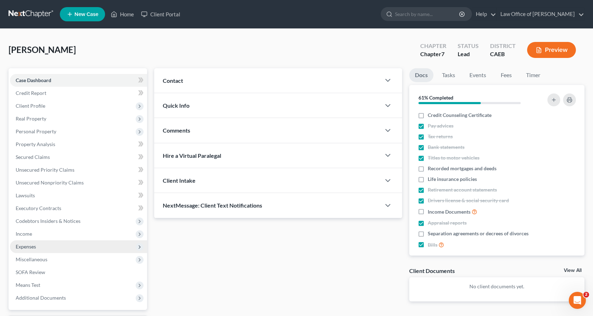
click at [31, 246] on span "Expenses" at bounding box center [26, 247] width 20 height 6
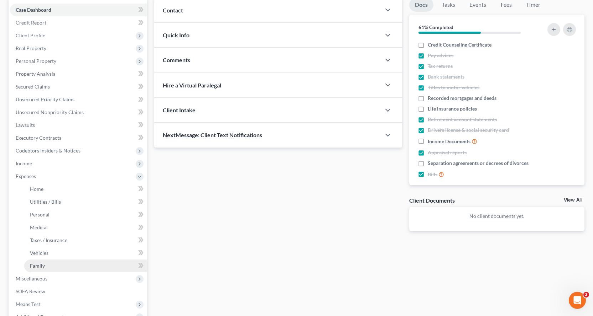
scroll to position [71, 0]
click at [43, 263] on span "Family" at bounding box center [37, 265] width 15 height 6
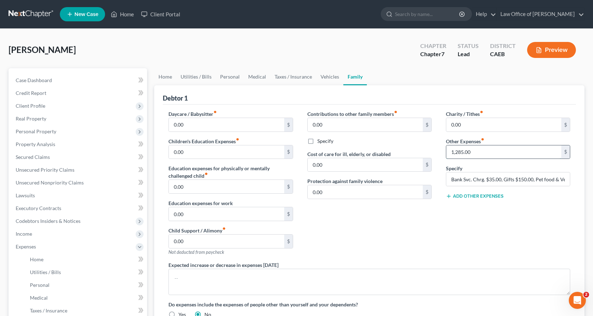
click at [487, 151] on input "1,285.00" at bounding box center [503, 153] width 115 height 14
click at [487, 195] on button "Add Other Expenses" at bounding box center [475, 197] width 58 height 6
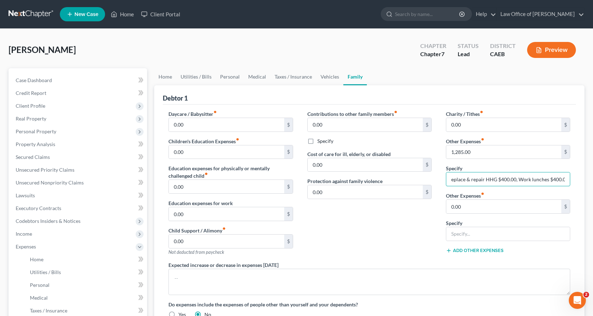
scroll to position [0, 155]
drag, startPoint x: 561, startPoint y: 179, endPoint x: 571, endPoint y: 179, distance: 10.7
click at [571, 179] on div "Charity / Tithes fiber_manual_record 0.00 $ Other Expenses fiber_manual_record …" at bounding box center [508, 185] width 138 height 151
click at [565, 180] on input "Bank Svc. Chrg. $35.00, Gifts $150.00, Pet food & Vet. costs $300.00, Replace &…" at bounding box center [508, 180] width 124 height 14
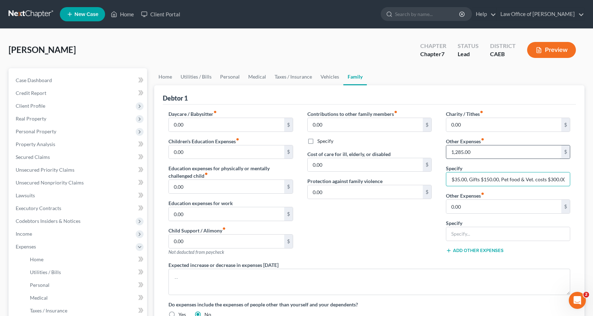
type input "Bank Svc. Chrg. $35.00, Gifts $150.00, Pet food & Vet. costs $300.00"
type input "485.00"
click at [468, 209] on input "0.00" at bounding box center [503, 207] width 115 height 14
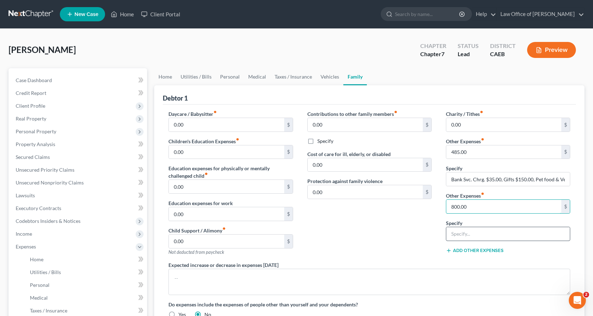
type input "800.00"
click at [450, 235] on input "text" at bounding box center [508, 234] width 124 height 14
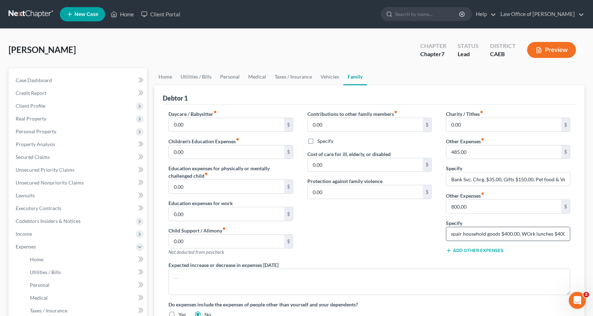
scroll to position [0, 32]
click at [523, 235] on input "Replace & repair household goods $400.00, WOrk lunches $400.00" at bounding box center [508, 234] width 124 height 14
type input "Replace & repair household goods $400.00, Work lunches $400.00"
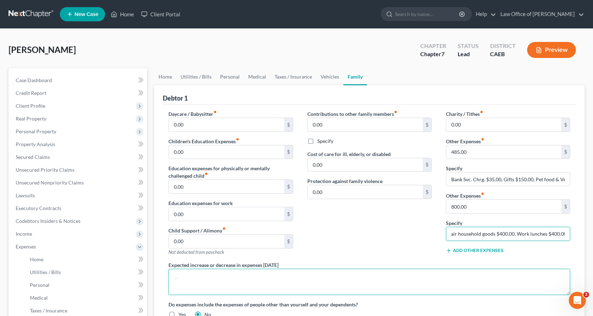
click at [216, 293] on textarea at bounding box center [369, 282] width 402 height 26
click at [176, 279] on textarea "Increased expenses for maintaining my vehicle." at bounding box center [369, 282] width 402 height 26
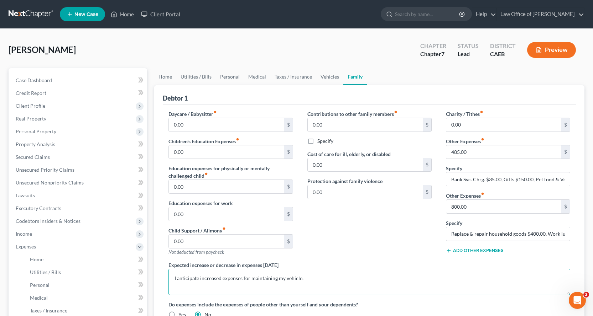
click at [314, 278] on textarea "I anticipate increased expenses for maintaining my vehicle." at bounding box center [369, 282] width 402 height 26
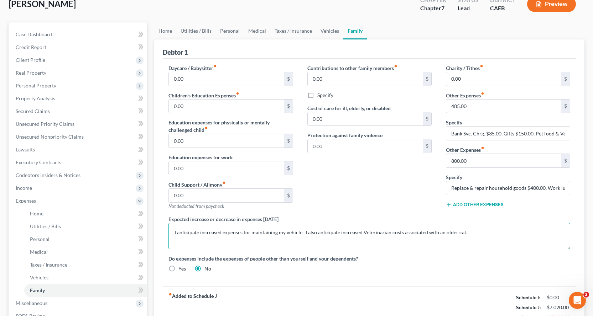
scroll to position [107, 0]
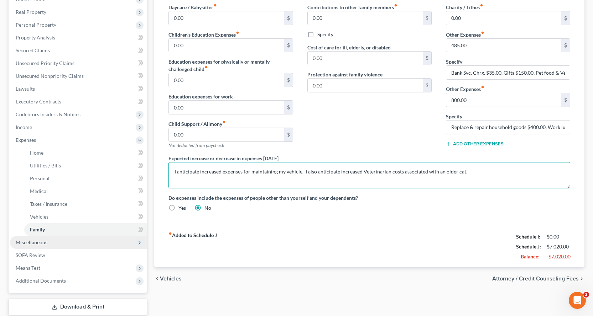
type textarea "I anticipate increased expenses for maintaining my vehicle. I also anticipate i…"
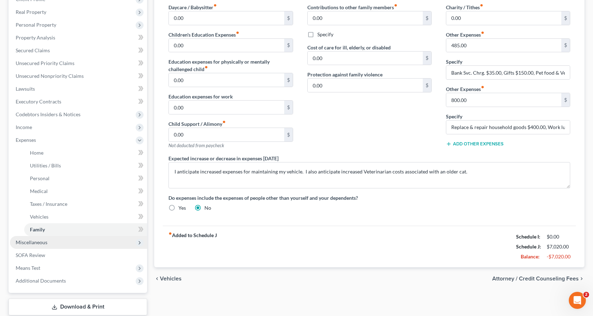
click at [31, 242] on span "Miscellaneous" at bounding box center [32, 243] width 32 height 6
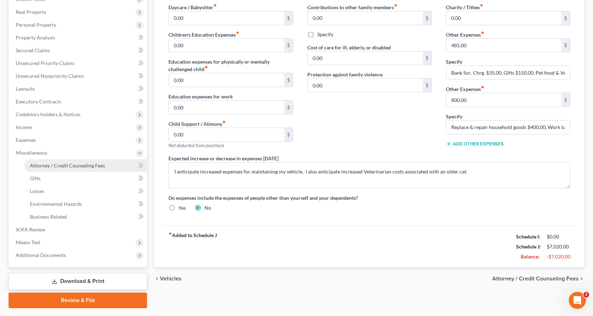
click at [42, 160] on link "Attorney / Credit Counseling Fees" at bounding box center [85, 165] width 123 height 13
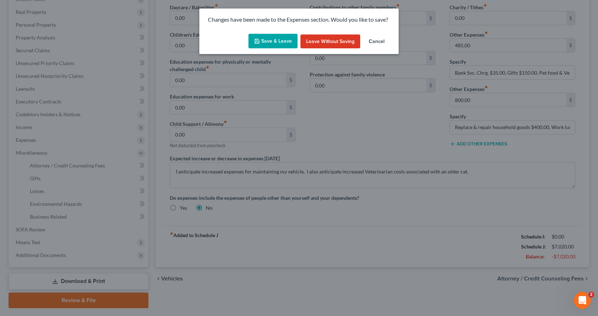
click at [263, 44] on button "Save & Leave" at bounding box center [272, 41] width 49 height 15
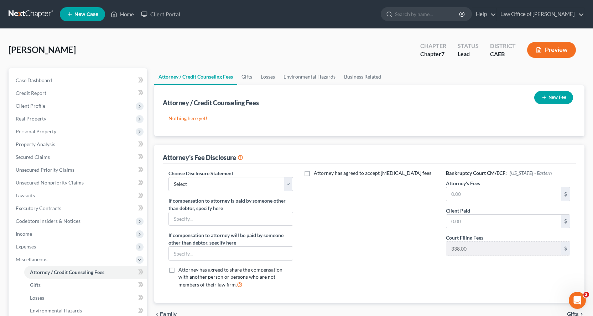
click at [550, 95] on button "New Fee" at bounding box center [553, 97] width 39 height 13
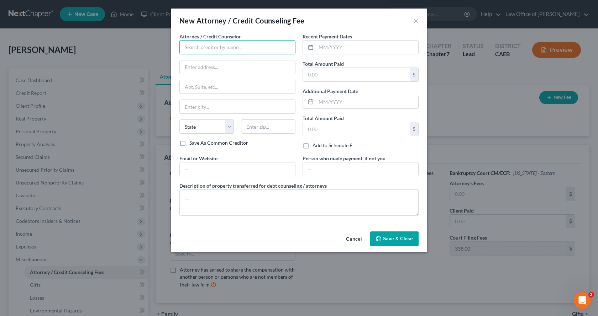
click at [234, 43] on input "text" at bounding box center [237, 47] width 116 height 14
type input "Credit Counseling"
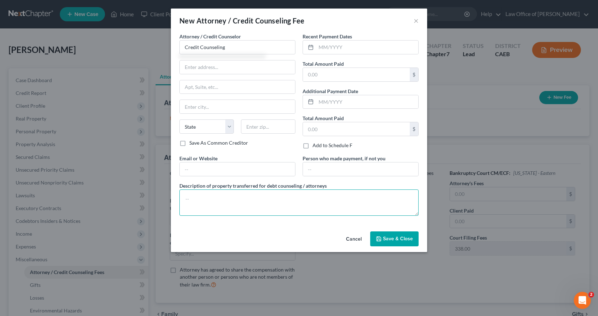
click at [210, 205] on textarea at bounding box center [298, 203] width 239 height 26
type textarea "$__ was paid for credit counseling."
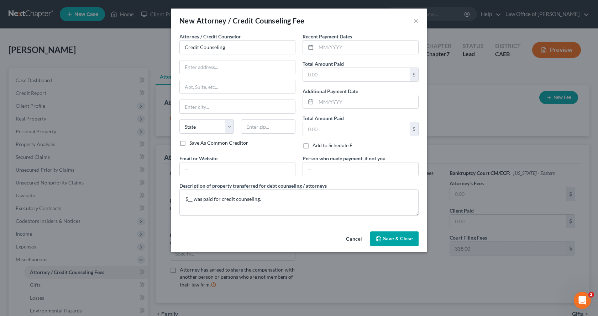
click at [397, 240] on span "Save & Close" at bounding box center [398, 239] width 30 height 6
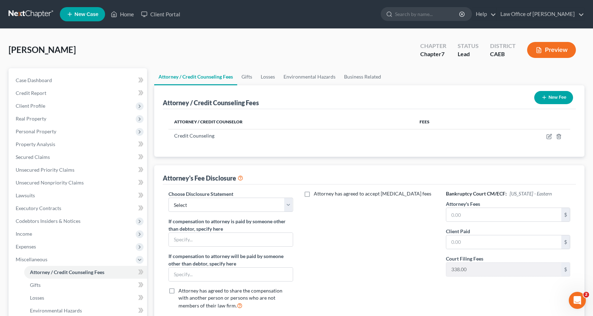
click at [561, 97] on button "New Fee" at bounding box center [553, 97] width 39 height 13
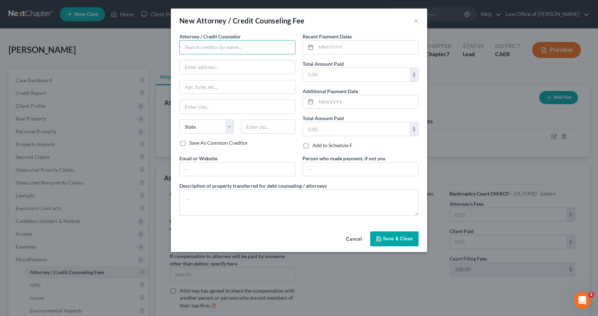
click at [220, 46] on input "text" at bounding box center [237, 47] width 116 height 14
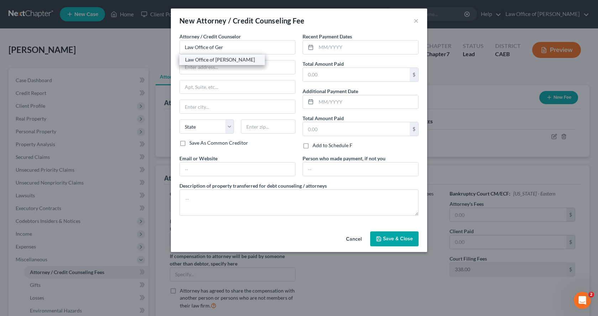
click at [221, 62] on div "Law Office of [PERSON_NAME]" at bounding box center [222, 59] width 74 height 7
type input "Law Office of [PERSON_NAME]"
type input "301 Natoma Street, Suite 105"
type input "Folsom"
select select "4"
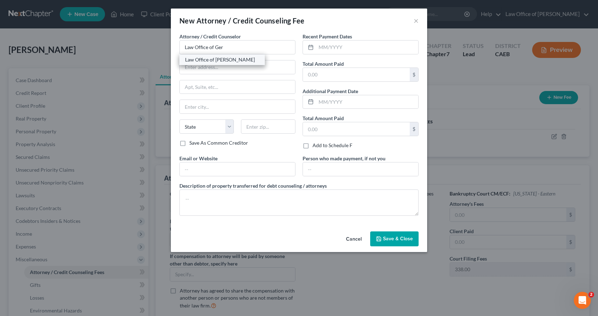
type input "95630"
click at [332, 50] on input "text" at bounding box center [367, 48] width 102 height 14
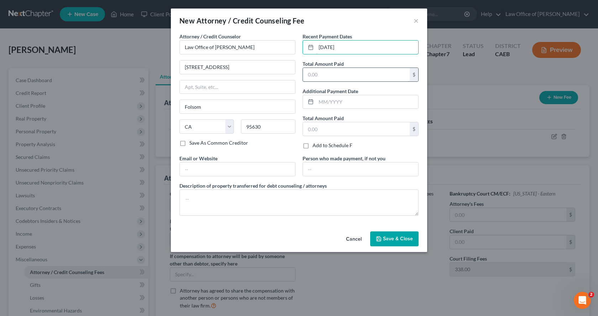
type input "08/13/2025"
click at [331, 76] on input "text" at bounding box center [356, 75] width 107 height 14
type input "2,838.00"
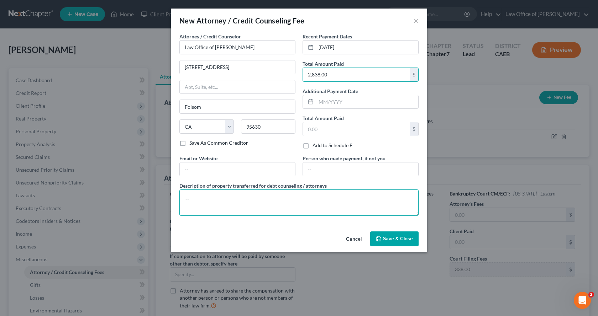
click at [194, 203] on textarea at bounding box center [298, 203] width 239 height 26
type textarea "$2,838.00, which includes the Court filing fee of $338.00."
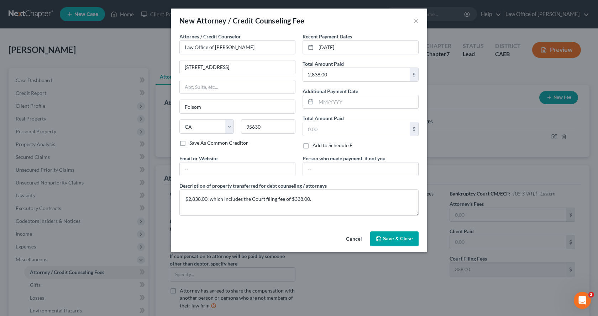
click at [396, 240] on span "Save & Close" at bounding box center [398, 239] width 30 height 6
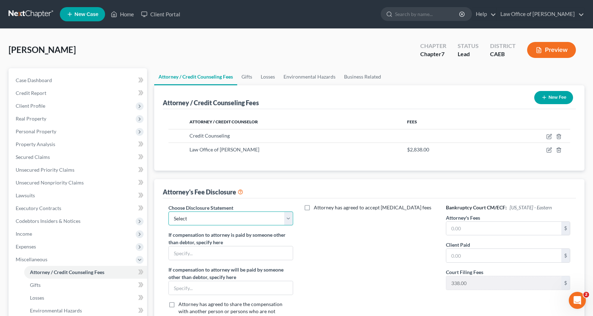
click at [230, 223] on select "Select Corp/LLC Attorney Fee Blurb Individuals Attorney Fee Blurb" at bounding box center [230, 219] width 124 height 14
select select "1"
click at [168, 212] on select "Select Corp/LLC Attorney Fee Blurb Individuals Attorney Fee Blurb" at bounding box center [230, 219] width 124 height 14
click at [479, 232] on input "text" at bounding box center [503, 229] width 115 height 14
type input "5"
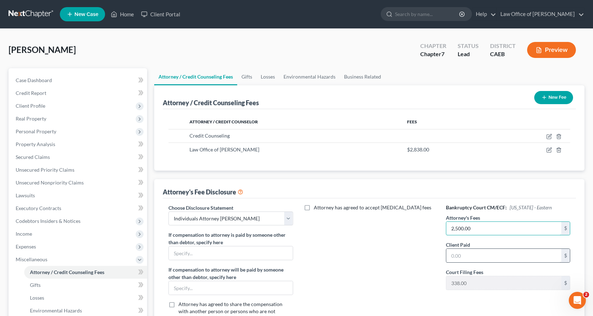
type input "2,500.00"
click at [478, 259] on input "text" at bounding box center [503, 256] width 115 height 14
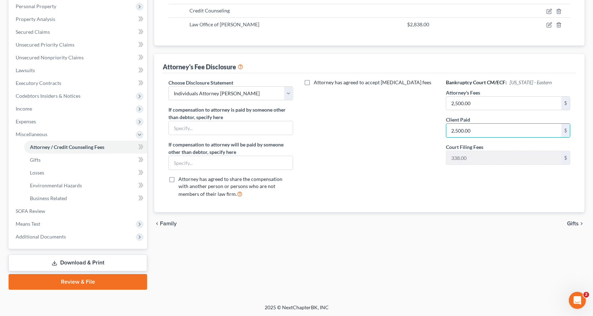
scroll to position [126, 0]
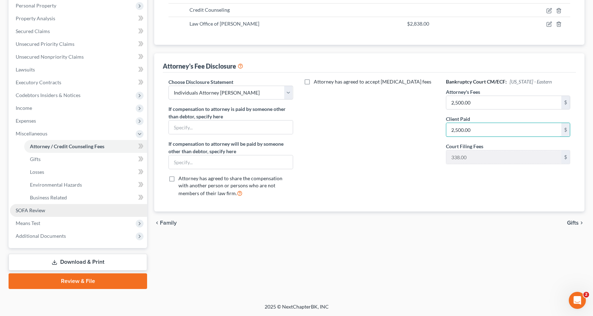
type input "2,500.00"
click at [26, 215] on link "SOFA Review" at bounding box center [78, 210] width 137 height 13
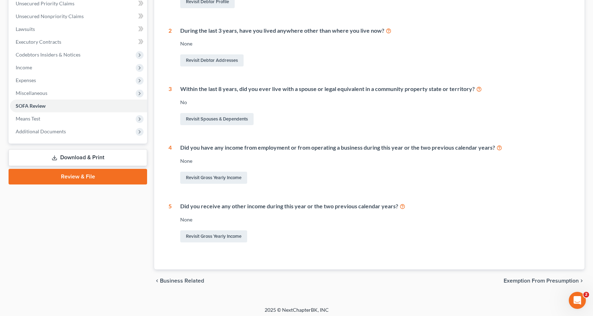
scroll to position [170, 0]
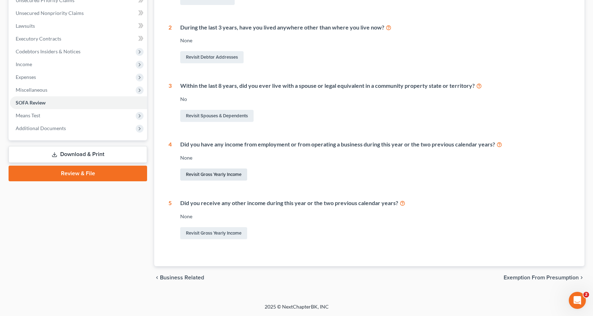
click at [217, 178] on link "Revisit Gross Yearly Income" at bounding box center [213, 175] width 67 height 12
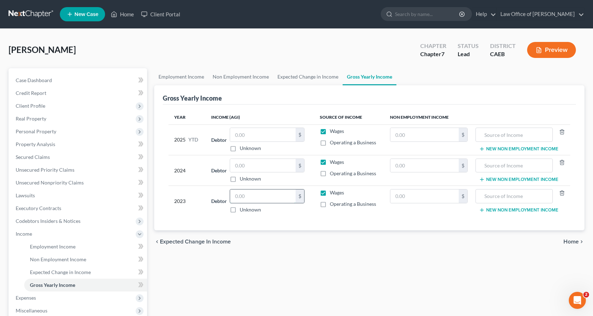
click at [251, 197] on input "text" at bounding box center [262, 197] width 65 height 14
type input "53,500.26"
click at [260, 166] on input "text" at bounding box center [262, 166] width 65 height 14
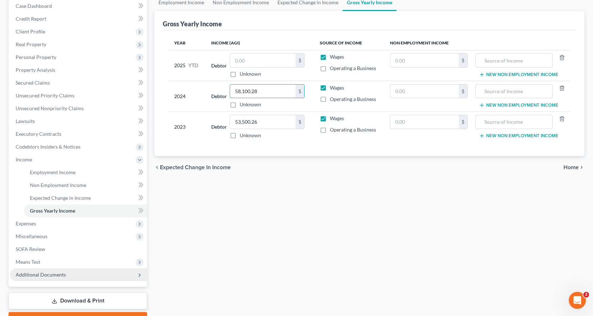
scroll to position [107, 0]
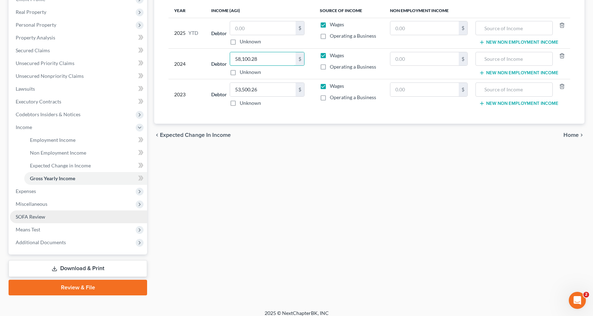
type input "58,100.28"
click at [37, 217] on span "SOFA Review" at bounding box center [31, 217] width 30 height 6
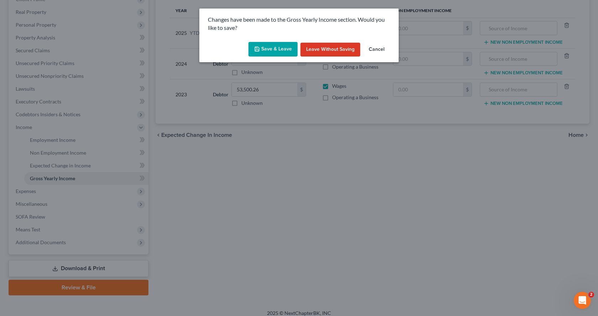
click at [267, 47] on button "Save & Leave" at bounding box center [272, 49] width 49 height 15
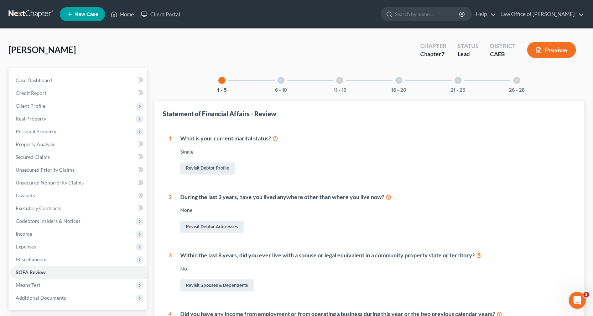
click at [280, 79] on div at bounding box center [280, 80] width 7 height 7
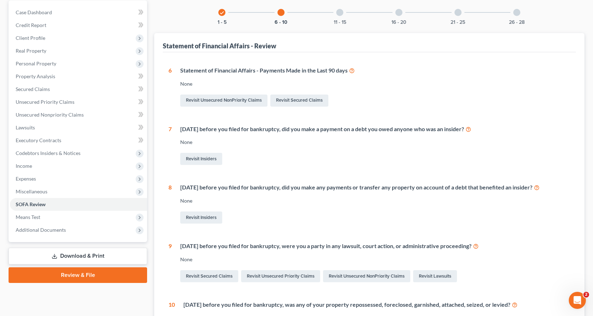
scroll to position [71, 0]
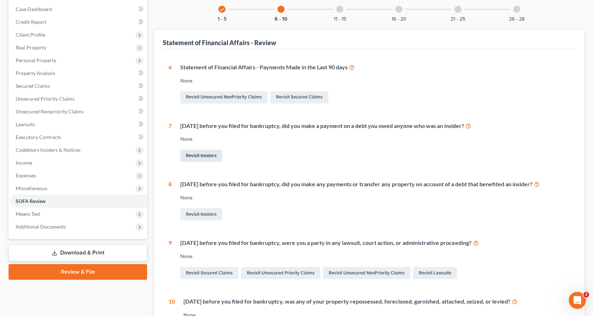
click at [193, 158] on link "Revisit Insiders" at bounding box center [201, 156] width 42 height 12
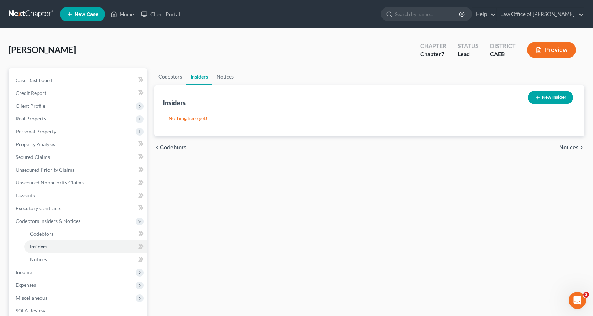
click at [547, 97] on button "New Insider" at bounding box center [550, 97] width 45 height 13
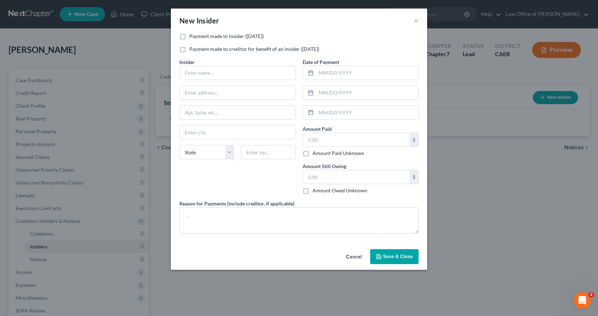
click at [189, 36] on label "Payment made to insider (within 1 year)" at bounding box center [226, 36] width 74 height 7
click at [192, 36] on input "Payment made to insider (within 1 year)" at bounding box center [194, 35] width 5 height 5
checkbox input "true"
click at [193, 71] on input "text" at bounding box center [237, 73] width 115 height 14
type input "Mother"
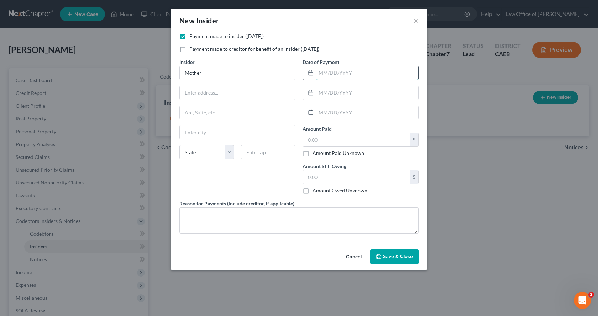
click at [345, 73] on input "text" at bounding box center [367, 73] width 102 height 14
type input "05/12/2025"
click at [329, 94] on input "text" at bounding box center [367, 93] width 102 height 14
type input "06/06/2025"
click at [326, 111] on input "text" at bounding box center [367, 113] width 102 height 14
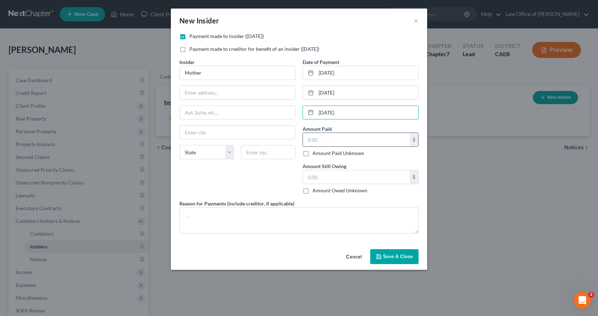
type input "06/30/2025"
click at [327, 141] on input "text" at bounding box center [356, 140] width 107 height 14
type input "220.00"
click at [320, 175] on input "text" at bounding box center [356, 178] width 107 height 14
type input "0.00"
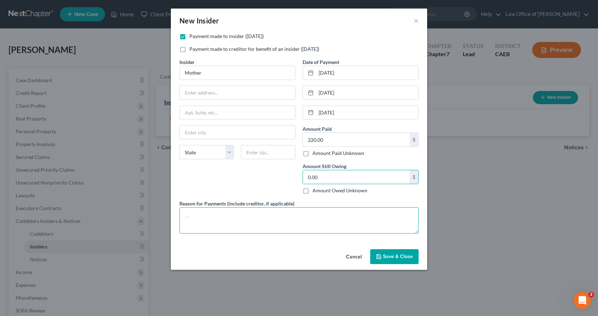
click at [187, 221] on textarea at bounding box center [298, 221] width 239 height 26
type textarea "Repaid mother."
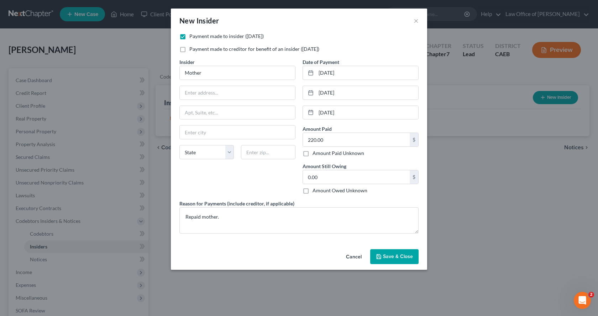
click at [408, 253] on button "Save & Close" at bounding box center [394, 257] width 48 height 15
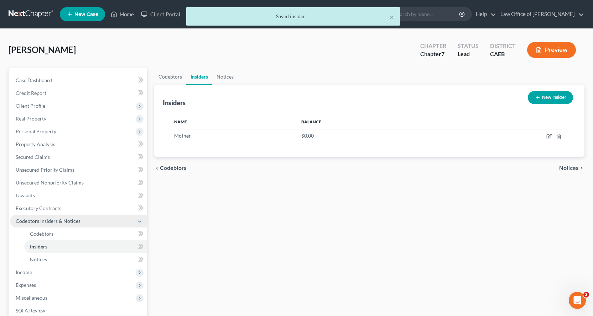
scroll to position [71, 0]
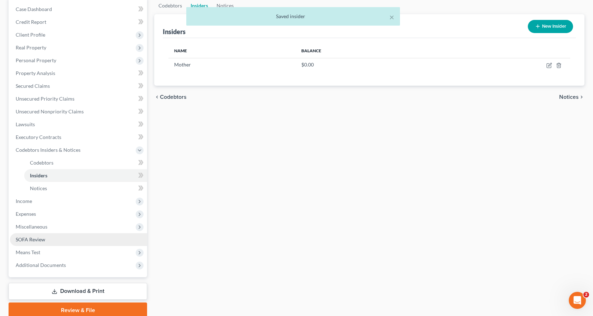
click at [16, 242] on span "SOFA Review" at bounding box center [31, 240] width 30 height 6
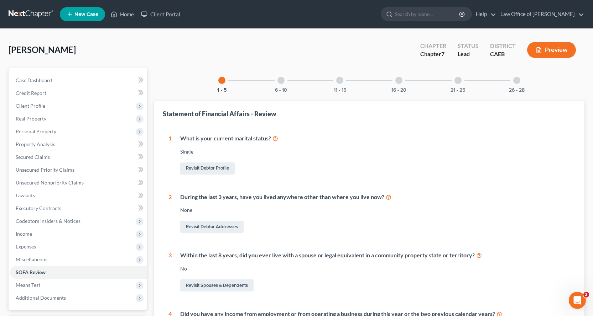
click at [280, 79] on div at bounding box center [280, 80] width 7 height 7
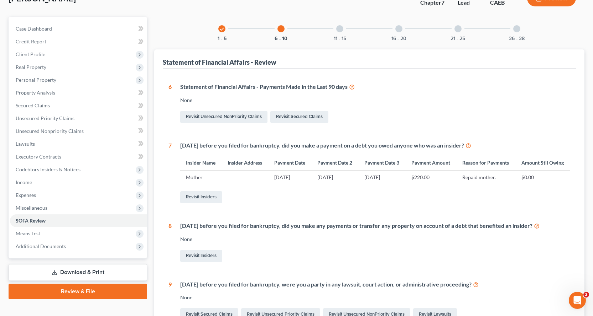
scroll to position [36, 0]
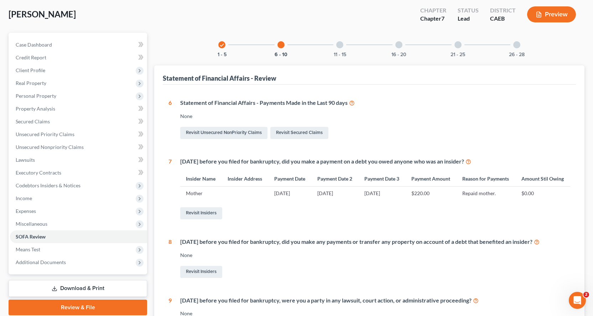
click at [341, 47] on div at bounding box center [339, 44] width 7 height 7
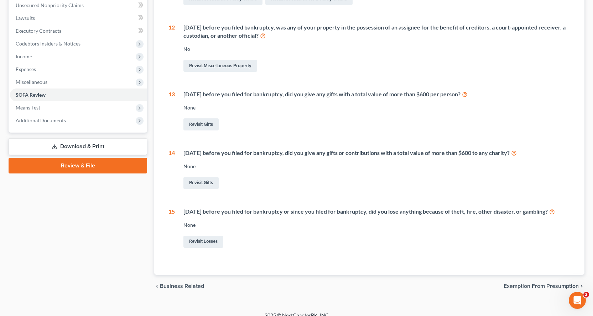
scroll to position [178, 0]
click at [206, 240] on link "Revisit Losses" at bounding box center [203, 242] width 40 height 12
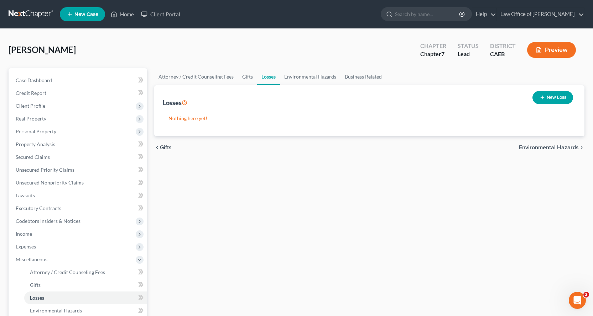
click at [564, 99] on button "New Loss" at bounding box center [552, 97] width 41 height 13
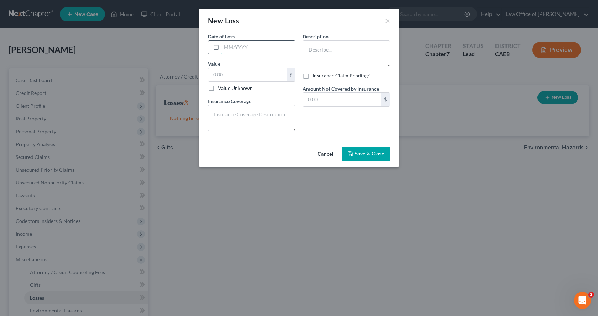
click at [237, 46] on input "text" at bounding box center [258, 48] width 74 height 14
type input "02/28/2025"
click at [234, 75] on input "text" at bounding box center [247, 75] width 78 height 14
type input "3,182.61"
click at [342, 51] on textarea at bounding box center [347, 53] width 88 height 26
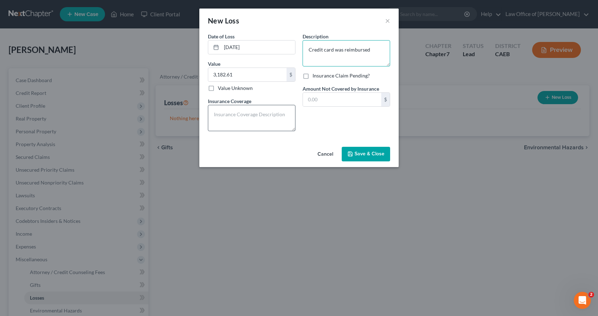
type textarea "Credit card was reimbursed"
click at [235, 114] on textarea at bounding box center [252, 118] width 88 height 26
type textarea "I"
type textarea "Reimbursed $3,182.61"
click at [368, 153] on span "Save & Close" at bounding box center [370, 154] width 30 height 6
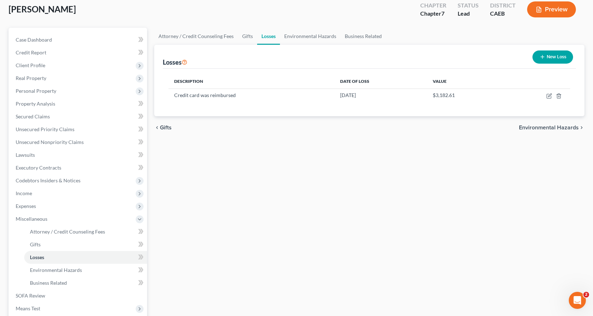
scroll to position [71, 0]
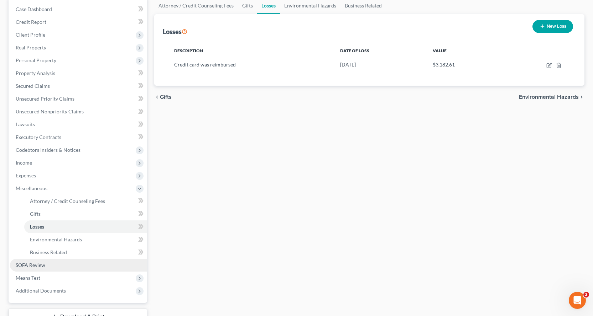
click at [35, 266] on span "SOFA Review" at bounding box center [31, 265] width 30 height 6
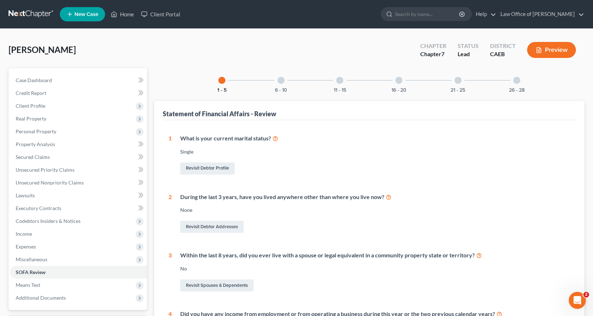
click at [281, 78] on div at bounding box center [280, 80] width 7 height 7
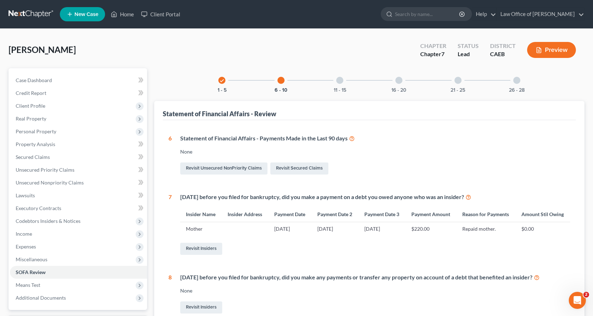
click at [341, 80] on div at bounding box center [339, 80] width 7 height 7
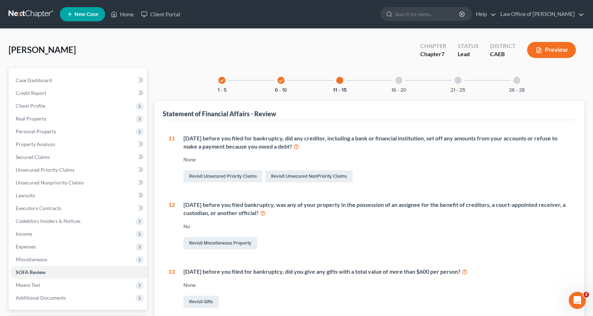
click at [401, 82] on div at bounding box center [398, 80] width 7 height 7
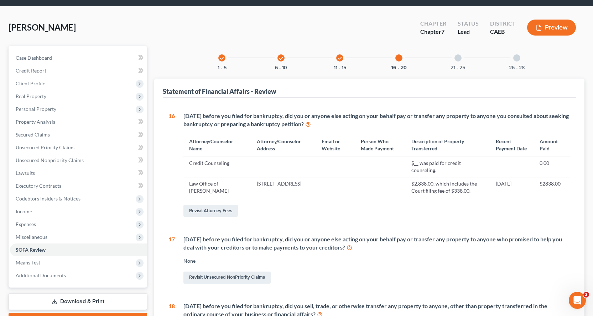
scroll to position [71, 0]
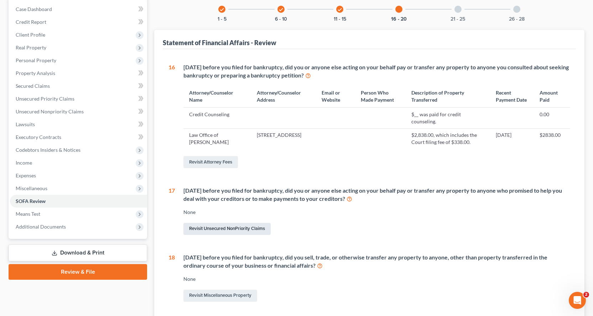
click at [222, 235] on link "Revisit Unsecured NonPriority Claims" at bounding box center [226, 229] width 87 height 12
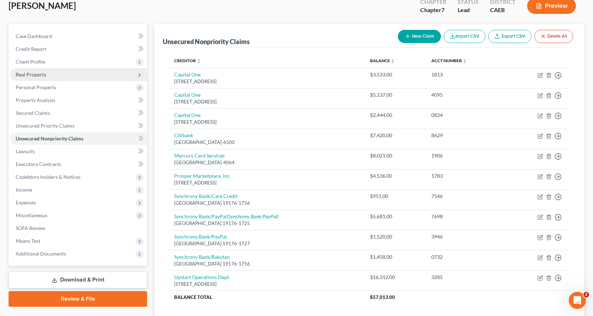
scroll to position [96, 0]
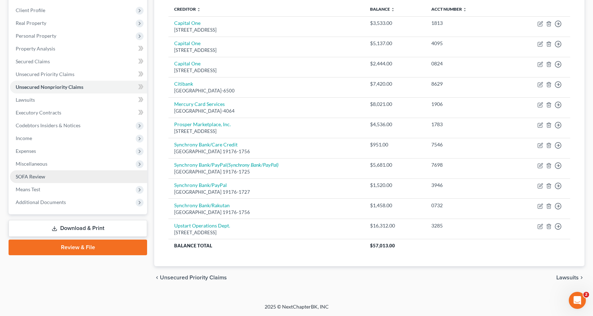
click at [30, 178] on span "SOFA Review" at bounding box center [31, 177] width 30 height 6
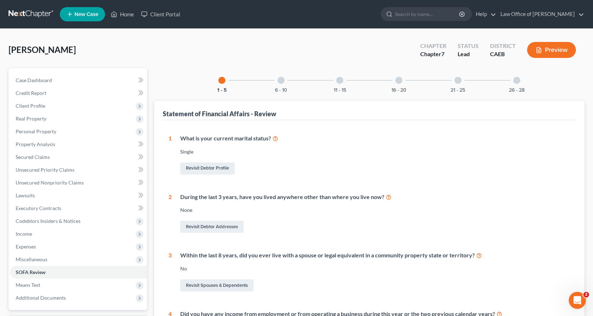
click at [280, 81] on div at bounding box center [280, 80] width 7 height 7
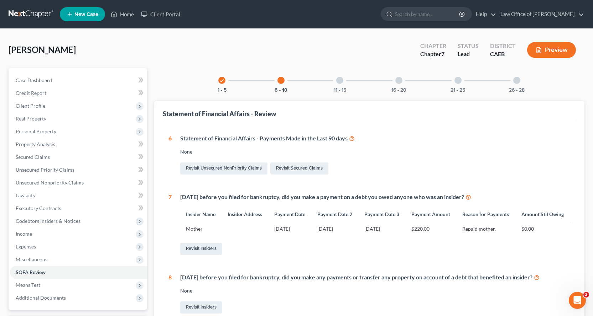
click at [346, 83] on div "11 - 15" at bounding box center [339, 80] width 24 height 24
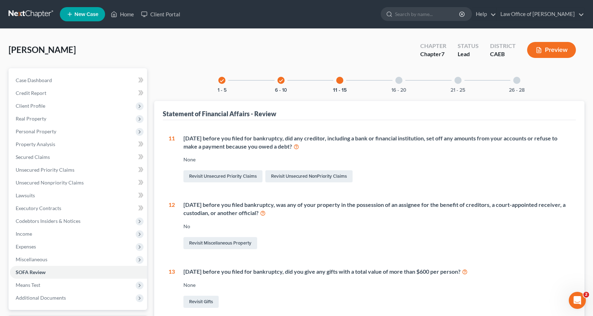
click at [403, 82] on div "16 - 20" at bounding box center [399, 80] width 24 height 24
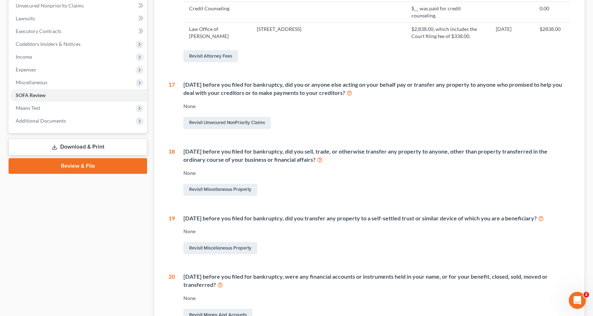
scroll to position [178, 0]
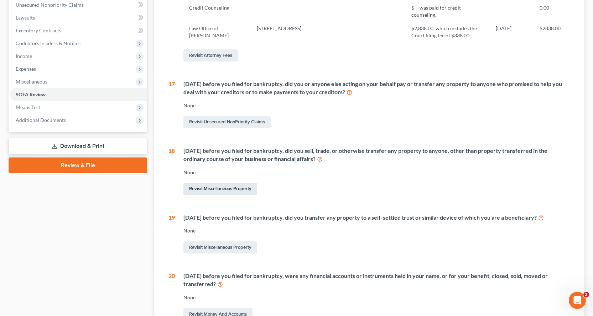
click at [234, 195] on link "Revisit Miscellaneous Property" at bounding box center [220, 189] width 74 height 12
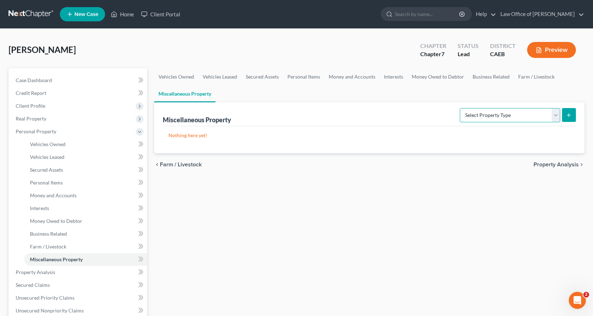
click at [553, 109] on select "Select Property Type Assigned for Creditor Benefit Within 1 Year Holding for An…" at bounding box center [510, 115] width 100 height 14
select select "transferred"
click at [460, 108] on select "Select Property Type Assigned for Creditor Benefit Within 1 Year Holding for An…" at bounding box center [510, 115] width 100 height 14
click at [575, 111] on button "submit" at bounding box center [569, 115] width 14 height 14
select select "Ordinary (within 2 years)"
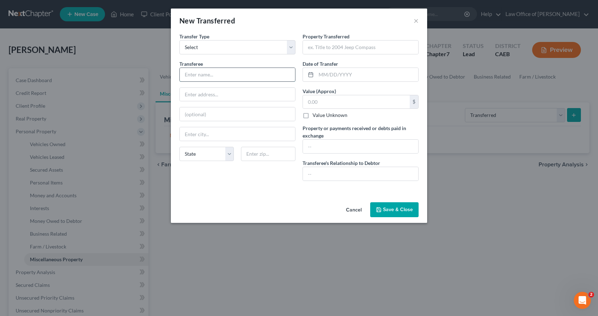
click at [202, 74] on input "text" at bounding box center [237, 75] width 115 height 14
type input "Robinhood"
click at [326, 73] on input "text" at bounding box center [367, 75] width 102 height 14
type input "08/07/2025"
click at [334, 103] on input "text" at bounding box center [356, 102] width 107 height 14
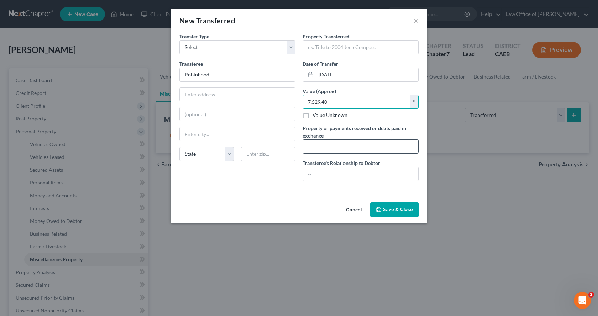
type input "7,529.40"
click at [322, 148] on input "text" at bounding box center [360, 147] width 115 height 14
click at [354, 148] on input "$7,529.40 for sale of Stock/crypto" at bounding box center [360, 147] width 115 height 14
type input "$7,529.40 for sale of stock/crypto"
click at [394, 209] on button "Save & Close" at bounding box center [394, 210] width 48 height 15
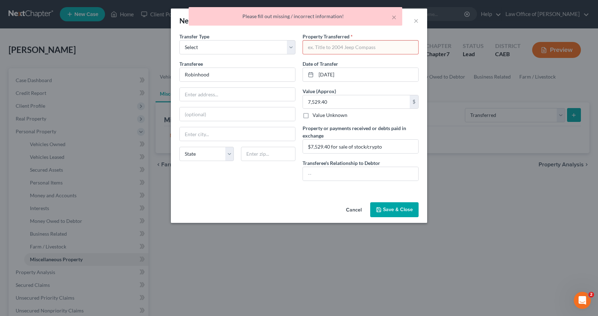
click at [353, 47] on input "text" at bounding box center [360, 48] width 115 height 14
click at [323, 48] on input "text" at bounding box center [360, 48] width 115 height 14
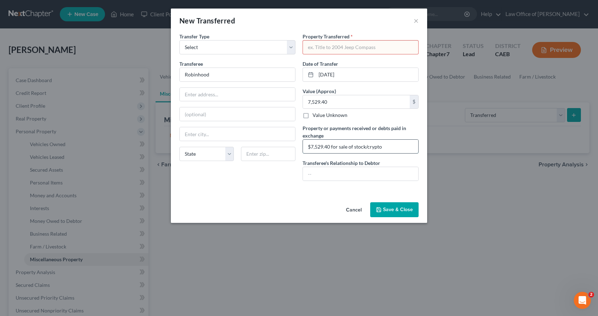
drag, startPoint x: 388, startPoint y: 148, endPoint x: 353, endPoint y: 148, distance: 34.5
click at [353, 148] on input "$7,529.40 for sale of stock/crypto" at bounding box center [360, 147] width 115 height 14
click at [333, 49] on input "text" at bounding box center [360, 48] width 115 height 14
paste input "stock/crypto"
type input "stock/crypto"
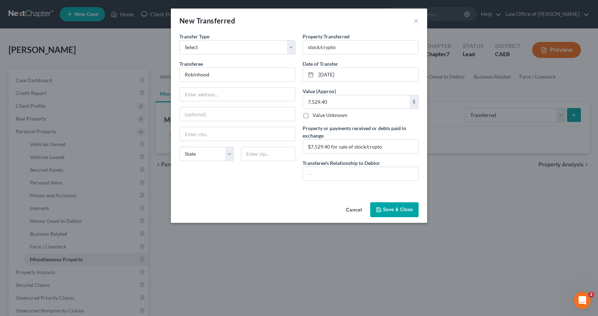
click at [404, 208] on button "Save & Close" at bounding box center [394, 210] width 48 height 15
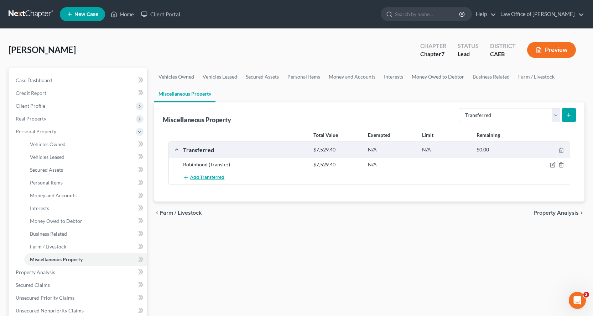
click at [209, 174] on button "Add Transferred" at bounding box center [203, 177] width 41 height 13
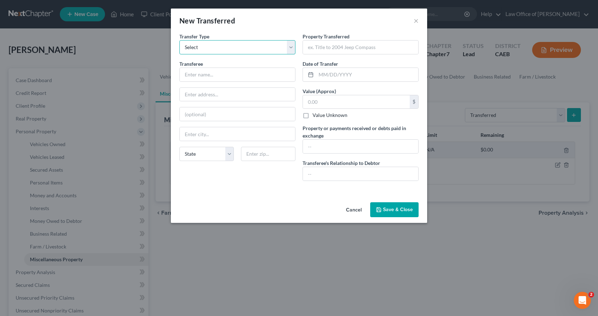
click at [196, 53] on select "Select Ordinary (within 2 years) Within 10 Years" at bounding box center [237, 47] width 116 height 14
select select "Ordinary (within 2 years)"
click at [179, 40] on select "Select Ordinary (within 2 years) Within 10 Years" at bounding box center [237, 47] width 116 height 14
click at [194, 76] on input "text" at bounding box center [237, 75] width 115 height 14
type input "Robinhood"
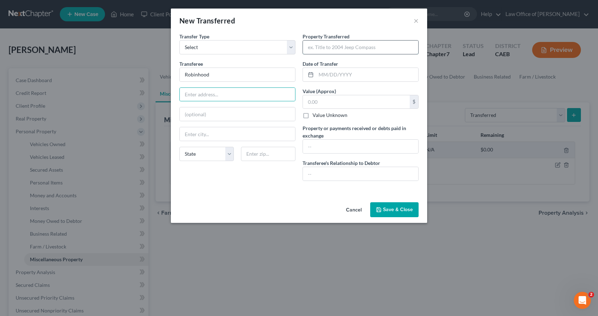
click at [322, 45] on input "text" at bounding box center [360, 48] width 115 height 14
paste input "stock/crypto"
type input "stock/crypto"
click at [332, 74] on input "text" at bounding box center [367, 75] width 102 height 14
type input "02/10/2025"
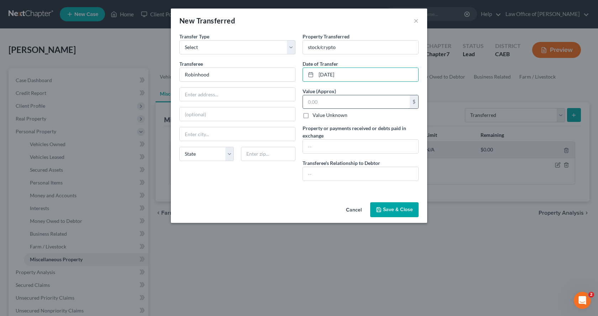
click at [326, 100] on input "text" at bounding box center [356, 102] width 107 height 14
type input "9,118.35"
click at [325, 150] on input "text" at bounding box center [360, 147] width 115 height 14
paste input "stock/crypto"
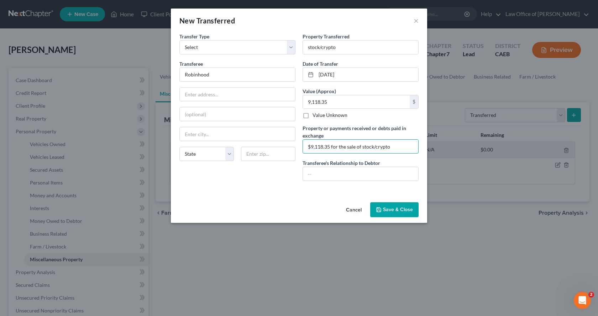
type input "$9,118.35 for the sale of stock/crypto"
click at [395, 211] on button "Save & Close" at bounding box center [394, 210] width 48 height 15
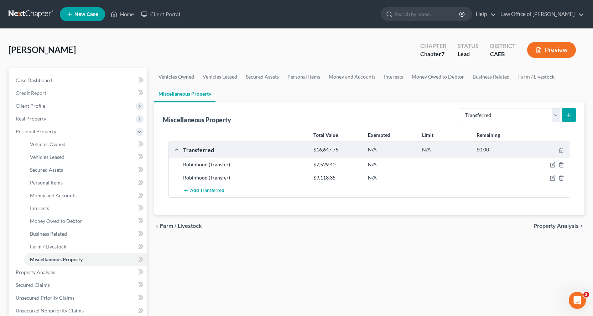
click at [199, 189] on span "Add Transferred" at bounding box center [207, 191] width 34 height 6
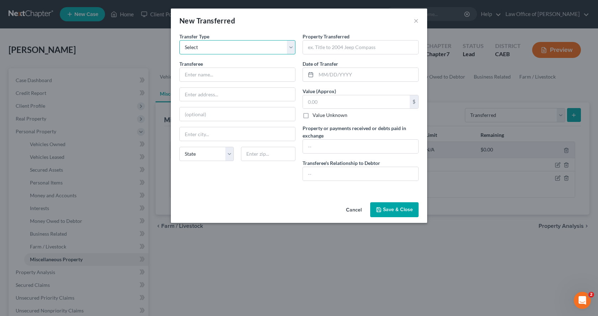
click at [213, 43] on select "Select Ordinary (within 2 years) Within 10 Years" at bounding box center [237, 47] width 116 height 14
select select "Ordinary (within 2 years)"
click at [179, 40] on select "Select Ordinary (within 2 years) Within 10 Years" at bounding box center [237, 47] width 116 height 14
click at [196, 78] on input "text" at bounding box center [237, 75] width 115 height 14
type input "Robinhood"
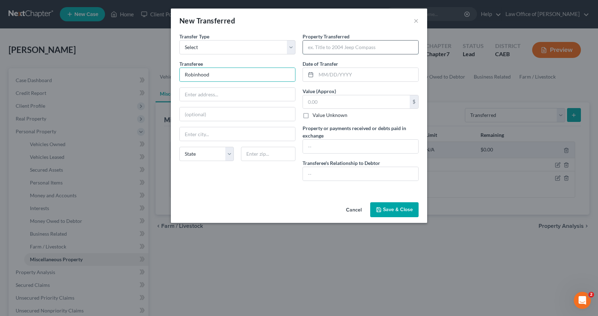
click at [339, 42] on input "text" at bounding box center [360, 48] width 115 height 14
paste input "stock/crypto"
type input "stock/crypto"
click at [329, 73] on input "text" at bounding box center [367, 75] width 102 height 14
type input "01/01/2025"
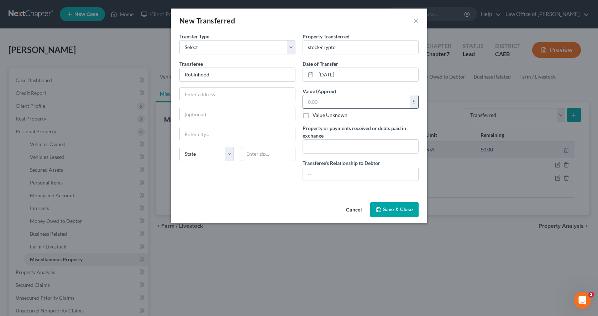
click at [329, 98] on input "text" at bounding box center [356, 102] width 107 height 14
type input "1,668.58"
click at [340, 143] on input "text" at bounding box center [360, 147] width 115 height 14
paste input "stock/crypto"
type input "$1,668.58 for sale of stock/crypto"
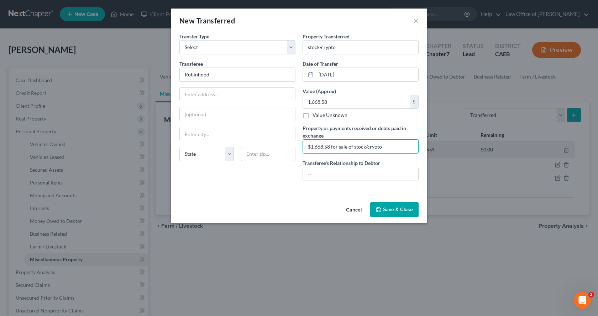
click at [404, 212] on button "Save & Close" at bounding box center [394, 210] width 48 height 15
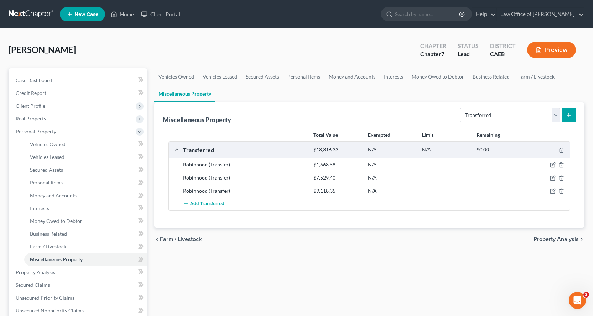
click at [216, 204] on span "Add Transferred" at bounding box center [207, 204] width 34 height 6
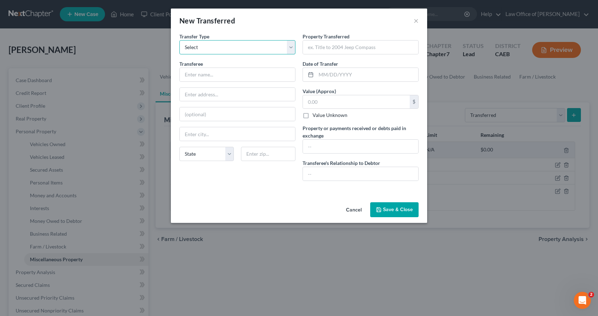
click at [197, 48] on select "Select Ordinary (within 2 years) Within 10 Years" at bounding box center [237, 47] width 116 height 14
select select "Ordinary (within 2 years)"
click at [179, 40] on select "Select Ordinary (within 2 years) Within 10 Years" at bounding box center [237, 47] width 116 height 14
click at [196, 74] on input "text" at bounding box center [237, 75] width 115 height 14
type input "Robinhood"
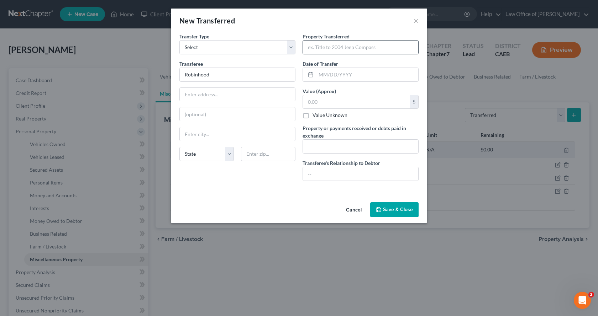
click at [322, 45] on input "text" at bounding box center [360, 48] width 115 height 14
type input "stock/crypto"
click at [327, 76] on input "text" at bounding box center [367, 75] width 102 height 14
type input "12/01/2024"
click at [320, 106] on input "text" at bounding box center [356, 102] width 107 height 14
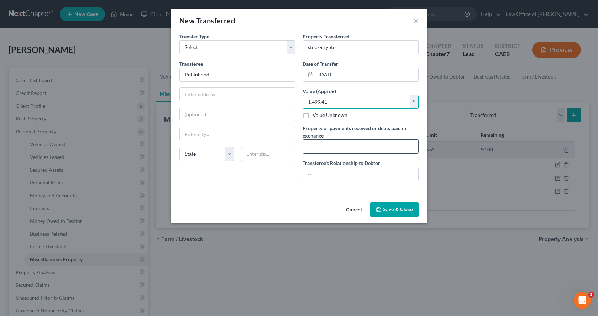
type input "1,499.41"
click at [323, 144] on input "text" at bounding box center [360, 147] width 115 height 14
paste input "stock/crypto"
type input "$1,499.41 for sale of stock/crypto"
click at [387, 210] on button "Save & Close" at bounding box center [394, 210] width 48 height 15
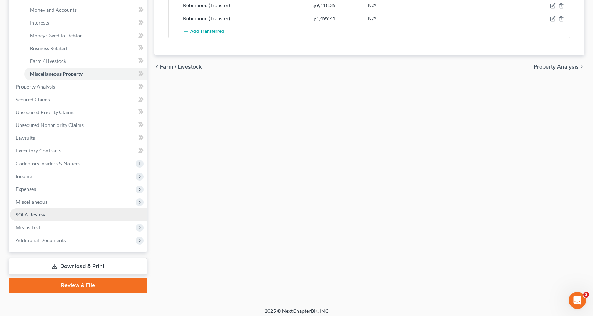
scroll to position [190, 0]
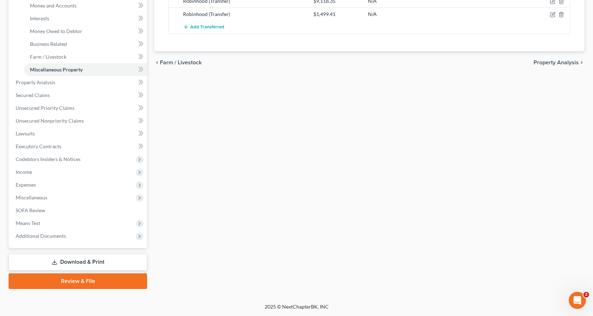
click at [87, 264] on link "Download & Print" at bounding box center [78, 262] width 138 height 17
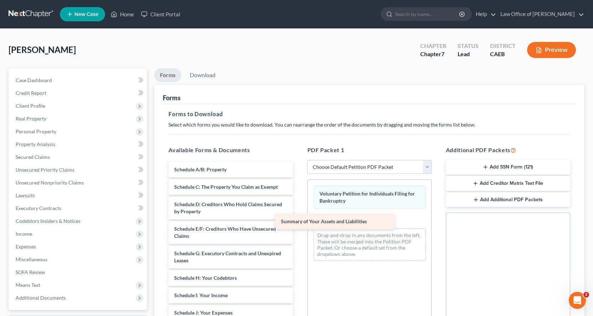
drag, startPoint x: 268, startPoint y: 171, endPoint x: 376, endPoint y: 222, distance: 119.6
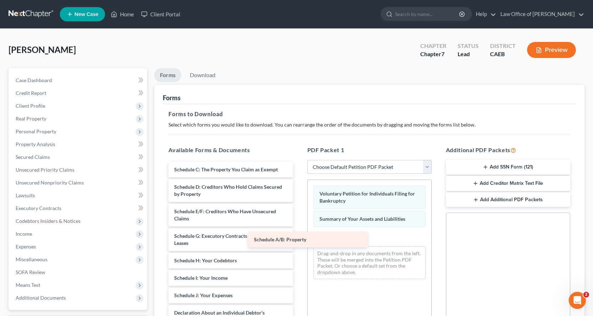
drag, startPoint x: 241, startPoint y: 167, endPoint x: 368, endPoint y: 250, distance: 152.2
click at [298, 250] on div "Schedule A/B: Property Schedule A/B: Property Schedule C: The Property You Clai…" at bounding box center [231, 320] width 136 height 317
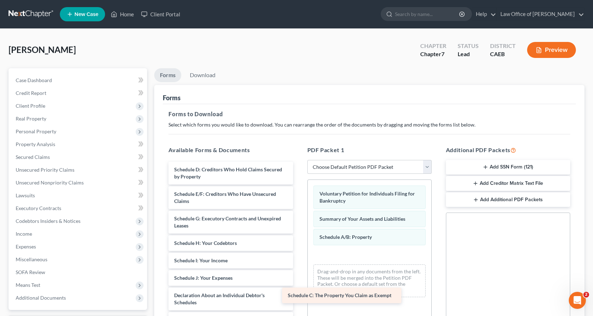
drag, startPoint x: 240, startPoint y: 168, endPoint x: 376, endPoint y: 284, distance: 179.0
click at [298, 286] on div "Schedule C: The Property You Claim as Exempt Schedule C: The Property You Claim…" at bounding box center [231, 311] width 136 height 299
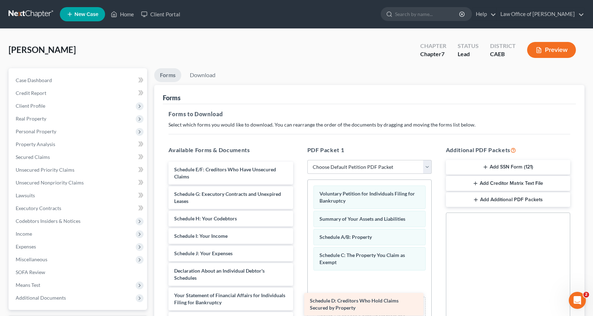
drag, startPoint x: 227, startPoint y: 171, endPoint x: 363, endPoint y: 300, distance: 187.1
click at [298, 301] on div "Schedule D: Creditors Who Hold Claims Secured by Property Schedule D: Creditors…" at bounding box center [231, 299] width 136 height 275
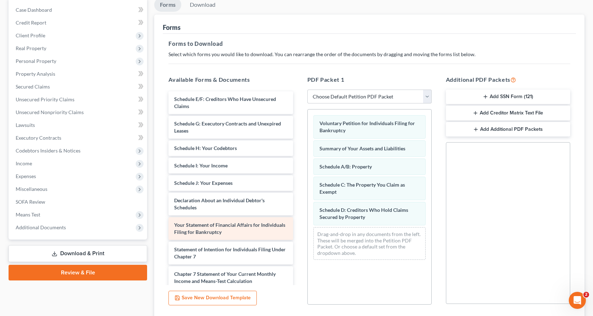
scroll to position [71, 0]
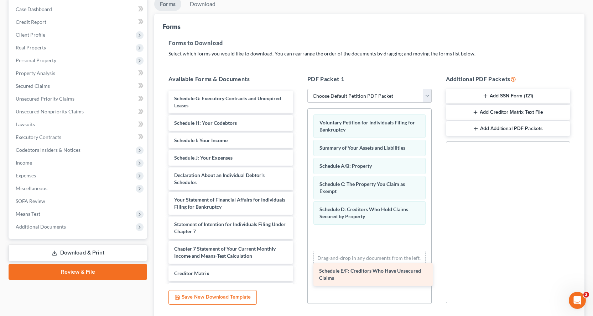
drag, startPoint x: 216, startPoint y: 105, endPoint x: 367, endPoint y: 270, distance: 223.2
click at [298, 272] on div "Schedule E/F: Creditors Who Have Unsecured Claims Schedule E/F: Creditors Who H…" at bounding box center [231, 216] width 136 height 250
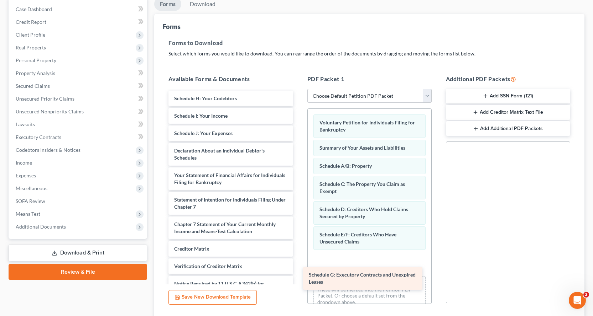
drag, startPoint x: 224, startPoint y: 102, endPoint x: 358, endPoint y: 279, distance: 222.0
click at [298, 279] on div "Schedule G: Executory Contracts and Unexpired Leases Schedule G: Executory Cont…" at bounding box center [231, 204] width 136 height 226
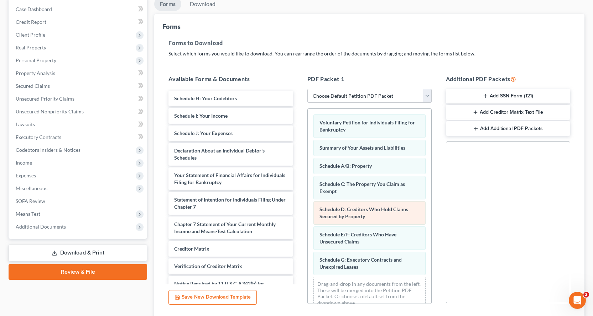
scroll to position [12, 0]
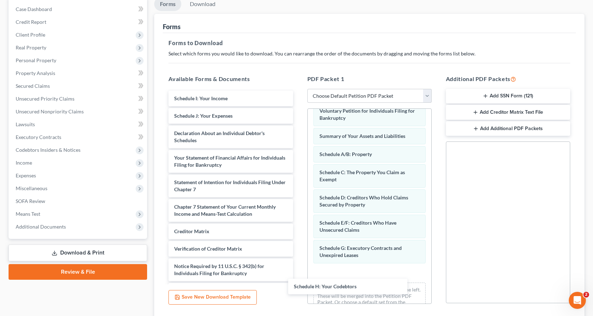
drag, startPoint x: 218, startPoint y: 102, endPoint x: 351, endPoint y: 288, distance: 228.4
click at [298, 288] on div "Schedule H: Your Codebtors Schedule H: Your Codebtors Schedule I: Your Income S…" at bounding box center [231, 195] width 136 height 208
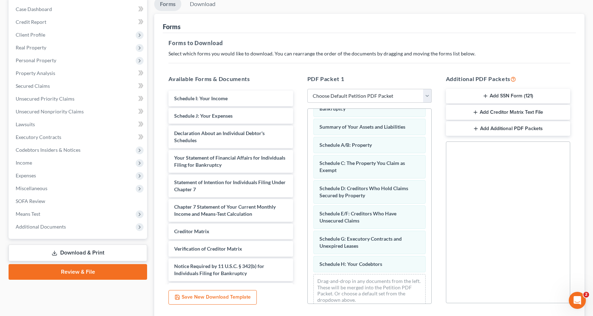
scroll to position [30, 0]
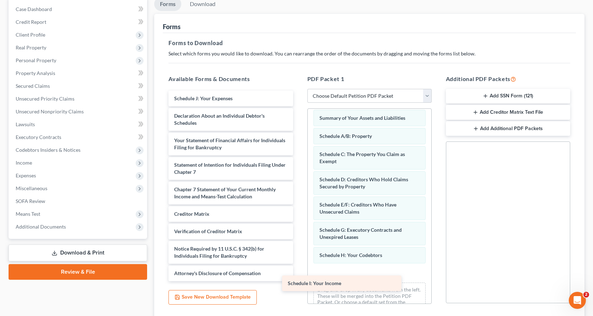
drag, startPoint x: 208, startPoint y: 94, endPoint x: 330, endPoint y: 278, distance: 221.0
click at [298, 278] on div "Schedule I: Your Income Schedule I: Your Income Schedule J: Your Expenses Decla…" at bounding box center [231, 186] width 136 height 191
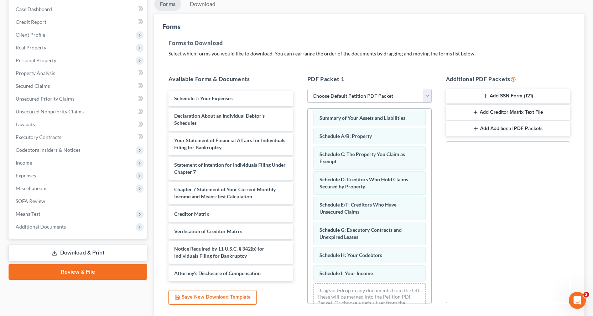
scroll to position [48, 0]
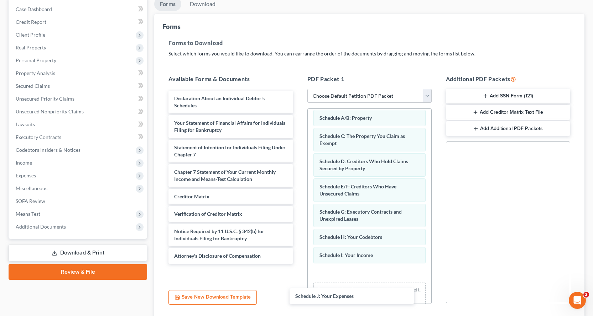
drag, startPoint x: 253, startPoint y: 93, endPoint x: 374, endPoint y: 287, distance: 228.0
click at [298, 264] on div "Schedule J: Your Expenses Schedule J: Your Expenses Declaration About an Indivi…" at bounding box center [231, 177] width 136 height 173
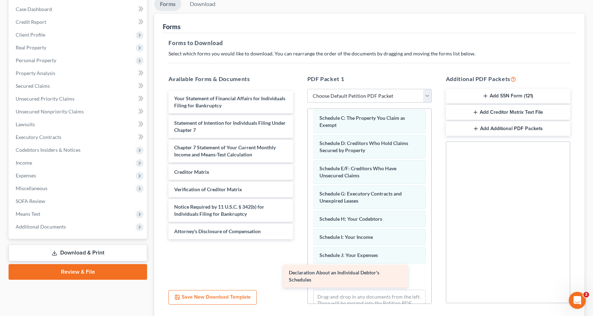
drag, startPoint x: 227, startPoint y: 107, endPoint x: 347, endPoint y: 281, distance: 210.9
click at [298, 240] on div "Declaration About an Individual Debtor's Schedules Declaration About an Individ…" at bounding box center [231, 165] width 136 height 149
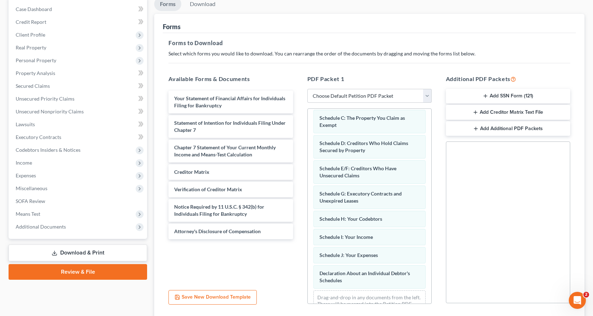
scroll to position [91, 0]
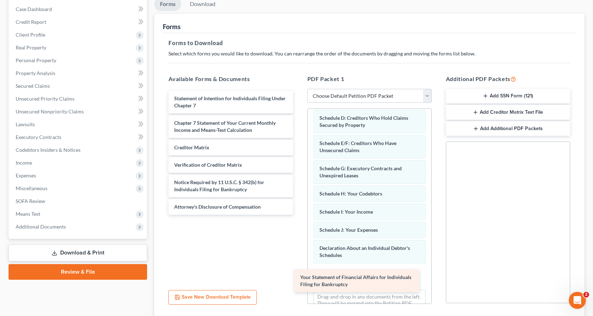
drag, startPoint x: 254, startPoint y: 100, endPoint x: 382, endPoint y: 277, distance: 218.8
click at [298, 215] on div "Your Statement of Financial Affairs for Individuals Filing for Bankruptcy Your …" at bounding box center [231, 153] width 136 height 124
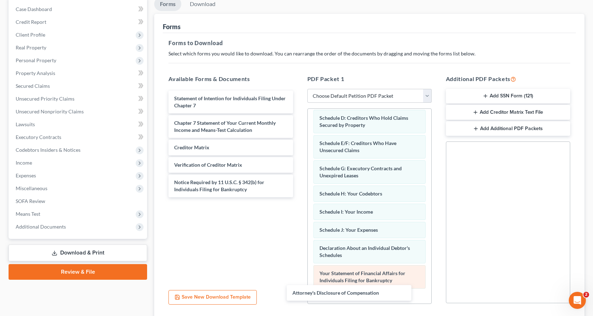
drag, startPoint x: 235, startPoint y: 203, endPoint x: 373, endPoint y: 287, distance: 161.5
click at [298, 198] on div "Attorney's Disclosure of Compensation Statement of Intention for Individuals Fi…" at bounding box center [231, 144] width 136 height 107
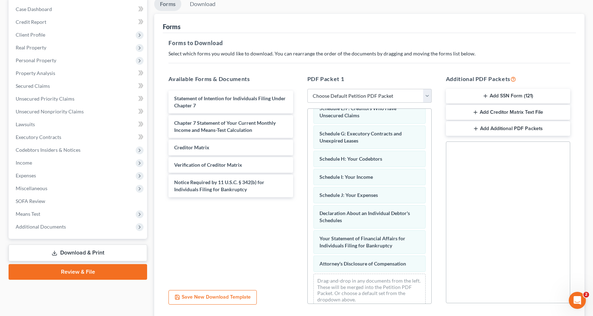
scroll to position [135, 0]
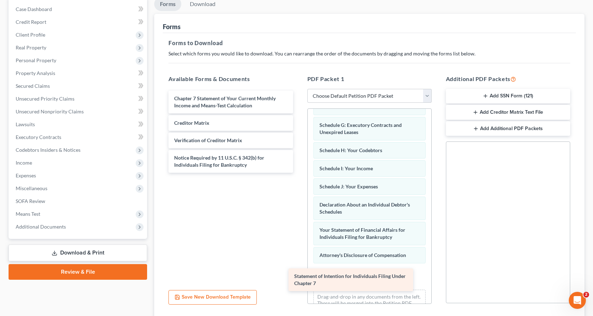
drag, startPoint x: 185, startPoint y: 103, endPoint x: 319, endPoint y: 279, distance: 221.1
click at [298, 173] on div "Statement of Intention for Individuals Filing Under Chapter 7 Statement of Inte…" at bounding box center [231, 132] width 136 height 82
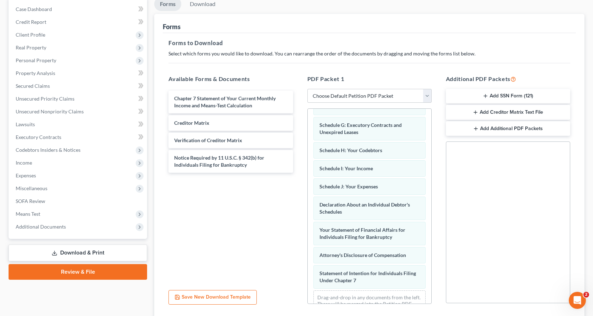
scroll to position [160, 0]
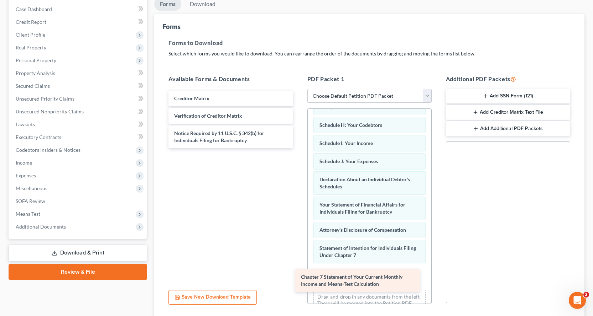
drag, startPoint x: 218, startPoint y: 104, endPoint x: 345, endPoint y: 281, distance: 217.9
click at [298, 148] on div "Chapter 7 Statement of Your Current Monthly Income and Means-Test Calculation C…" at bounding box center [231, 120] width 136 height 58
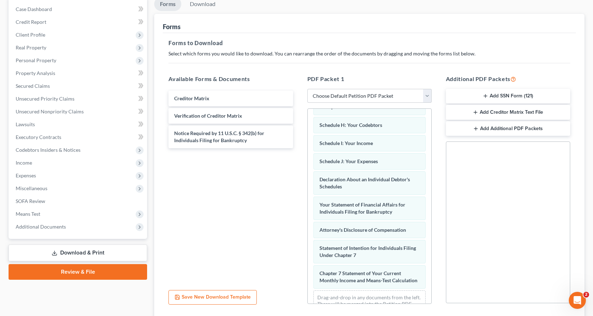
click at [498, 92] on button "Add SSN Form (121)" at bounding box center [508, 96] width 124 height 15
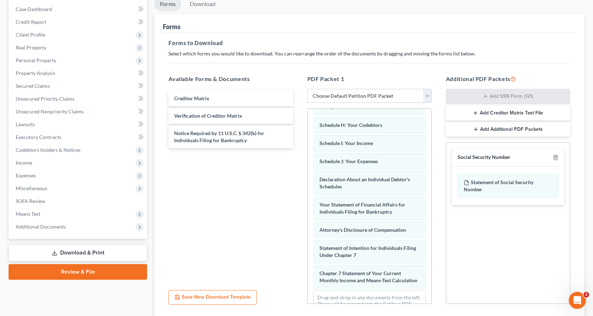
scroll to position [123, 0]
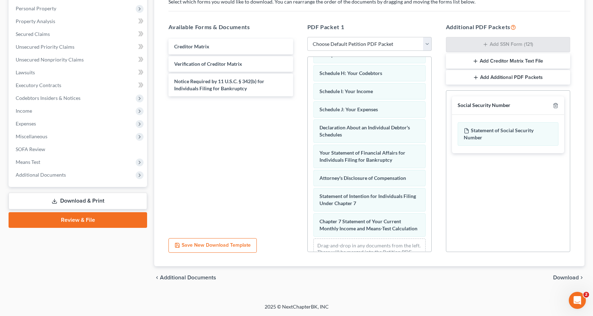
click at [565, 279] on span "Download" at bounding box center [566, 278] width 26 height 6
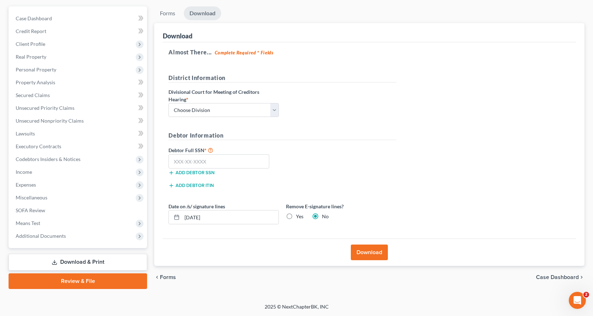
scroll to position [62, 0]
click at [208, 116] on select "Choose Division Fresno Modesto Sacramento" at bounding box center [223, 110] width 110 height 14
select select "2"
click at [168, 103] on select "Choose Division Fresno Modesto Sacramento" at bounding box center [223, 110] width 110 height 14
click at [189, 160] on input "text" at bounding box center [218, 161] width 101 height 14
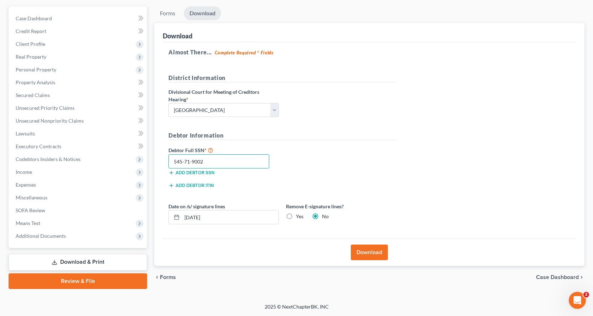
type input "545-71-9002"
click at [360, 254] on button "Download" at bounding box center [369, 253] width 37 height 16
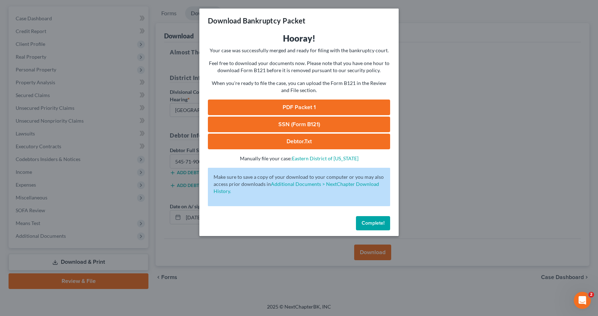
click at [318, 104] on link "PDF Packet 1" at bounding box center [299, 108] width 182 height 16
click at [290, 130] on link "SSN (Form B121)" at bounding box center [299, 125] width 182 height 16
click at [366, 225] on span "Complete!" at bounding box center [373, 223] width 23 height 6
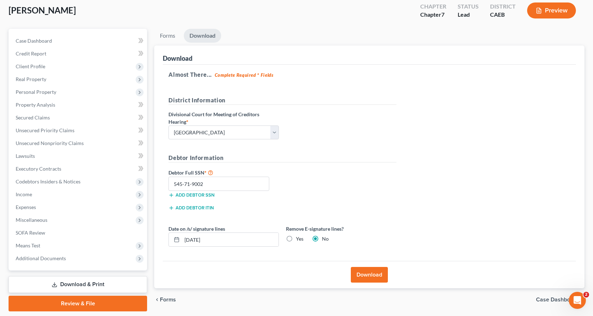
scroll to position [0, 0]
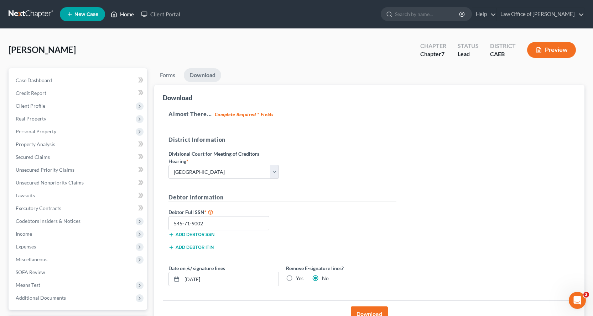
click at [121, 17] on link "Home" at bounding box center [122, 14] width 30 height 13
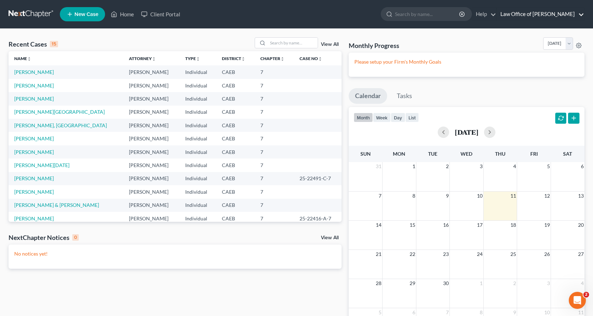
click at [565, 12] on link "Law Office of [PERSON_NAME]" at bounding box center [540, 14] width 87 height 13
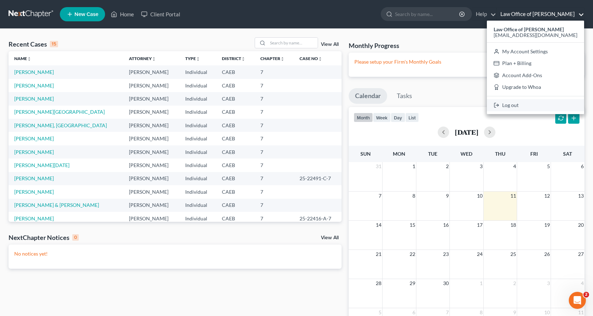
click at [531, 109] on link "Log out" at bounding box center [535, 105] width 97 height 12
